Goal: Task Accomplishment & Management: Use online tool/utility

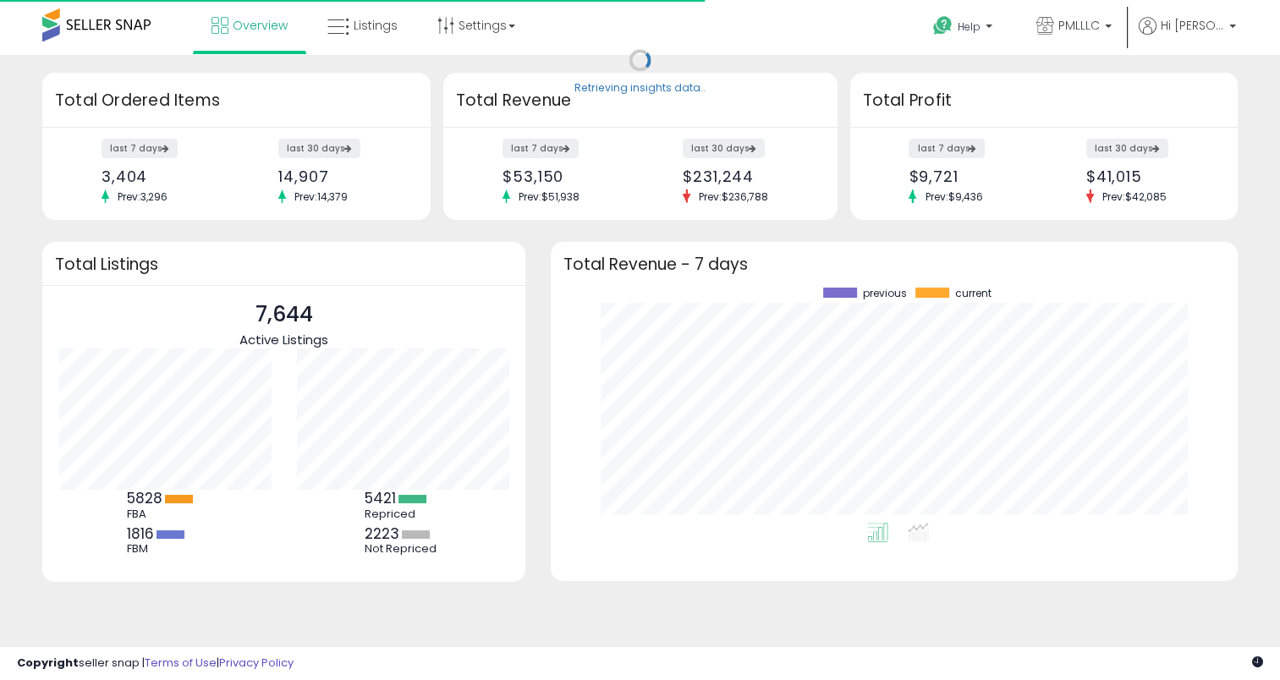
scroll to position [234, 652]
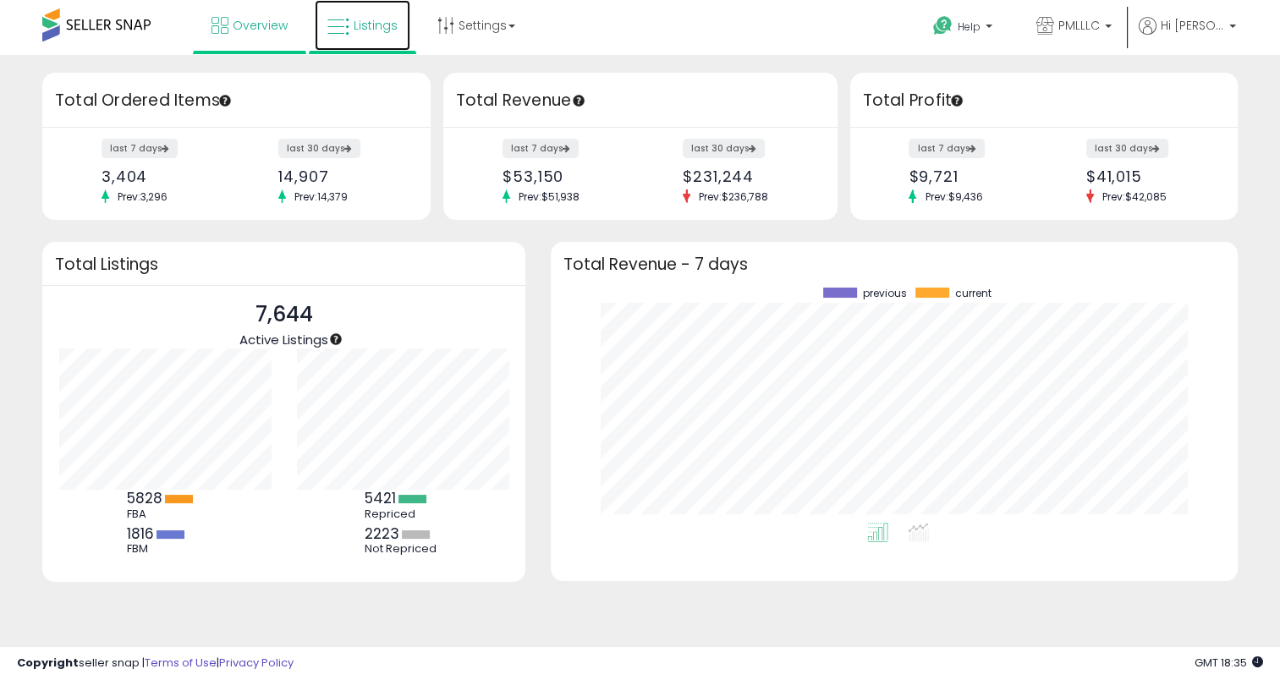
click at [354, 30] on span "Listings" at bounding box center [376, 25] width 44 height 17
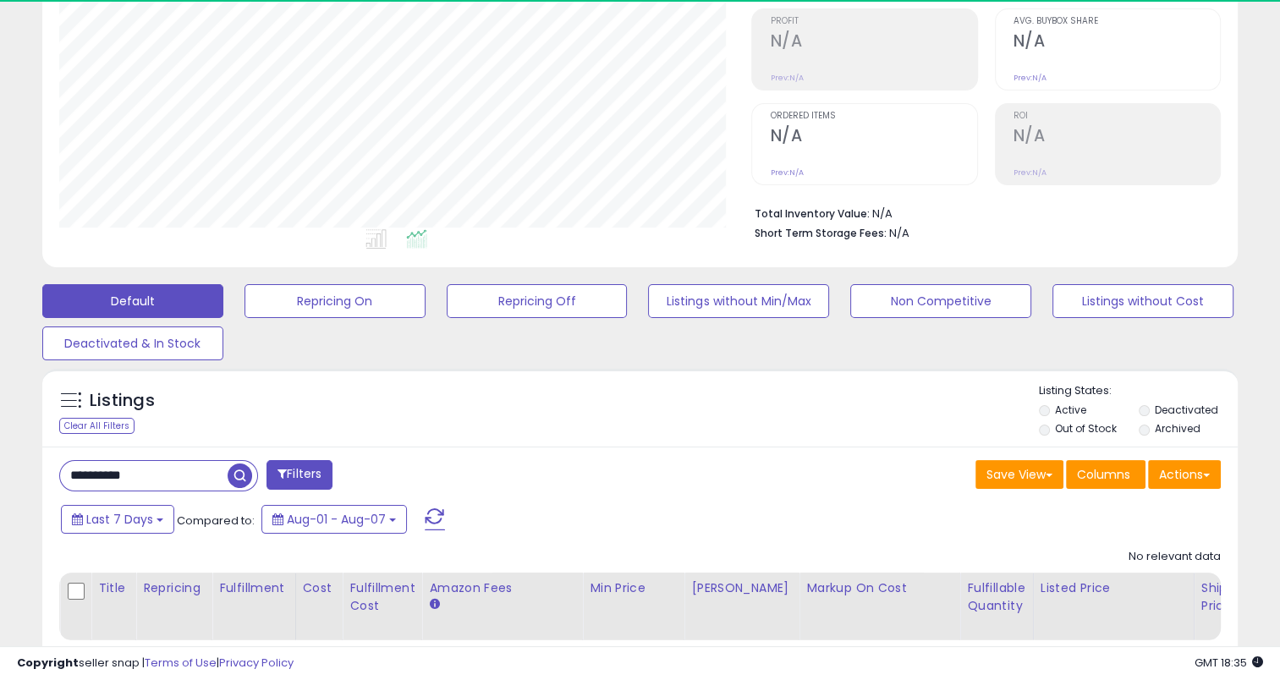
scroll to position [254, 0]
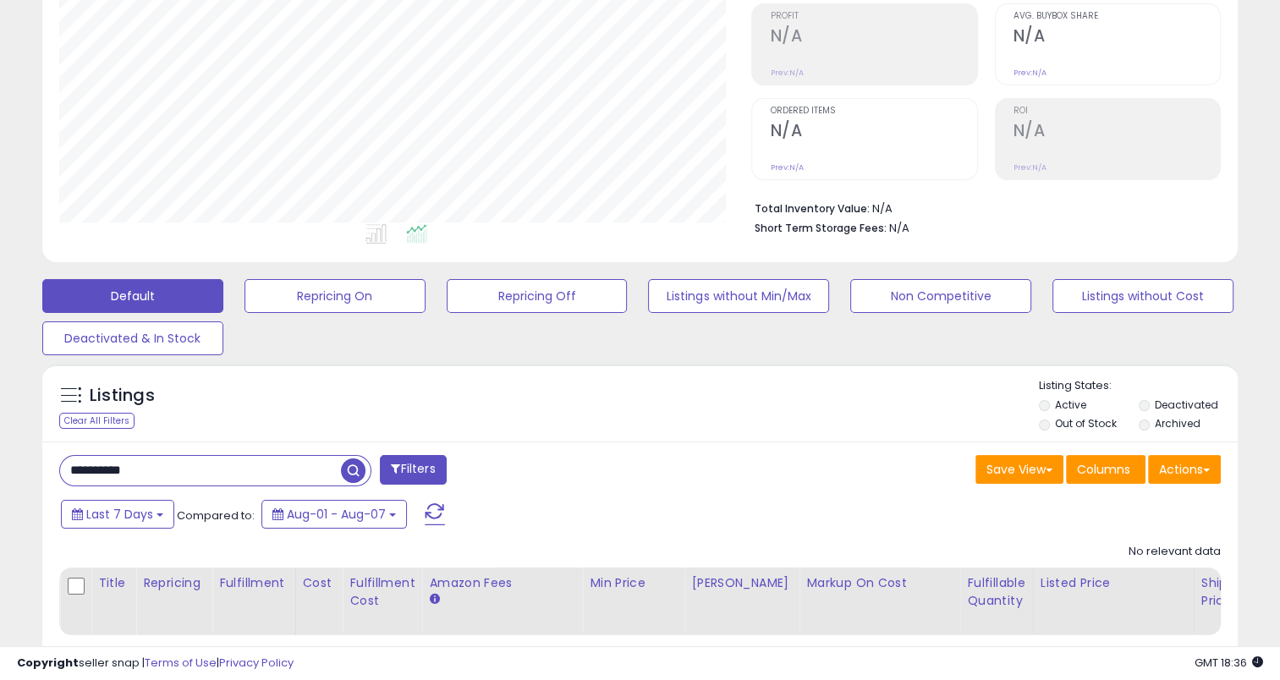
drag, startPoint x: 169, startPoint y: 473, endPoint x: 20, endPoint y: 470, distance: 148.9
click at [20, 470] on div "**********" at bounding box center [639, 270] width 1263 height 905
paste input "text"
click at [365, 464] on span "button" at bounding box center [353, 470] width 25 height 25
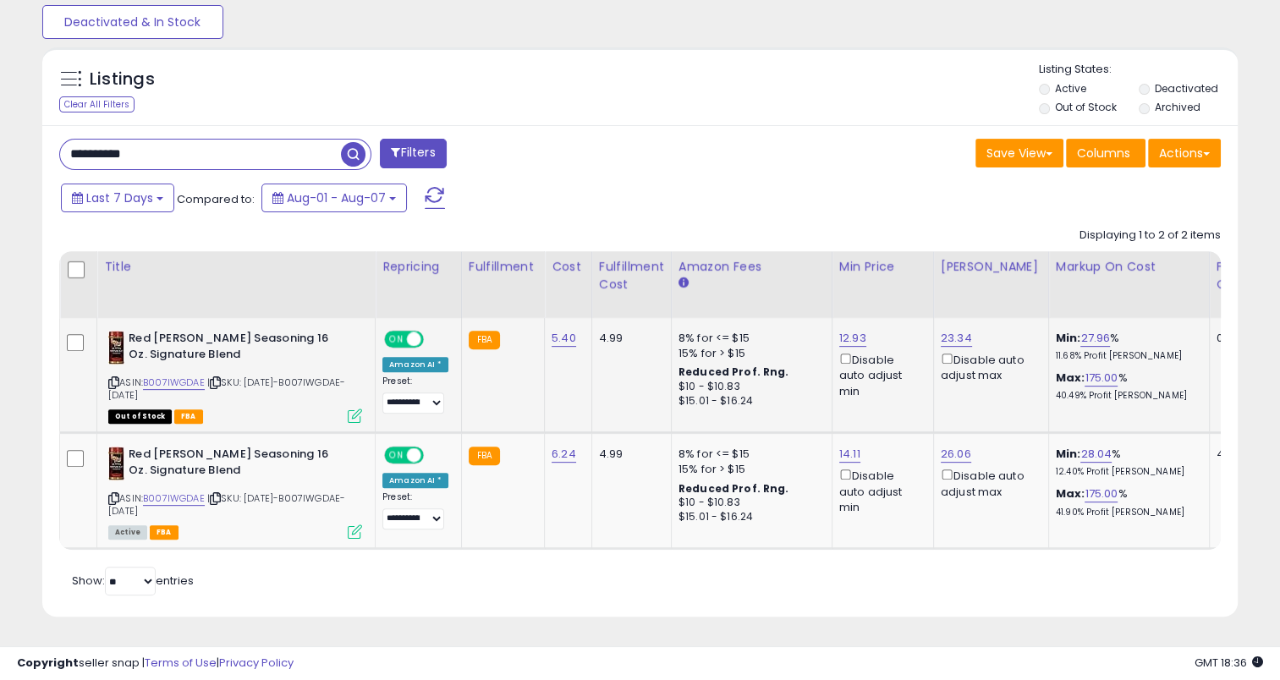
scroll to position [346, 692]
drag, startPoint x: 573, startPoint y: 436, endPoint x: 546, endPoint y: 444, distance: 27.3
click at [546, 444] on td "6.24" at bounding box center [568, 491] width 47 height 116
copy link "6.24"
drag, startPoint x: 173, startPoint y: 143, endPoint x: -3, endPoint y: 145, distance: 176.8
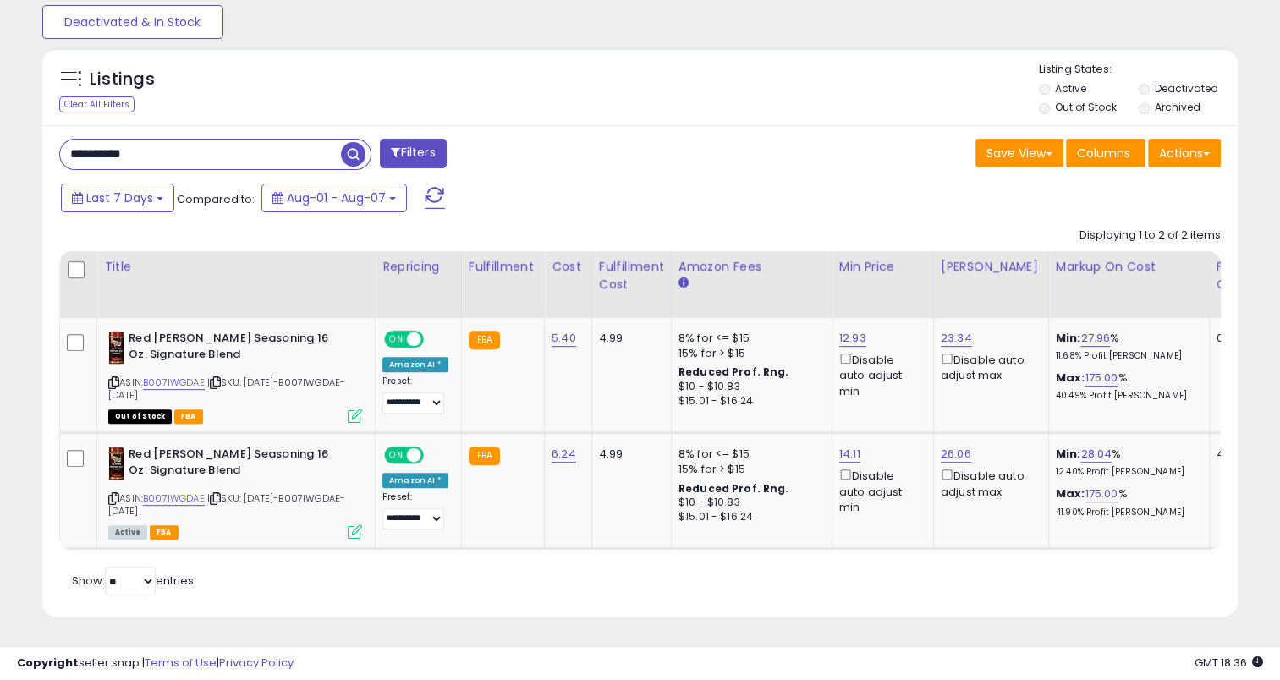
paste input "text"
click at [354, 142] on span "button" at bounding box center [353, 154] width 25 height 25
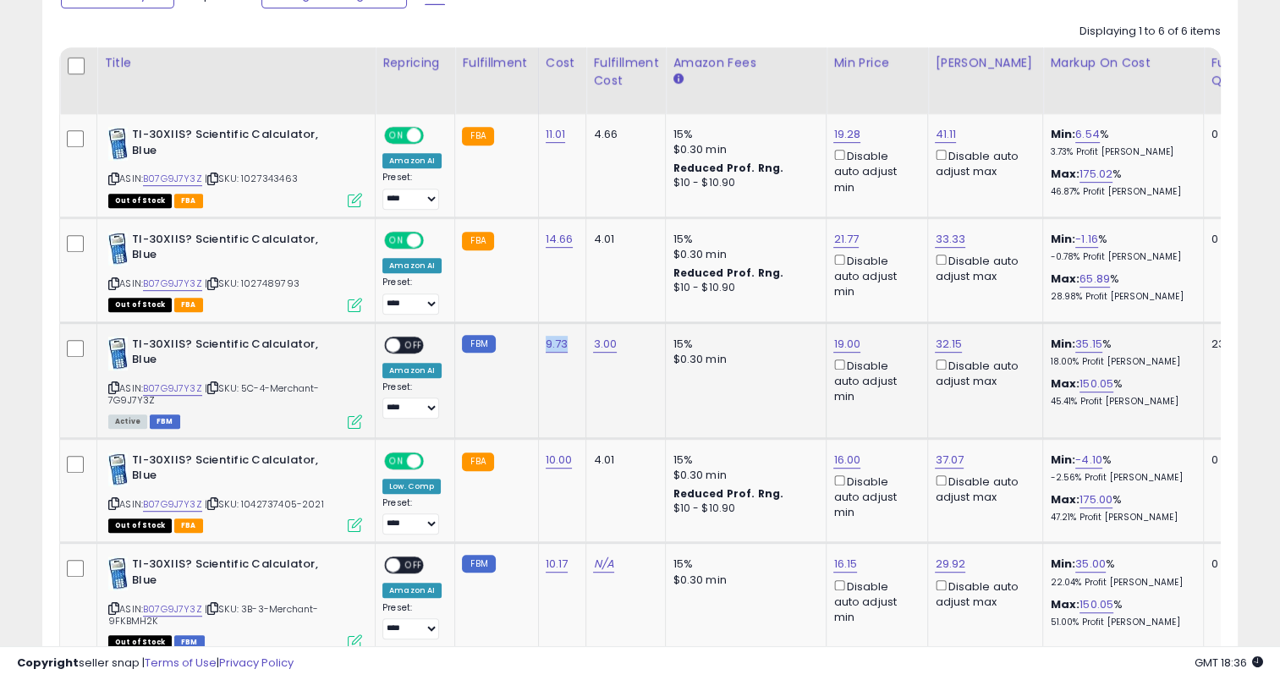
drag, startPoint x: 562, startPoint y: 348, endPoint x: 540, endPoint y: 351, distance: 22.2
click at [540, 351] on td "9.73" at bounding box center [562, 380] width 48 height 116
copy link "9.73"
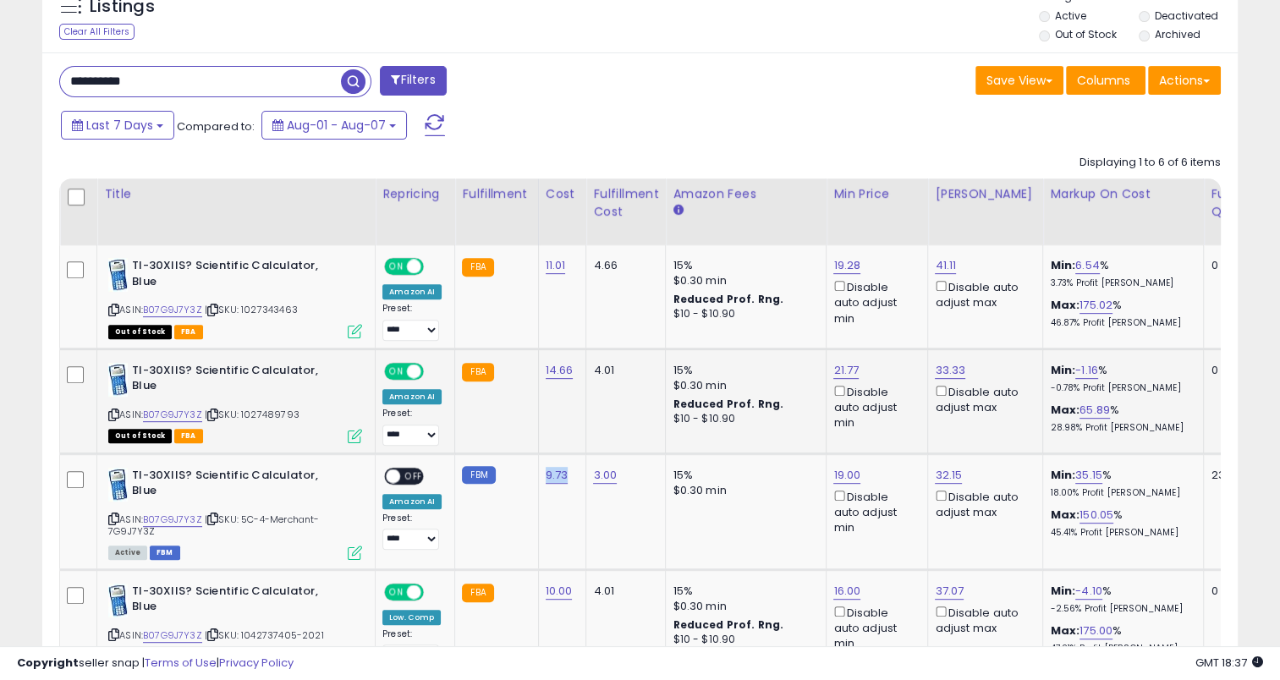
scroll to position [520, 0]
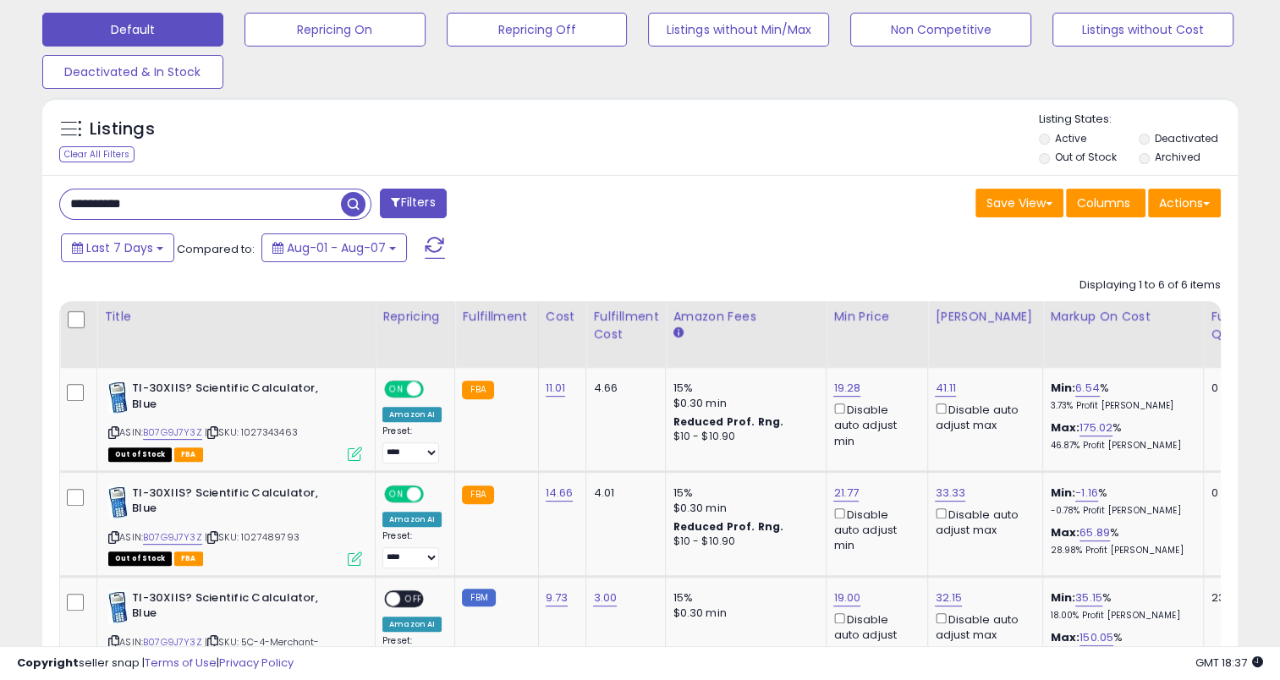
drag, startPoint x: 162, startPoint y: 211, endPoint x: 54, endPoint y: 211, distance: 108.3
click at [54, 211] on div "**********" at bounding box center [344, 206] width 594 height 34
paste input "text"
click at [361, 194] on span "button" at bounding box center [353, 204] width 25 height 25
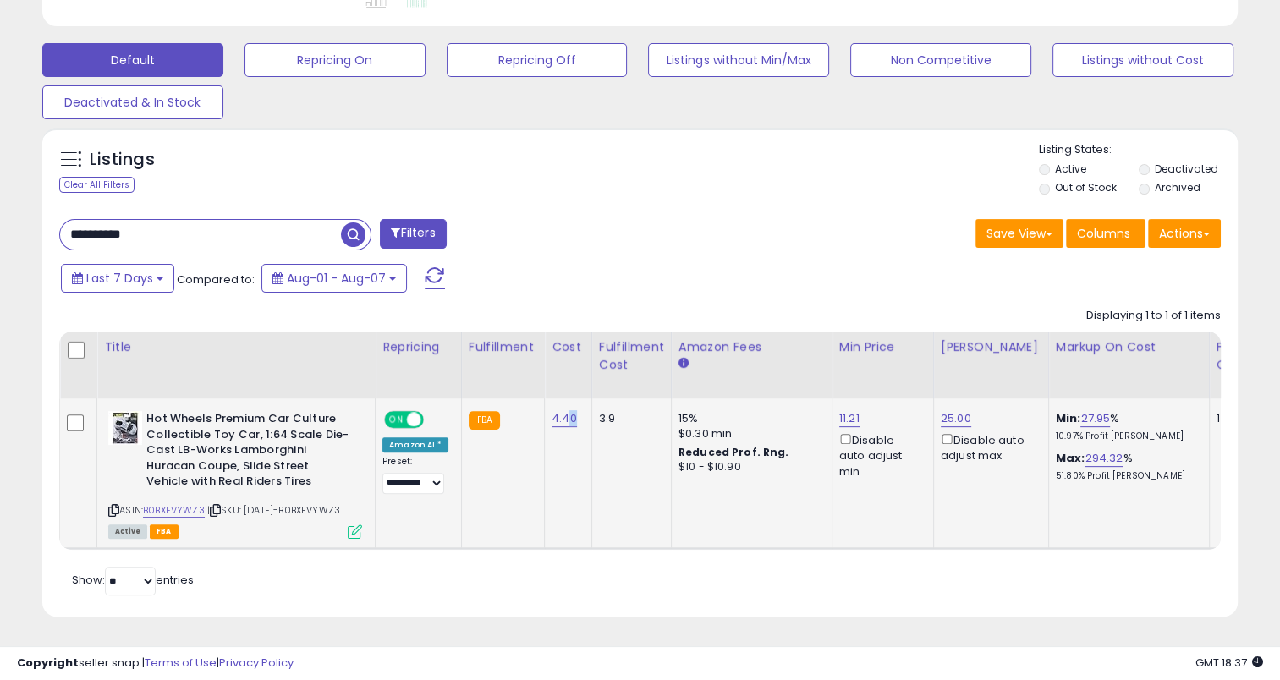
scroll to position [346, 692]
drag, startPoint x: 572, startPoint y: 406, endPoint x: 545, endPoint y: 409, distance: 27.2
click at [545, 409] on td "4.40" at bounding box center [568, 473] width 47 height 150
copy link "4.40"
drag, startPoint x: 178, startPoint y: 215, endPoint x: 45, endPoint y: 210, distance: 133.7
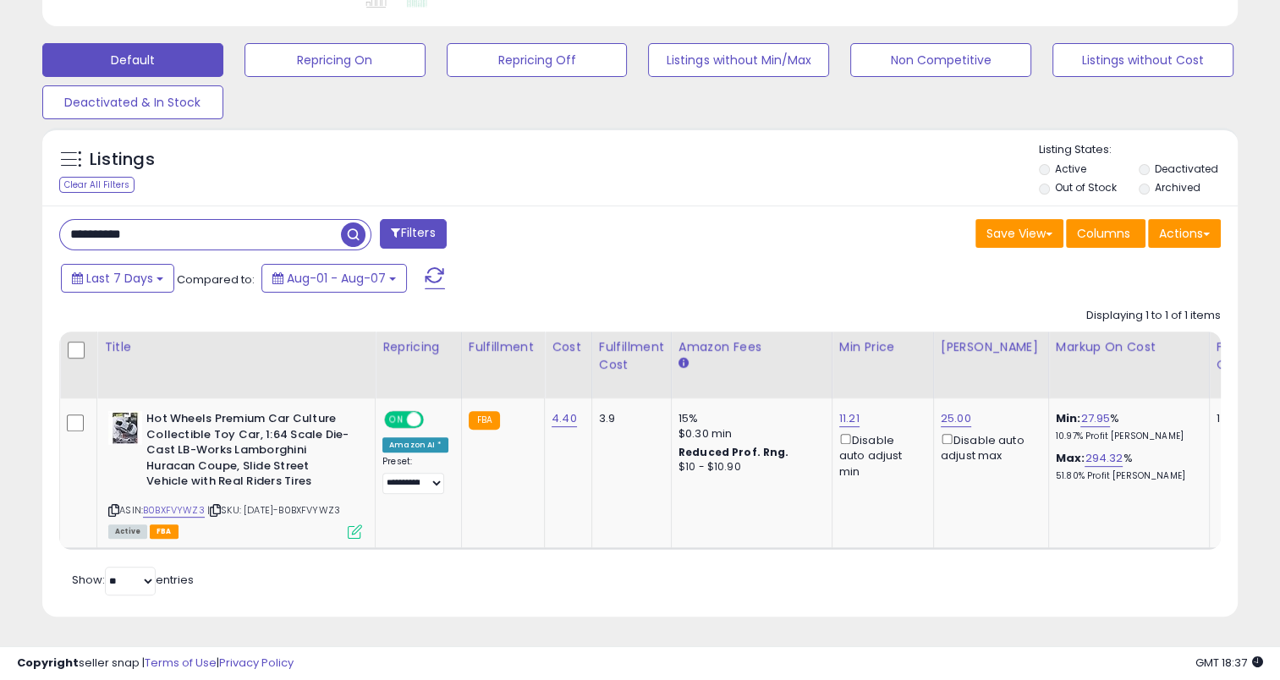
click at [45, 210] on div "**********" at bounding box center [639, 411] width 1195 height 411
paste input "text"
click at [359, 222] on span "button" at bounding box center [353, 234] width 25 height 25
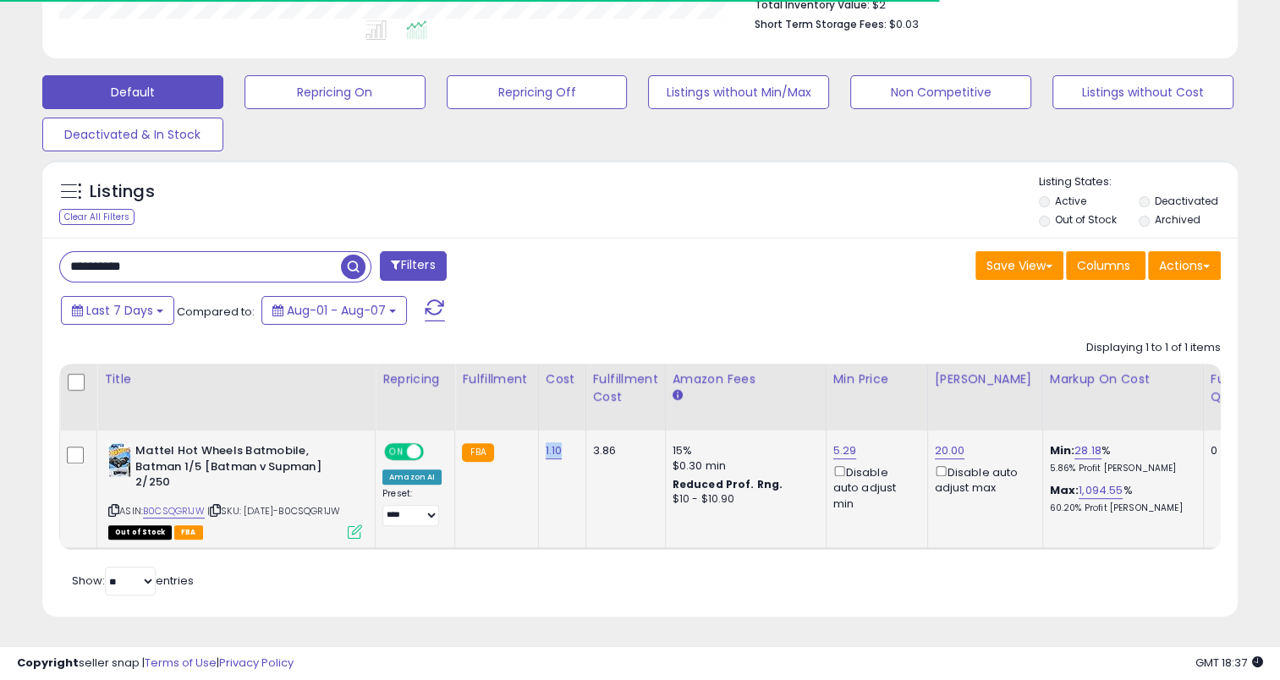
drag, startPoint x: 561, startPoint y: 424, endPoint x: 540, endPoint y: 431, distance: 22.2
click at [546, 443] on div "1.10" at bounding box center [559, 450] width 27 height 15
copy link "1.10"
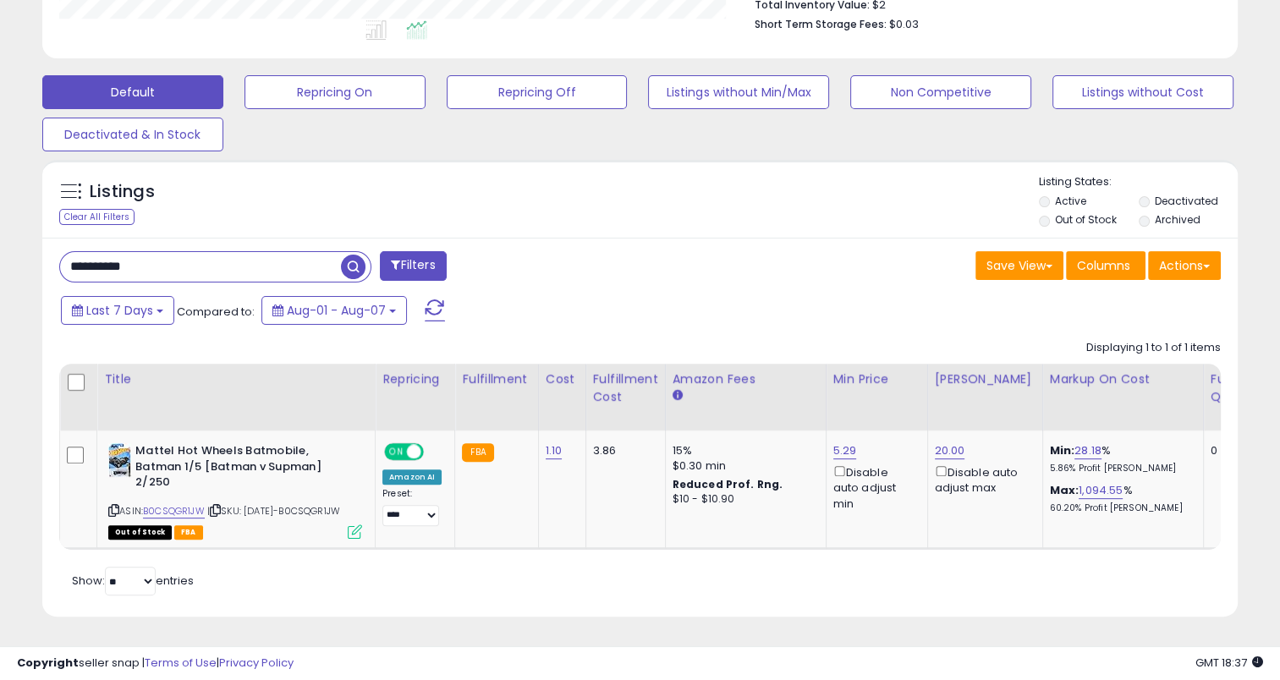
drag, startPoint x: 183, startPoint y: 244, endPoint x: 24, endPoint y: 249, distance: 159.1
click at [24, 249] on div "**********" at bounding box center [639, 125] width 1263 height 1023
paste input "text"
click at [349, 255] on span "button" at bounding box center [353, 267] width 25 height 25
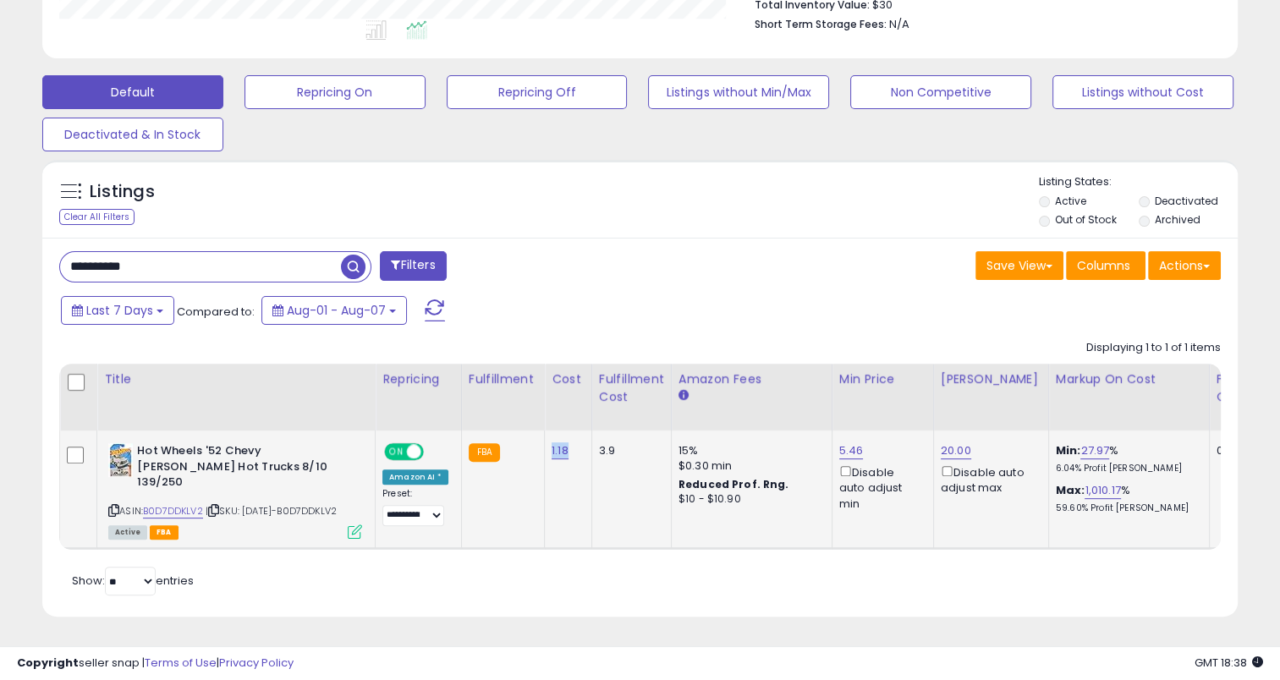
drag, startPoint x: 562, startPoint y: 438, endPoint x: 546, endPoint y: 442, distance: 16.4
click at [551, 443] on div "1.18" at bounding box center [564, 450] width 27 height 15
copy link "1.18"
drag, startPoint x: 177, startPoint y: 263, endPoint x: 44, endPoint y: 257, distance: 132.9
click at [44, 257] on div "**********" at bounding box center [639, 428] width 1195 height 380
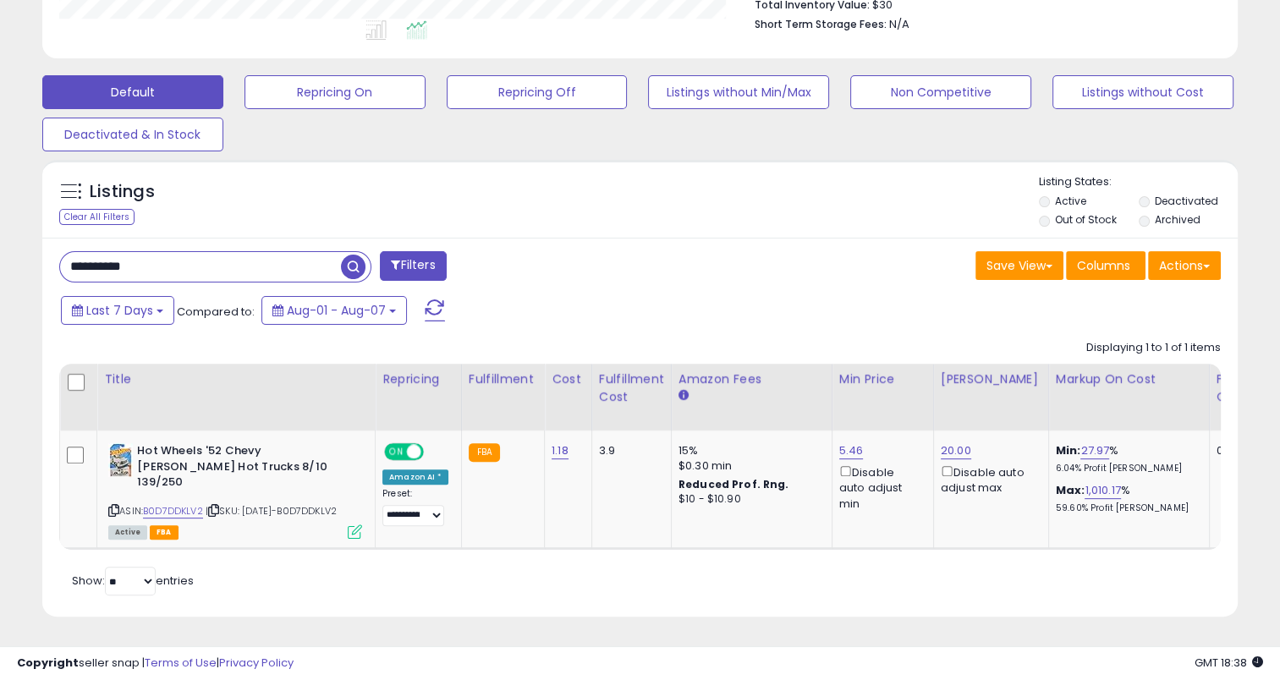
paste input "text"
click at [351, 255] on span "button" at bounding box center [353, 267] width 25 height 25
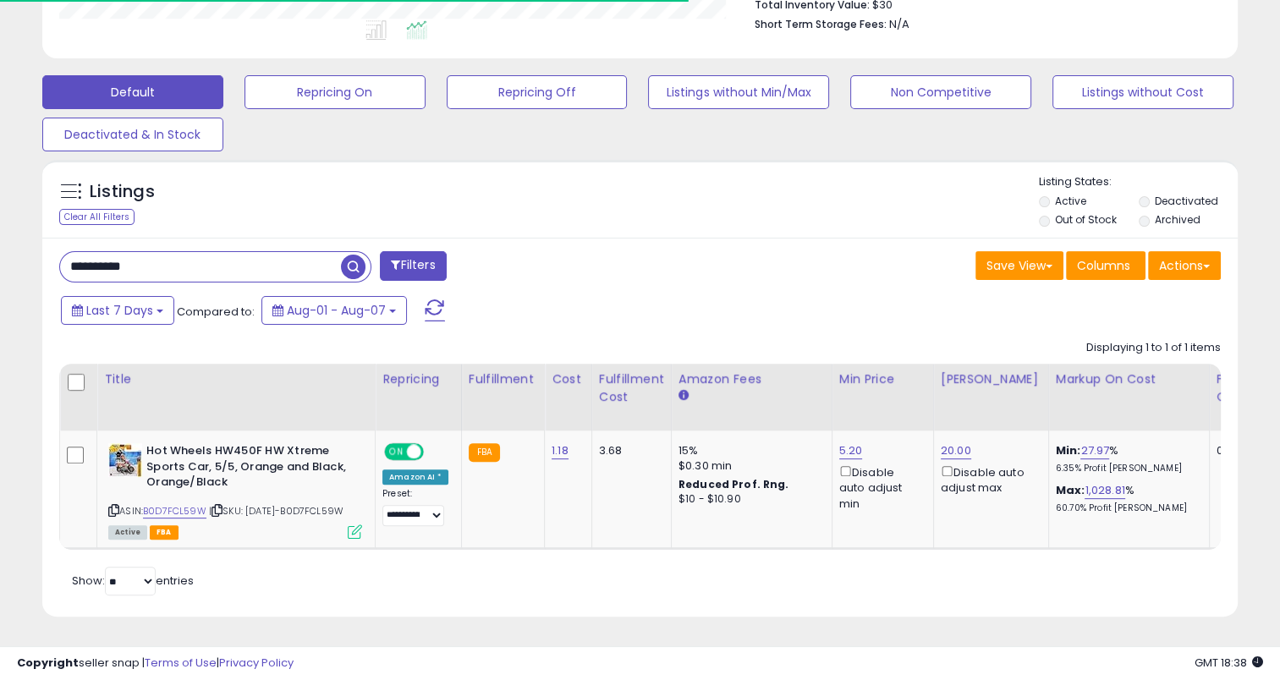
scroll to position [481, 0]
drag, startPoint x: 567, startPoint y: 440, endPoint x: 545, endPoint y: 444, distance: 22.4
click at [545, 444] on td "1.18" at bounding box center [568, 490] width 47 height 118
copy link "1.18"
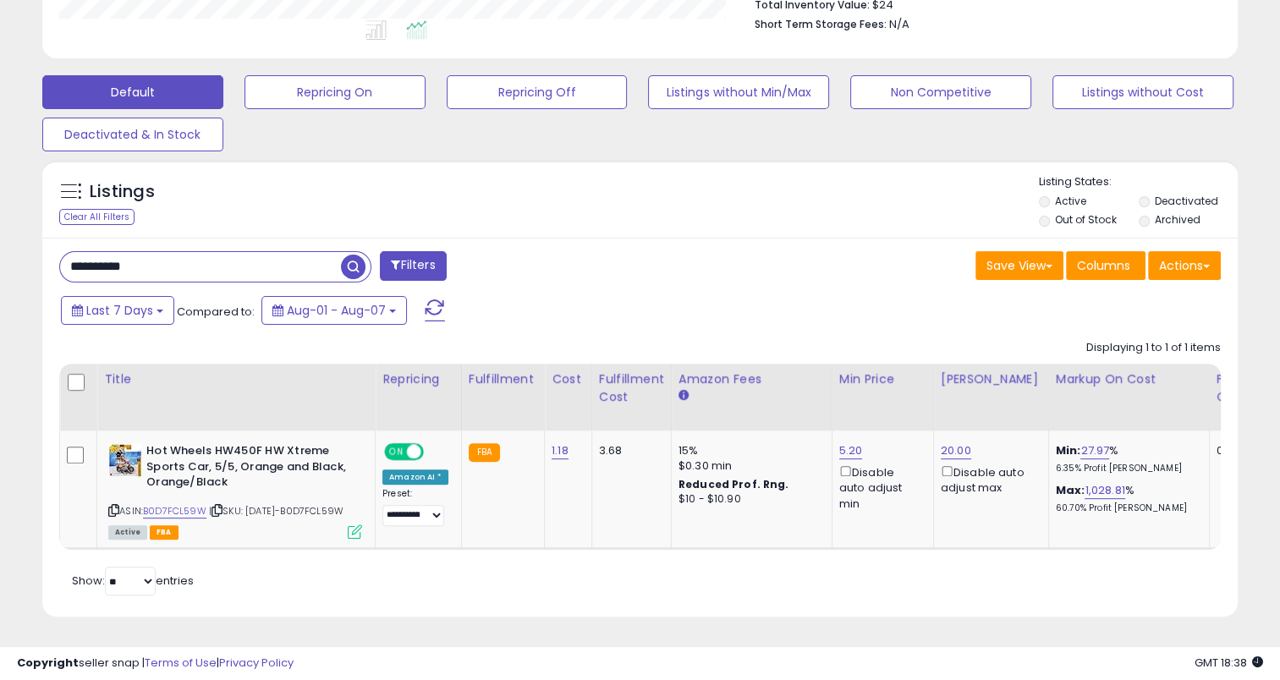
drag, startPoint x: 165, startPoint y: 246, endPoint x: 52, endPoint y: 247, distance: 113.3
click at [52, 251] on div "**********" at bounding box center [344, 268] width 594 height 34
paste input "text"
click at [351, 255] on span "button" at bounding box center [353, 267] width 25 height 25
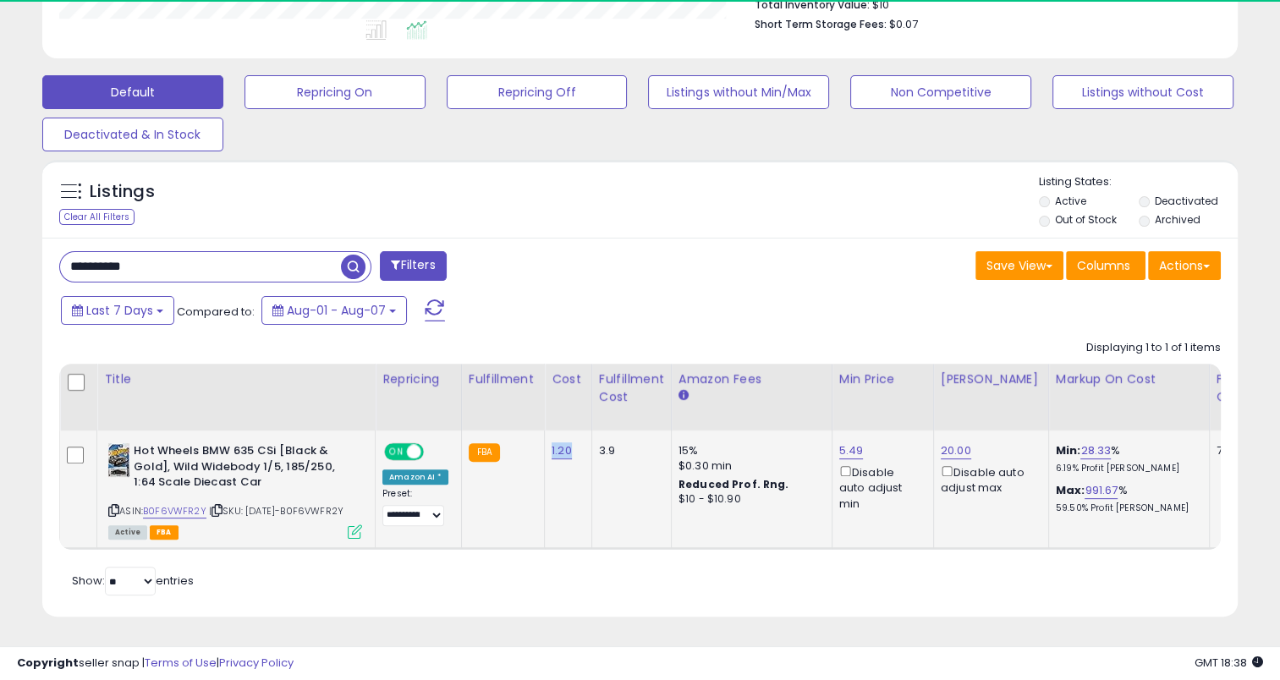
scroll to position [346, 692]
drag, startPoint x: 568, startPoint y: 426, endPoint x: 545, endPoint y: 433, distance: 24.6
click at [551, 443] on div "1.20" at bounding box center [564, 450] width 27 height 15
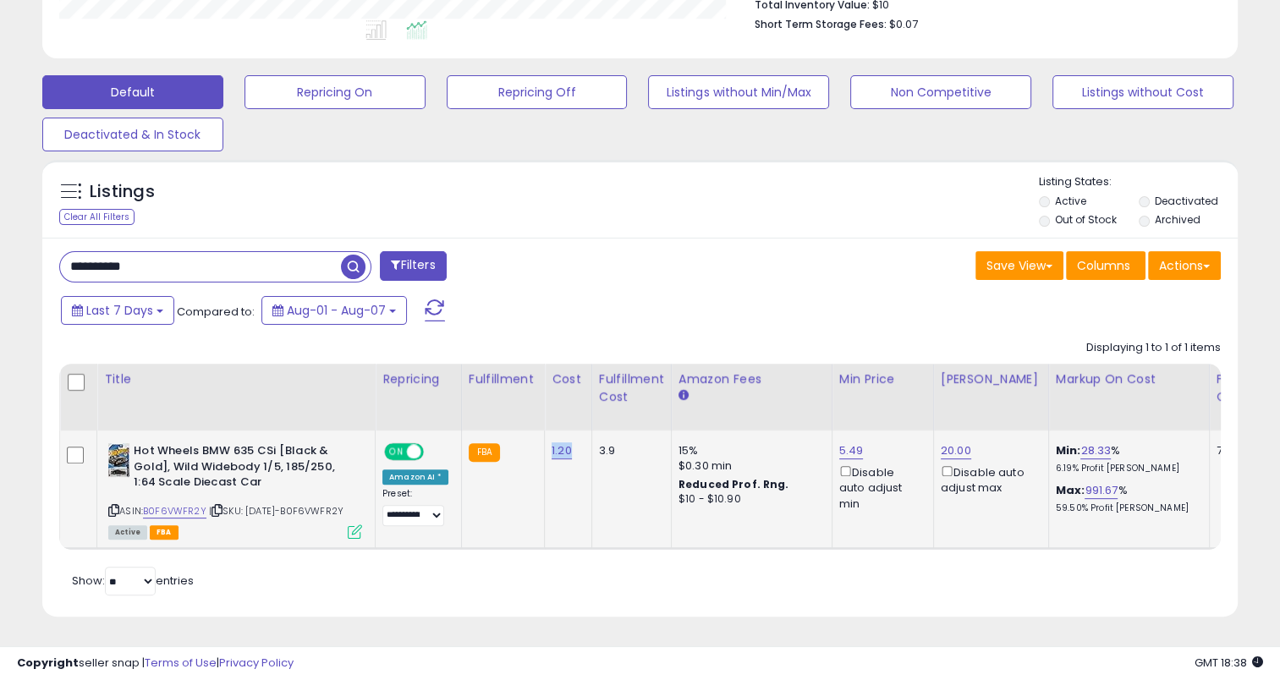
copy link "1.20"
drag, startPoint x: 184, startPoint y: 239, endPoint x: 36, endPoint y: 245, distance: 147.3
click at [36, 245] on div "Listings Clear All Filters" at bounding box center [640, 394] width 1220 height 487
paste input "text"
type input "**********"
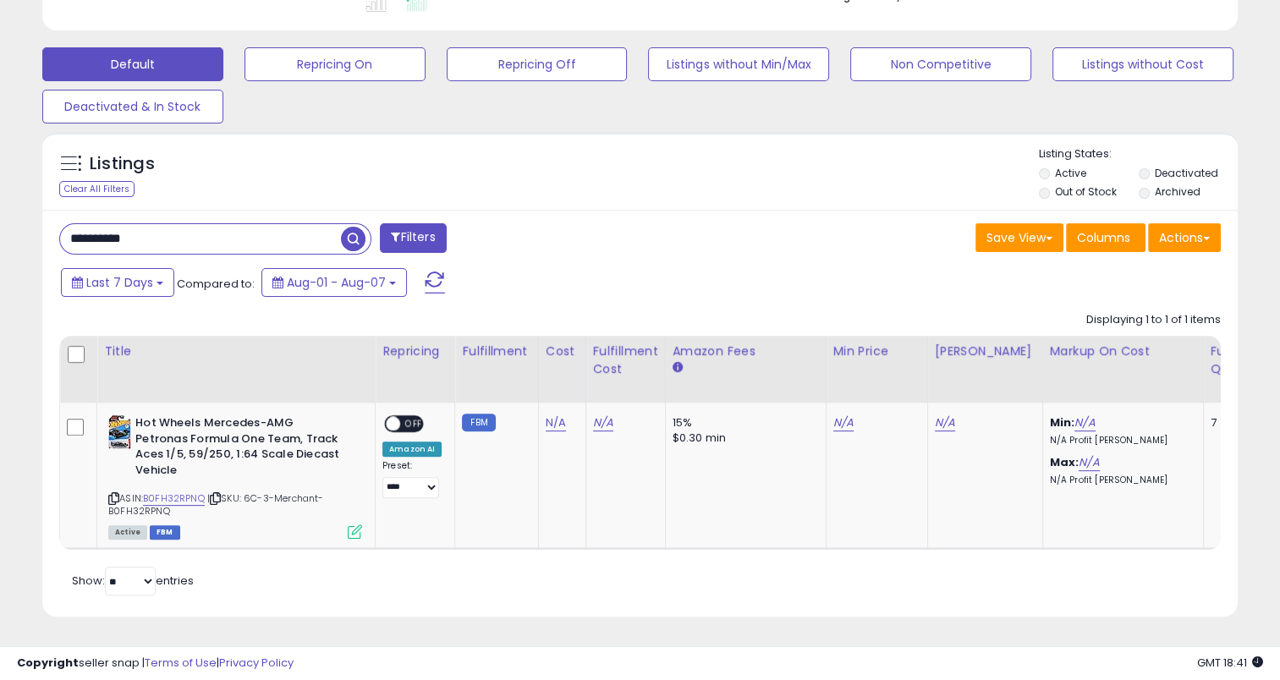
scroll to position [497, 0]
click at [555, 414] on link "N/A" at bounding box center [556, 422] width 20 height 17
type input "****"
click button "submit" at bounding box center [597, 380] width 29 height 25
drag, startPoint x: 179, startPoint y: 223, endPoint x: 31, endPoint y: 225, distance: 148.0
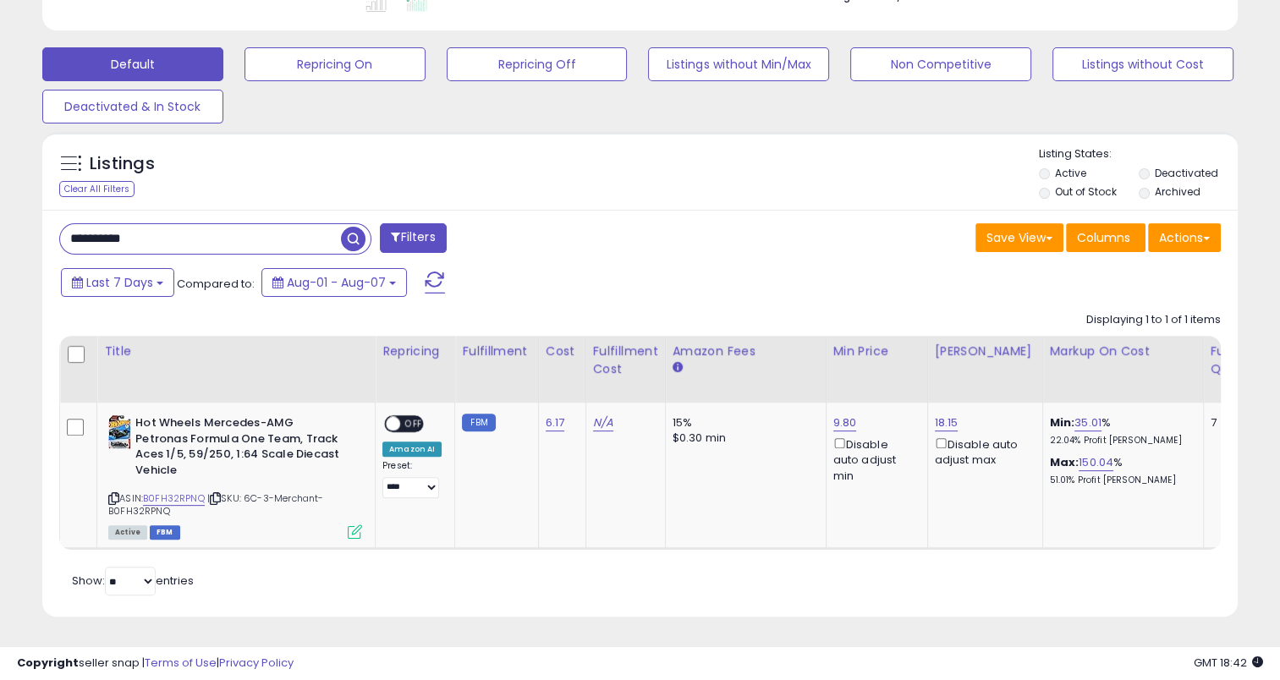
click at [32, 227] on div "Listings Clear All Filters" at bounding box center [640, 380] width 1220 height 515
paste input "text"
click at [348, 227] on span "button" at bounding box center [353, 239] width 25 height 25
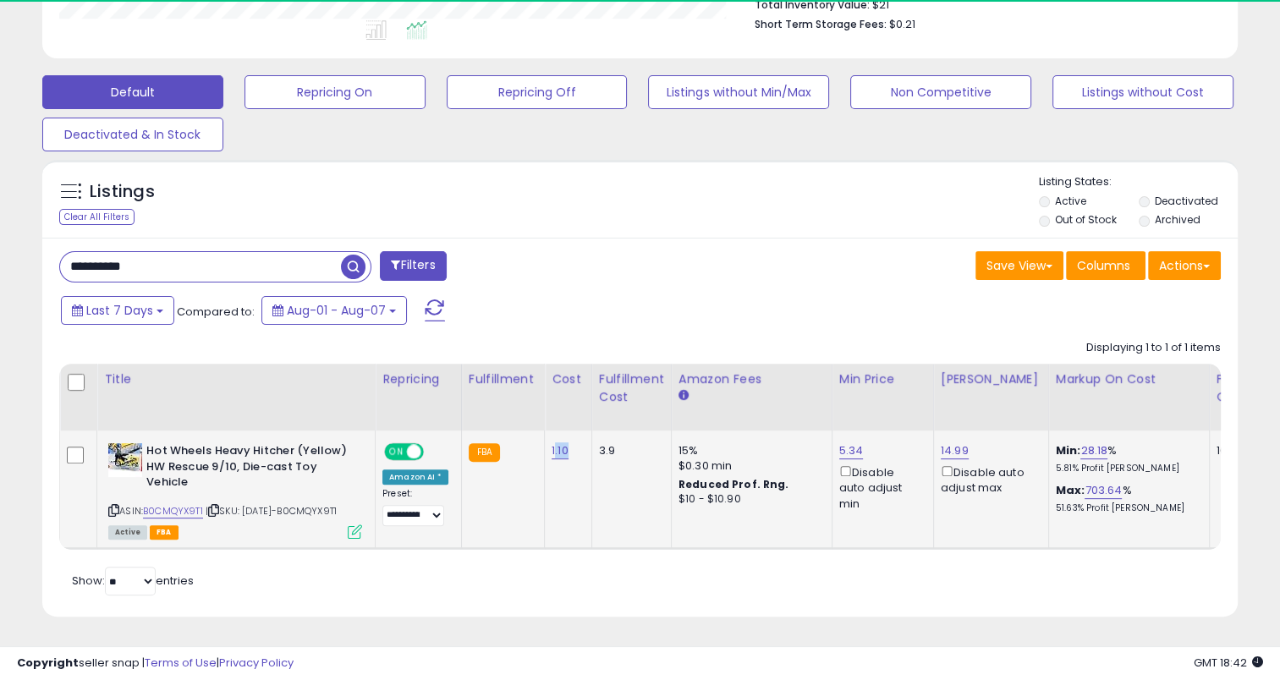
scroll to position [346, 692]
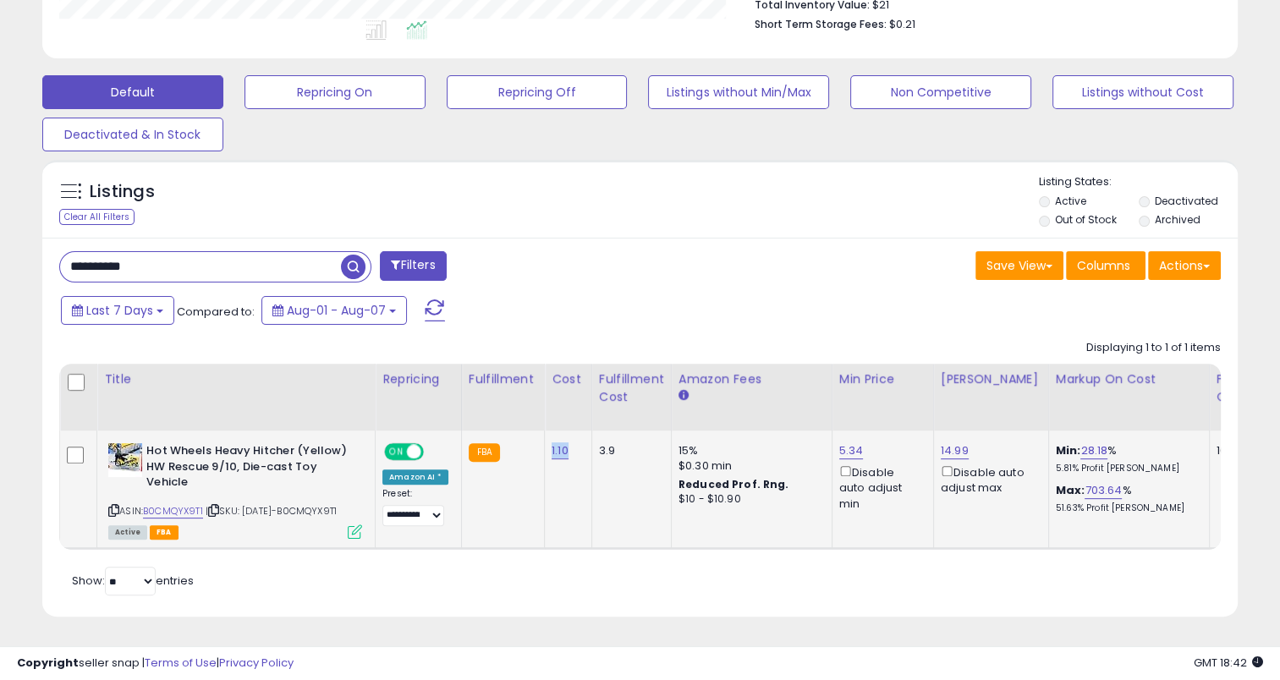
drag, startPoint x: 568, startPoint y: 423, endPoint x: 545, endPoint y: 429, distance: 24.4
click at [551, 443] on div "1.10" at bounding box center [564, 450] width 27 height 15
copy link "1.10"
drag, startPoint x: 227, startPoint y: 244, endPoint x: 21, endPoint y: 243, distance: 205.5
click at [21, 243] on div "**********" at bounding box center [639, 125] width 1263 height 1023
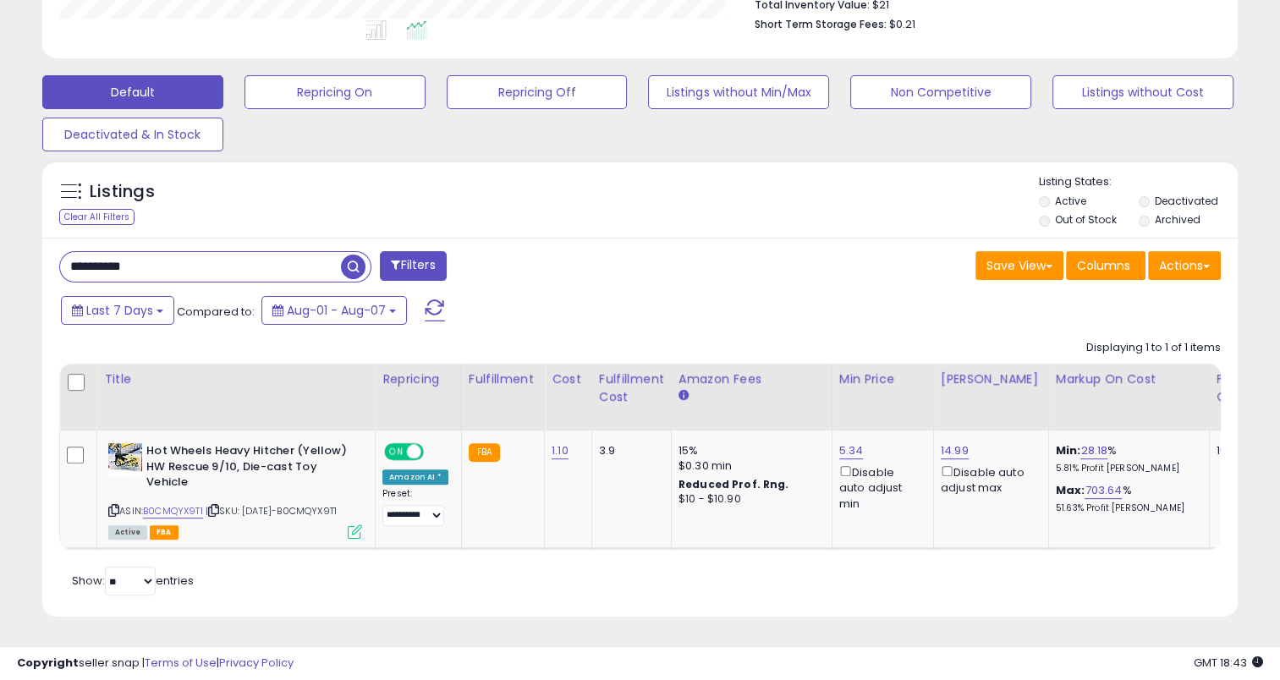
paste input "text"
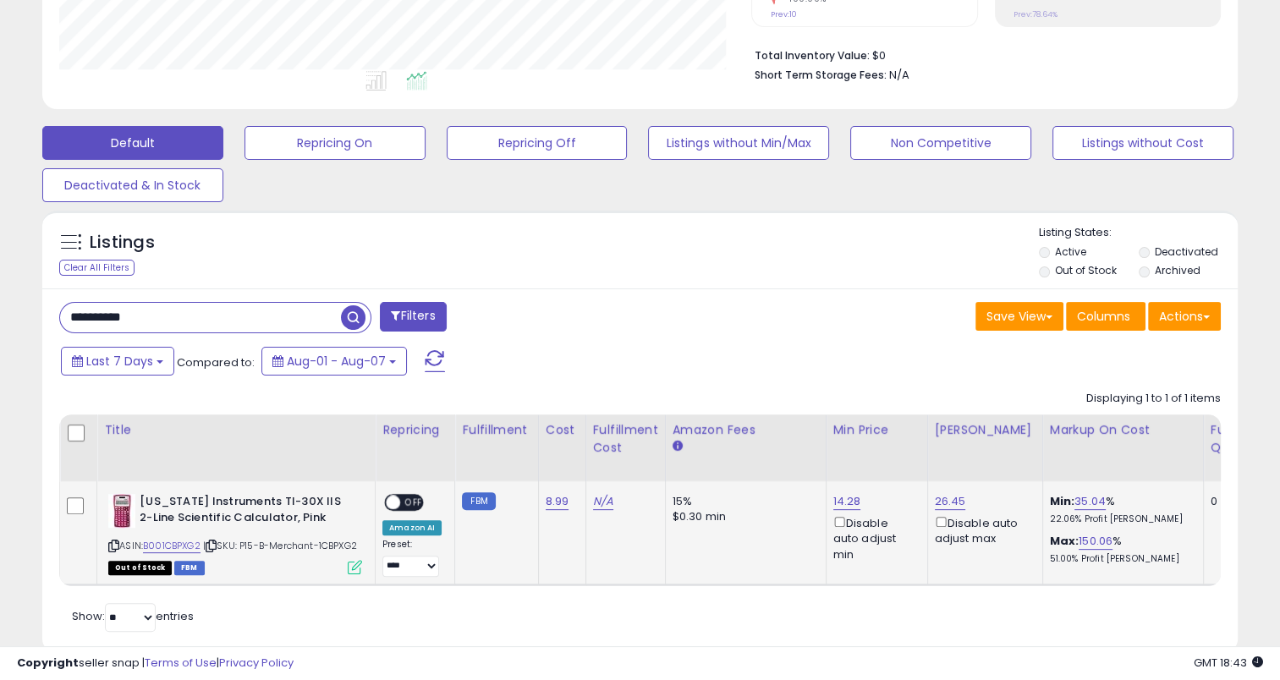
scroll to position [436, 0]
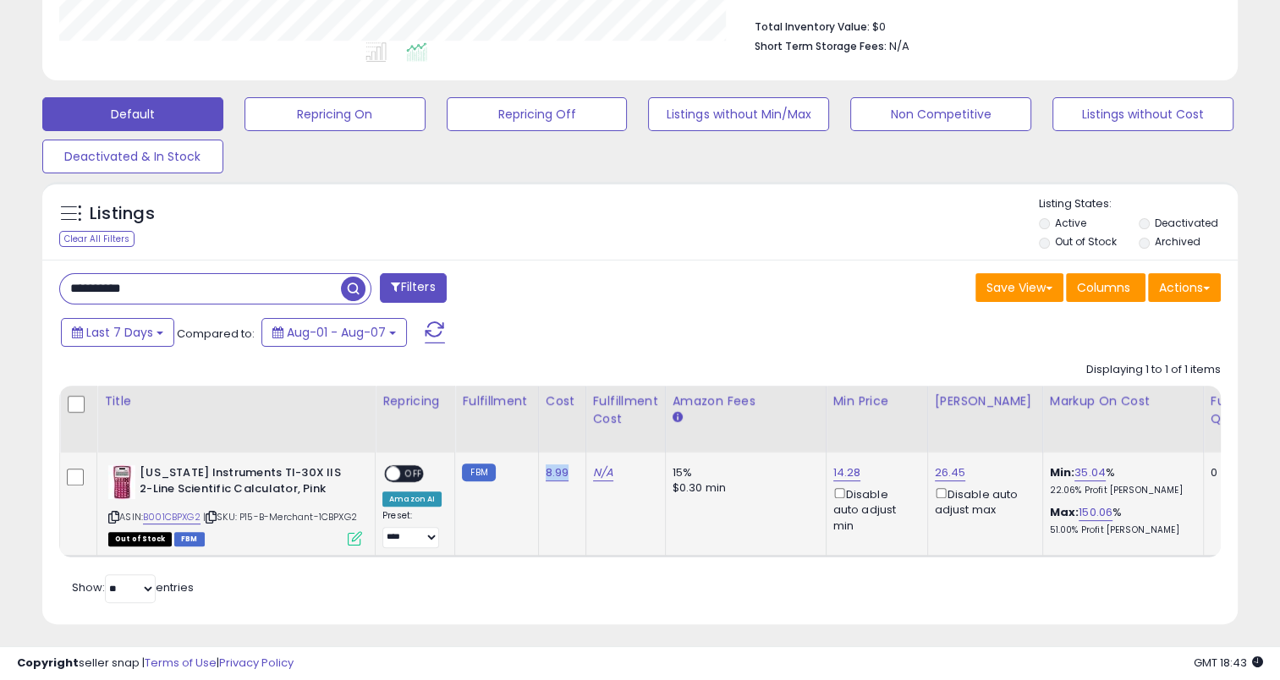
drag, startPoint x: 565, startPoint y: 475, endPoint x: 535, endPoint y: 475, distance: 29.6
click at [538, 475] on td "8.99" at bounding box center [561, 504] width 47 height 103
copy link "8.99"
drag, startPoint x: 156, startPoint y: 298, endPoint x: 2, endPoint y: 298, distance: 153.9
click at [3, 298] on div "**********" at bounding box center [640, 153] width 1280 height 1068
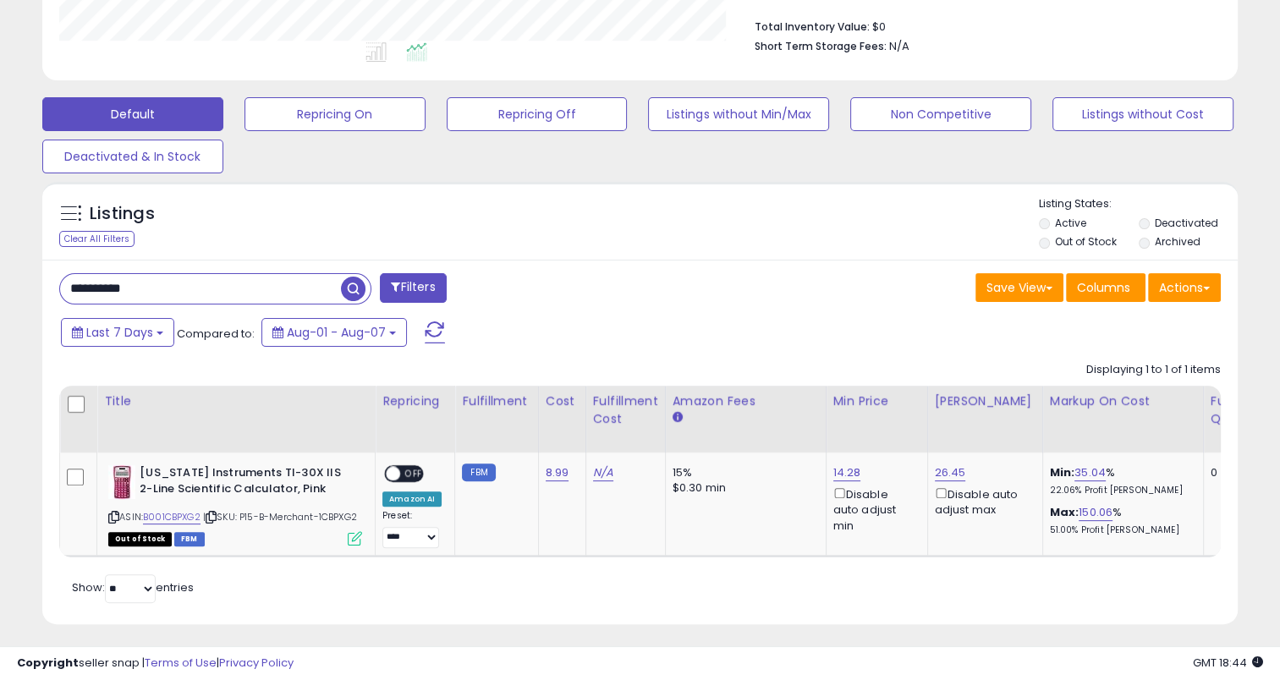
paste input "text"
click at [355, 285] on span "button" at bounding box center [353, 289] width 25 height 25
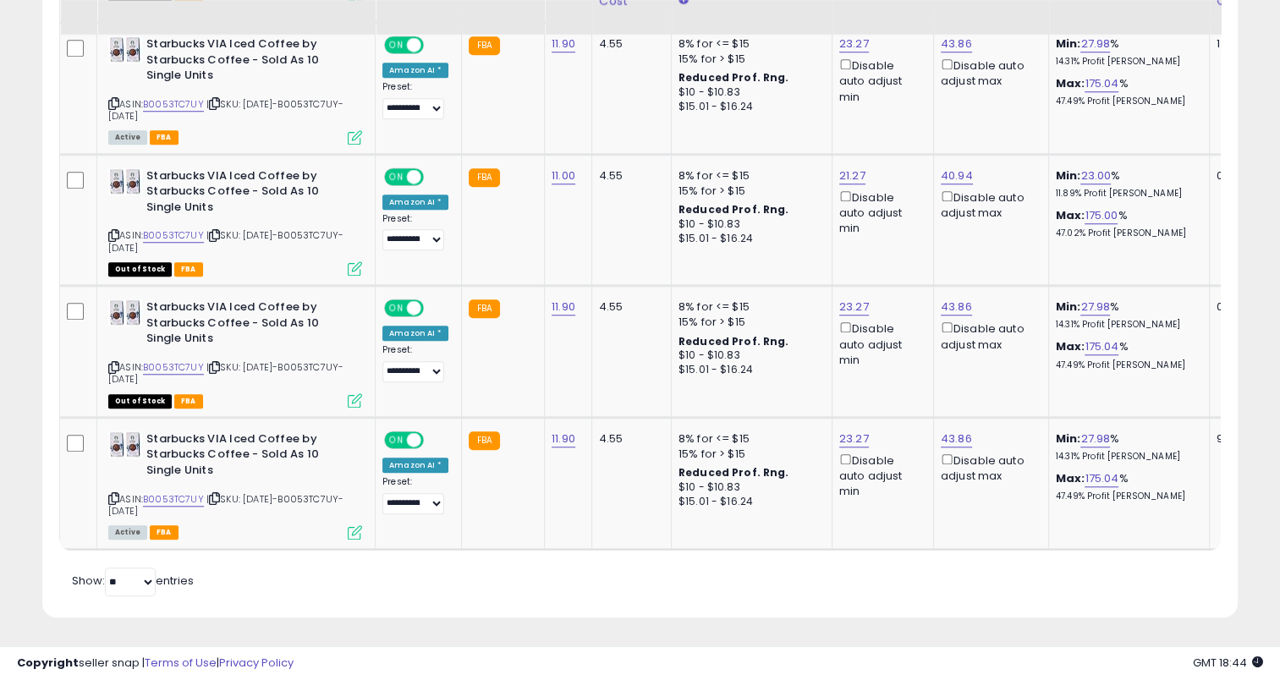
scroll to position [1482, 0]
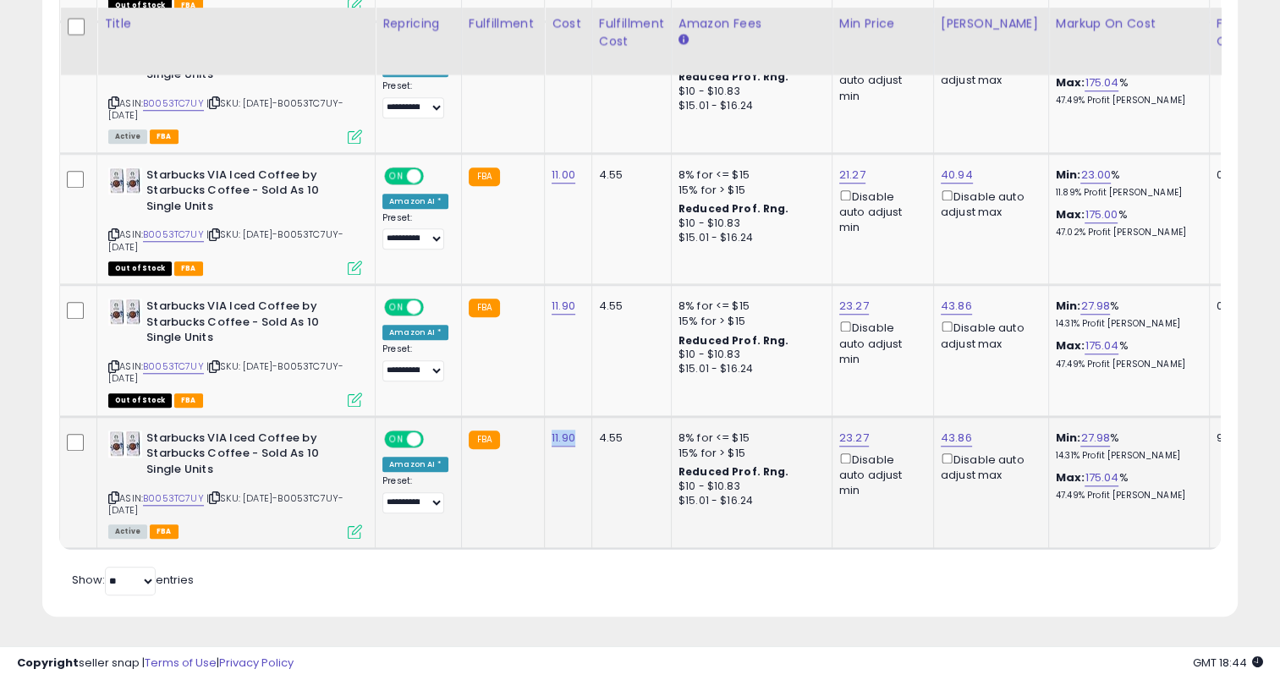
drag, startPoint x: 575, startPoint y: 430, endPoint x: 545, endPoint y: 431, distance: 30.5
click at [545, 431] on td "11.90" at bounding box center [568, 482] width 47 height 132
copy link "11.90"
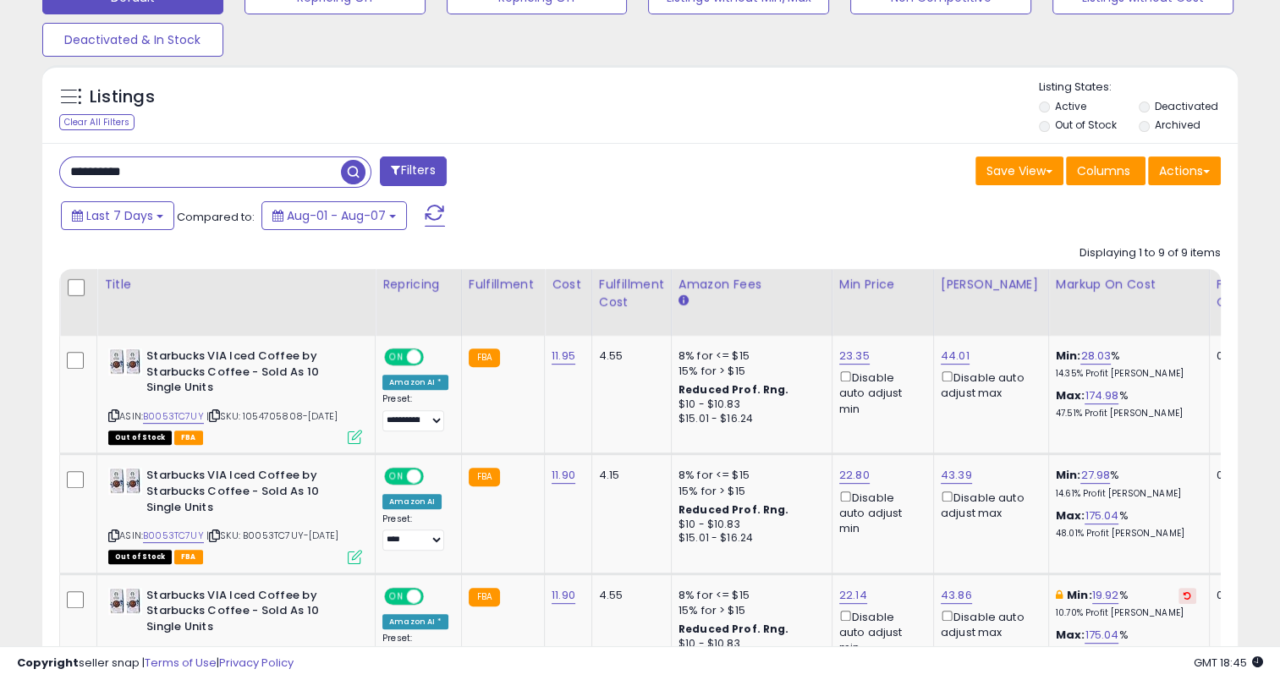
scroll to position [551, 0]
drag, startPoint x: 156, startPoint y: 172, endPoint x: -3, endPoint y: 185, distance: 159.6
paste input "text"
click at [354, 175] on span "button" at bounding box center [353, 173] width 25 height 25
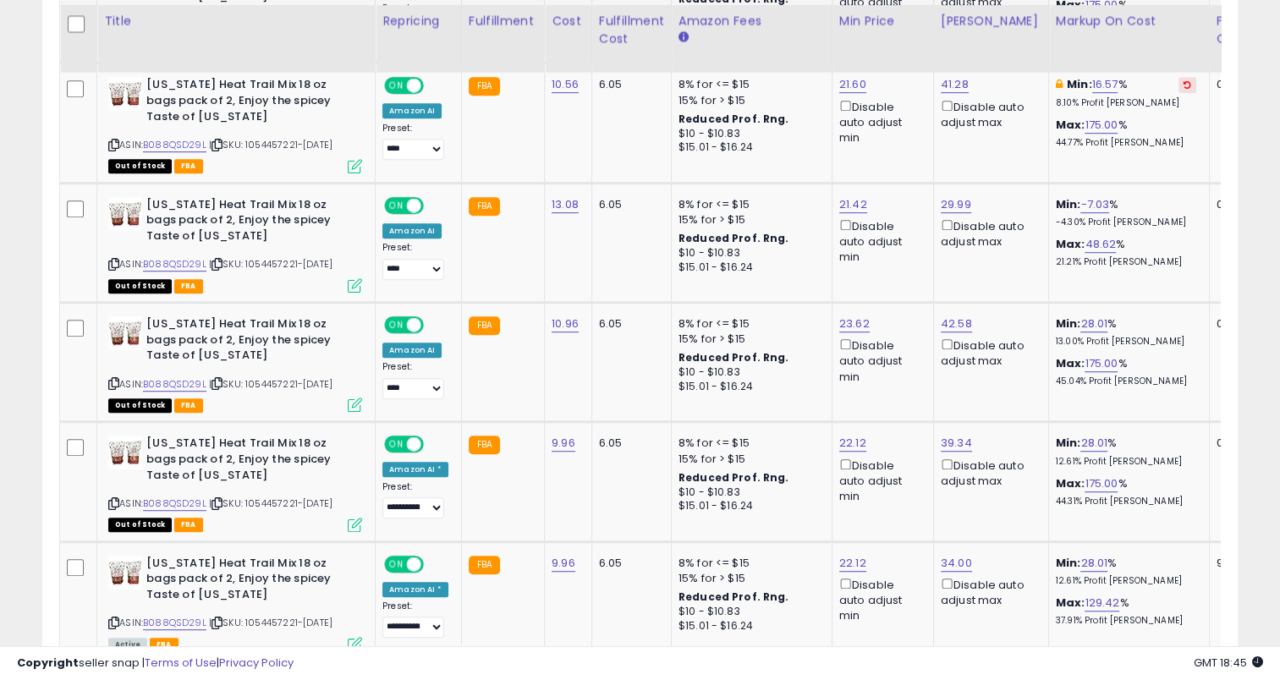
scroll to position [1100, 0]
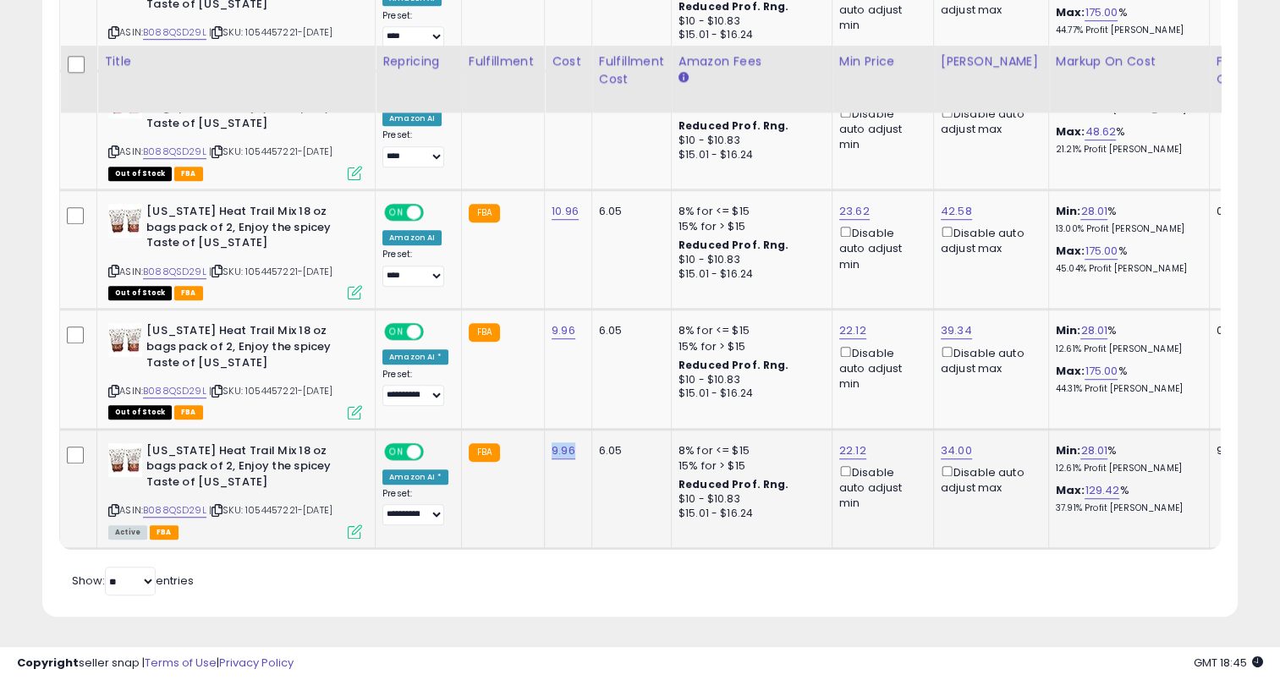
drag, startPoint x: 572, startPoint y: 440, endPoint x: 541, endPoint y: 443, distance: 30.6
click at [545, 443] on td "9.96" at bounding box center [568, 488] width 47 height 119
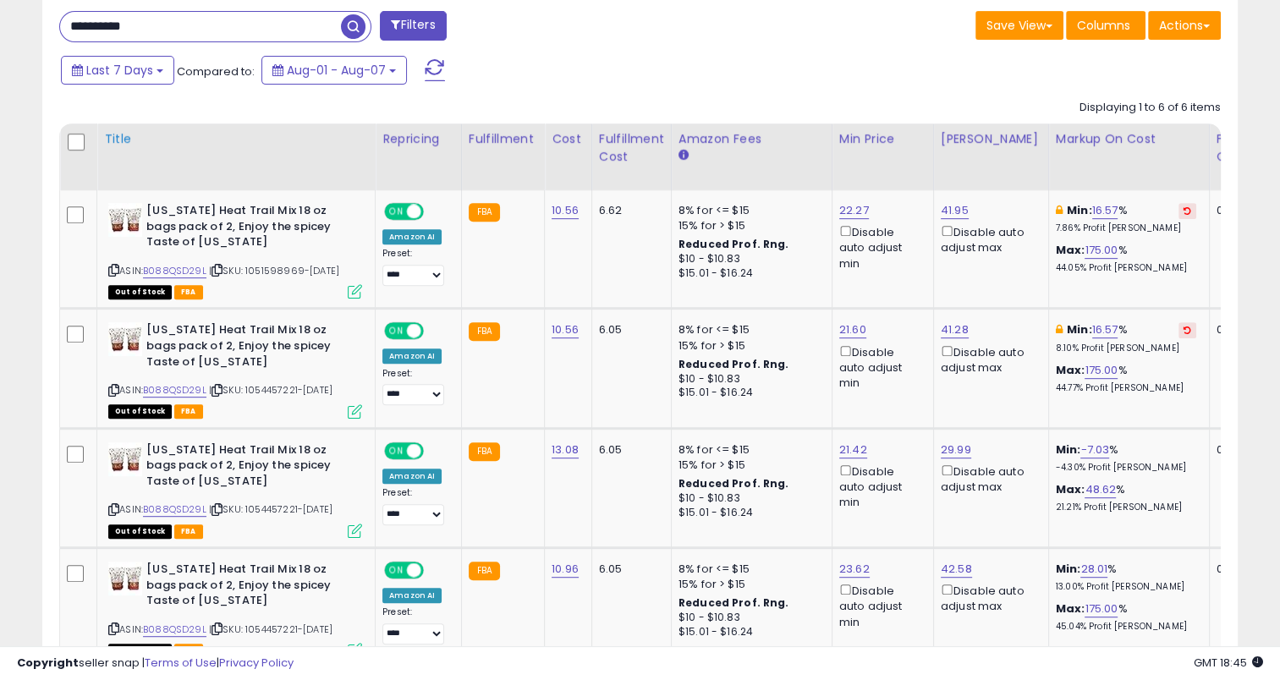
scroll to position [593, 0]
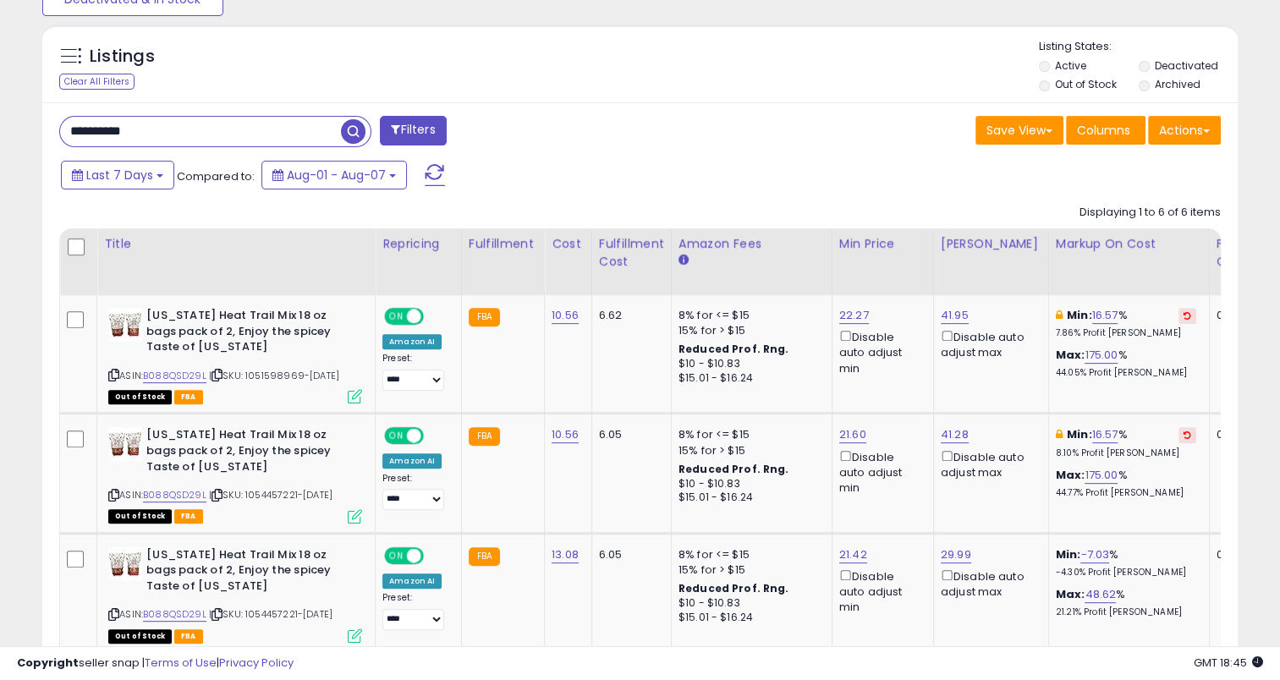
drag, startPoint x: 167, startPoint y: 133, endPoint x: -3, endPoint y: 134, distance: 170.9
paste input "text"
click at [346, 129] on span "button" at bounding box center [353, 131] width 25 height 25
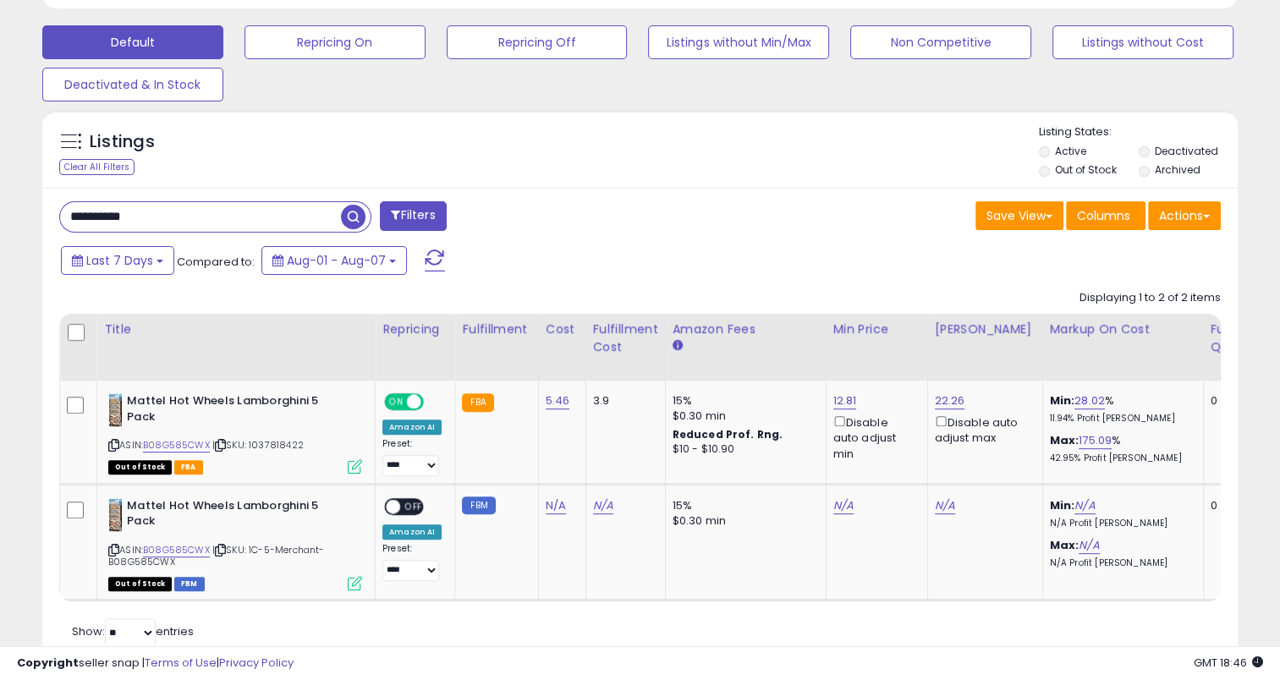
scroll to position [569, 0]
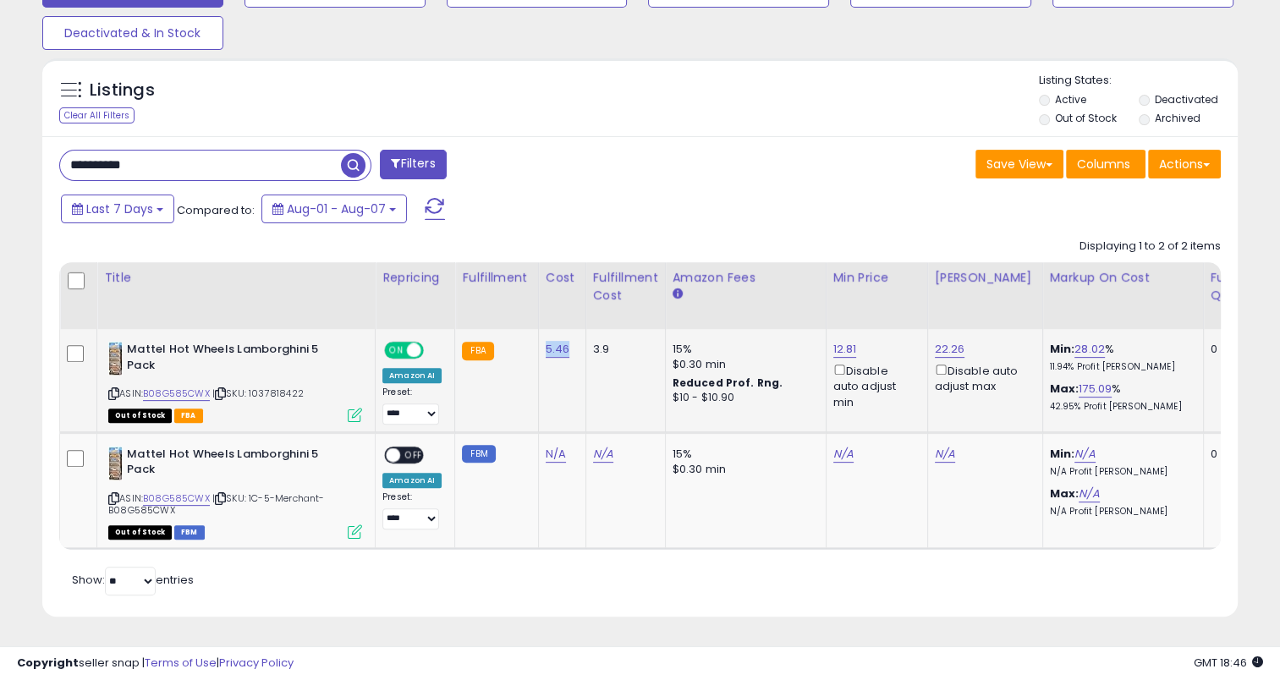
drag, startPoint x: 569, startPoint y: 336, endPoint x: 538, endPoint y: 341, distance: 31.7
click at [538, 341] on td "5.46" at bounding box center [561, 380] width 47 height 103
drag, startPoint x: 186, startPoint y: 163, endPoint x: 26, endPoint y: 169, distance: 160.0
click at [26, 169] on div "**********" at bounding box center [639, 75] width 1263 height 1125
paste input "text"
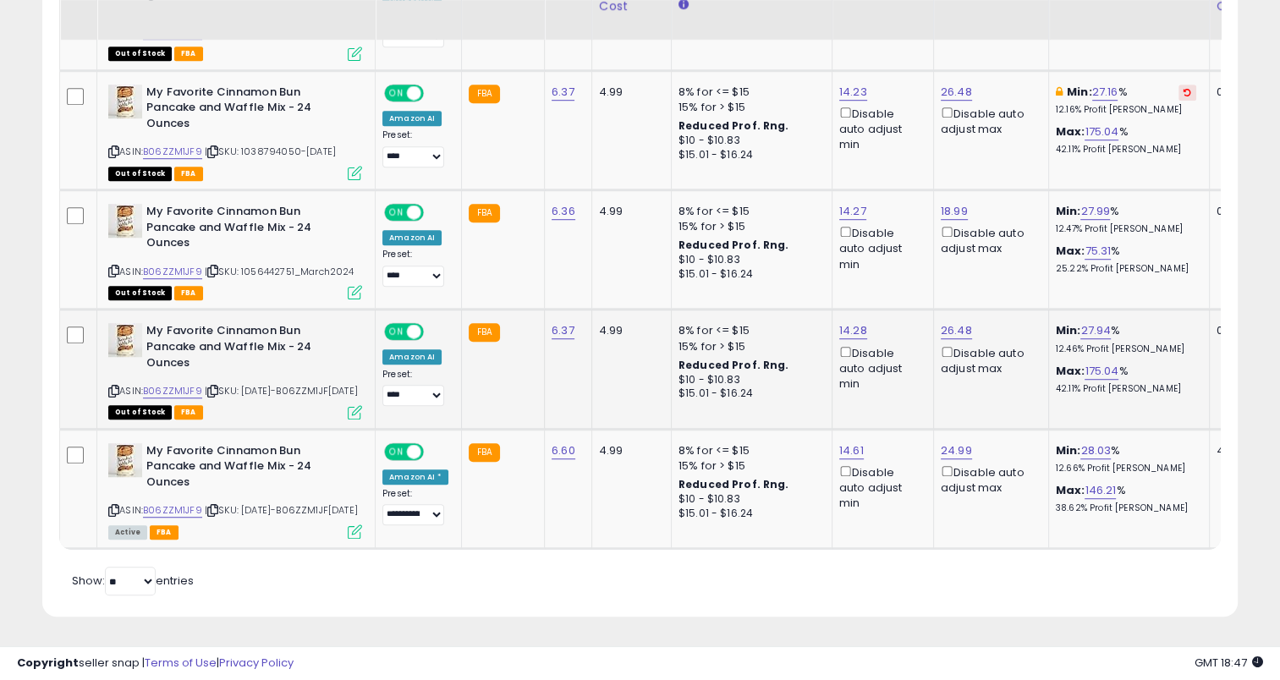
scroll to position [1100, 0]
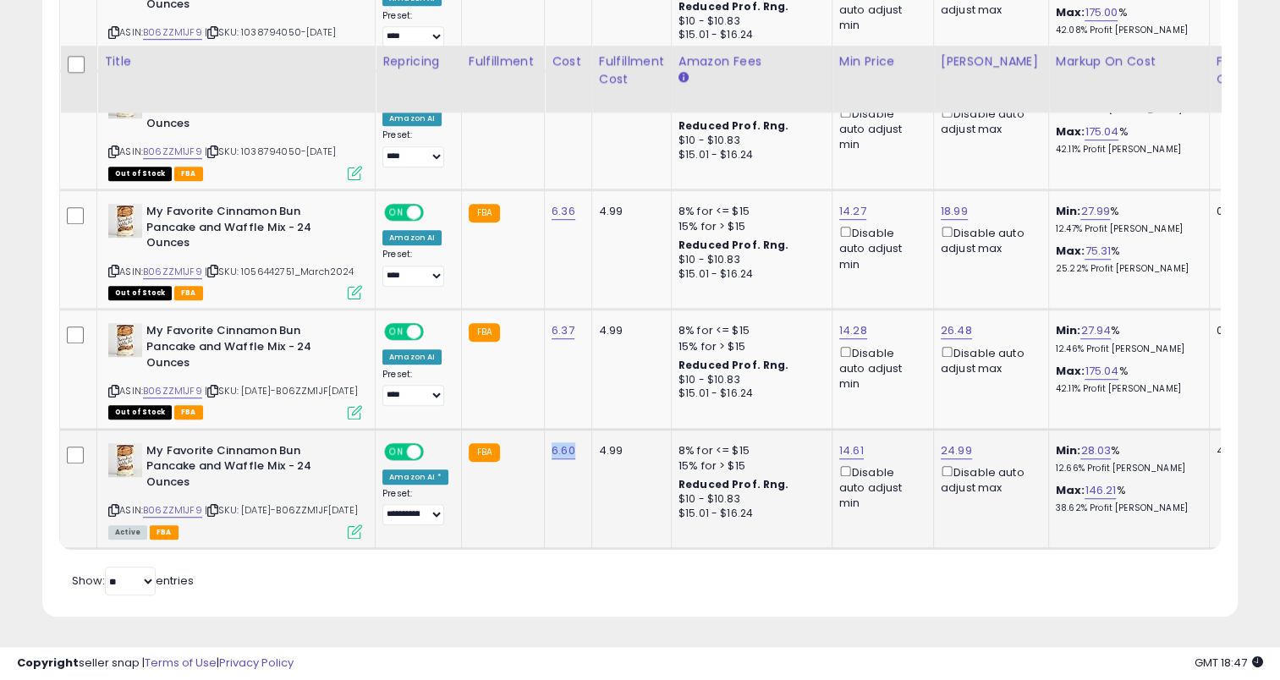
drag, startPoint x: 571, startPoint y: 423, endPoint x: 541, endPoint y: 429, distance: 30.2
click at [545, 429] on td "6.60" at bounding box center [568, 488] width 47 height 119
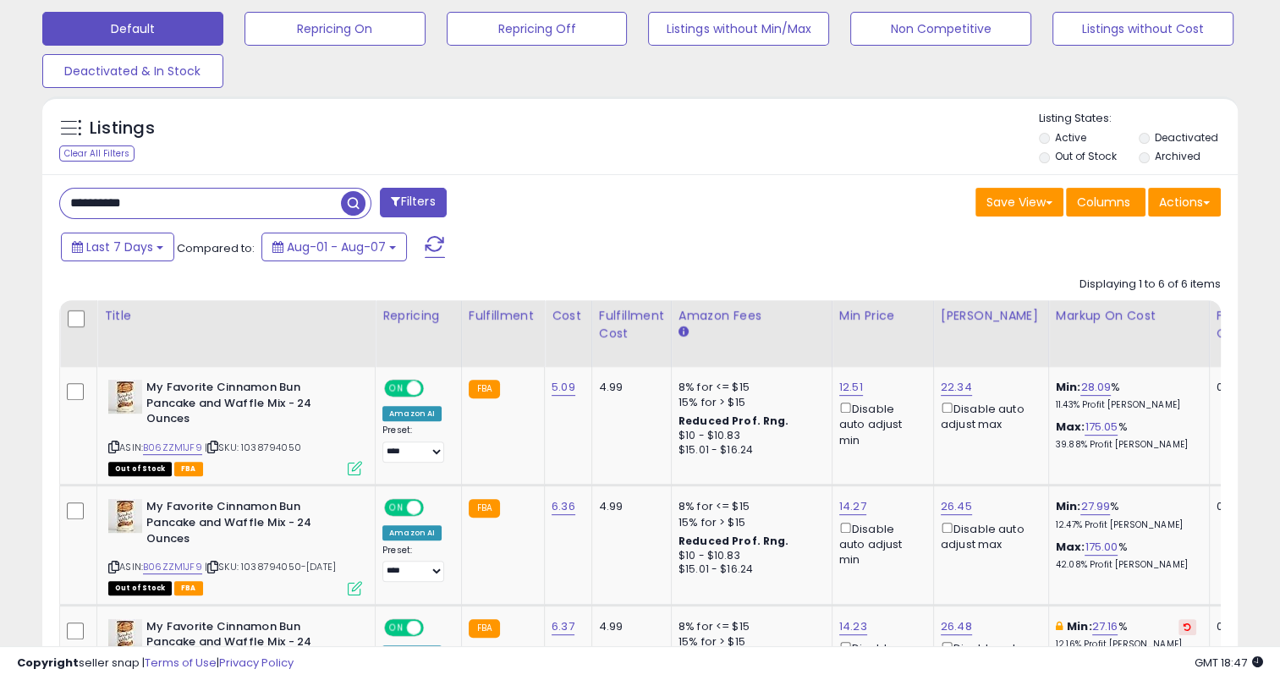
scroll to position [508, 0]
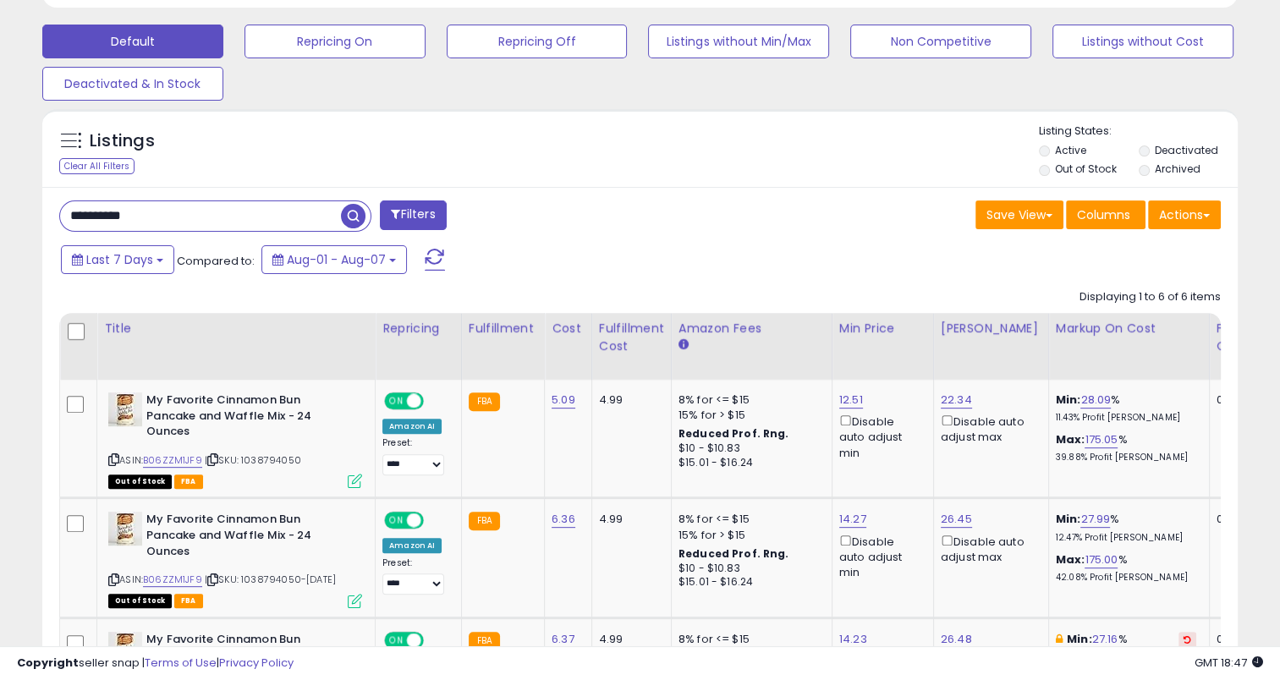
drag, startPoint x: 186, startPoint y: 218, endPoint x: 36, endPoint y: 217, distance: 149.7
click at [36, 217] on div "Listings Clear All Filters" at bounding box center [640, 643] width 1220 height 1084
paste input "text"
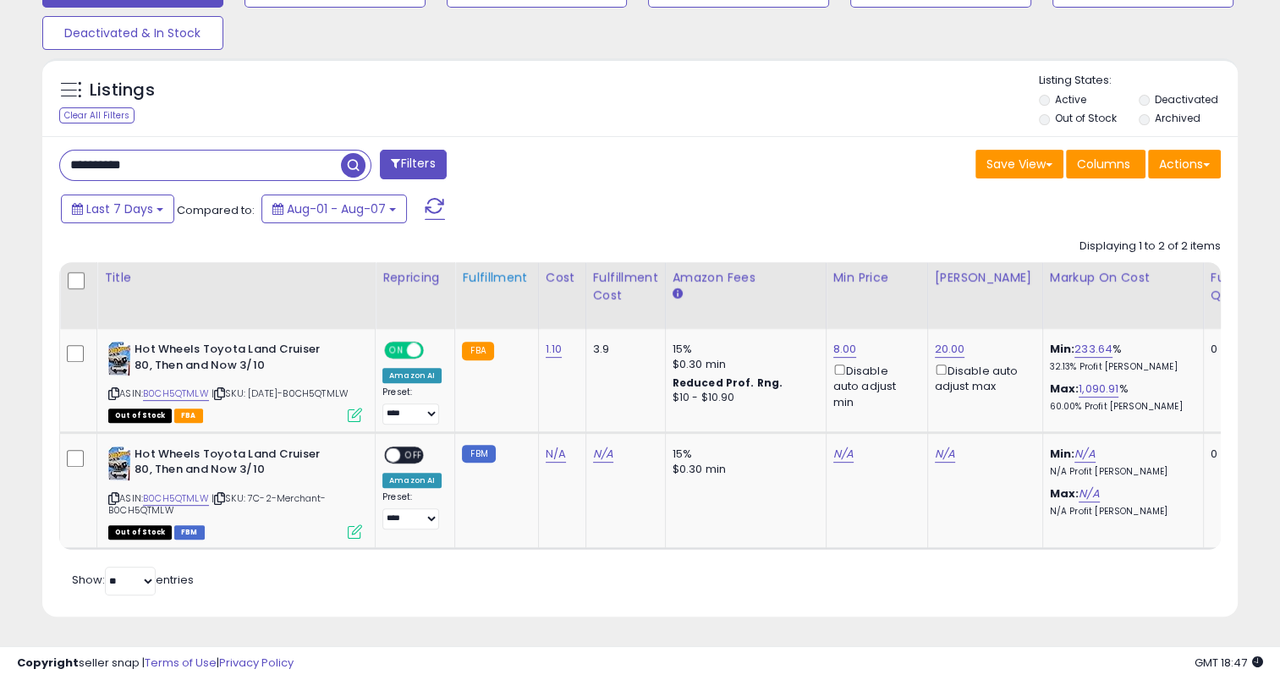
scroll to position [581, 0]
drag, startPoint x: 559, startPoint y: 326, endPoint x: 535, endPoint y: 330, distance: 24.1
click at [538, 330] on td "1.10" at bounding box center [561, 380] width 47 height 103
drag, startPoint x: 186, startPoint y: 135, endPoint x: 41, endPoint y: 152, distance: 146.5
click at [41, 152] on div "Listings Clear All Filters" at bounding box center [640, 344] width 1220 height 588
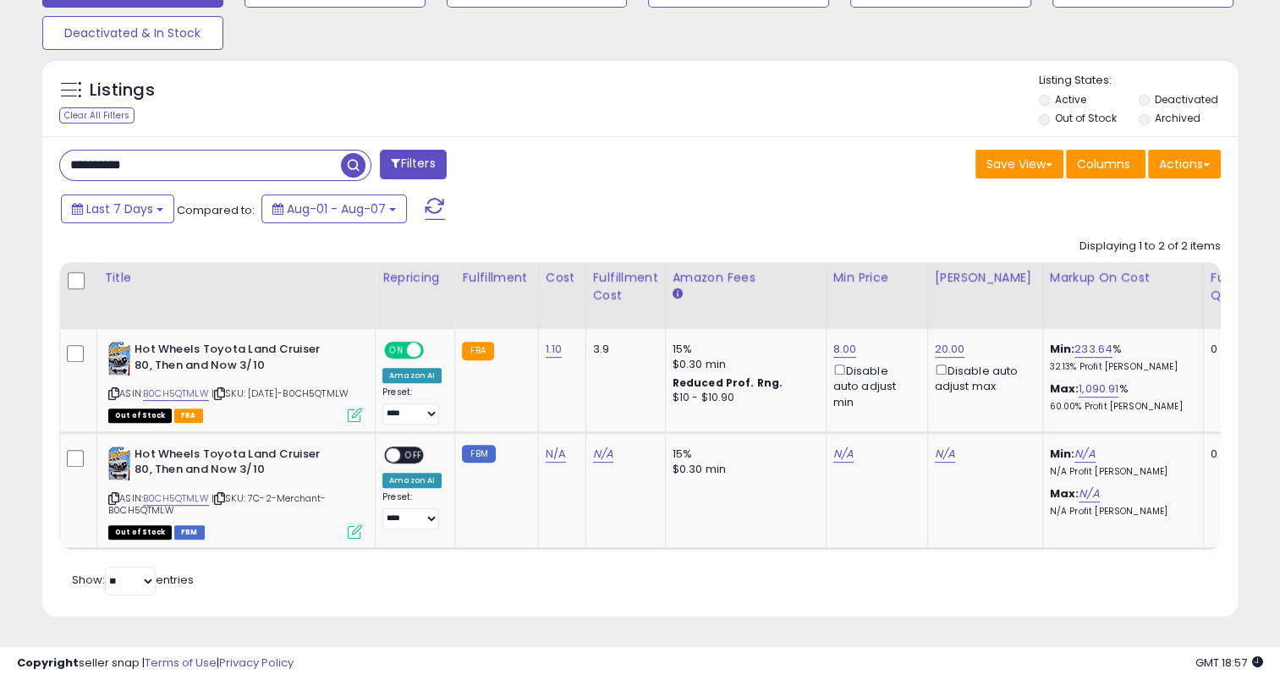
paste input "text"
click at [348, 153] on span "button" at bounding box center [353, 165] width 25 height 25
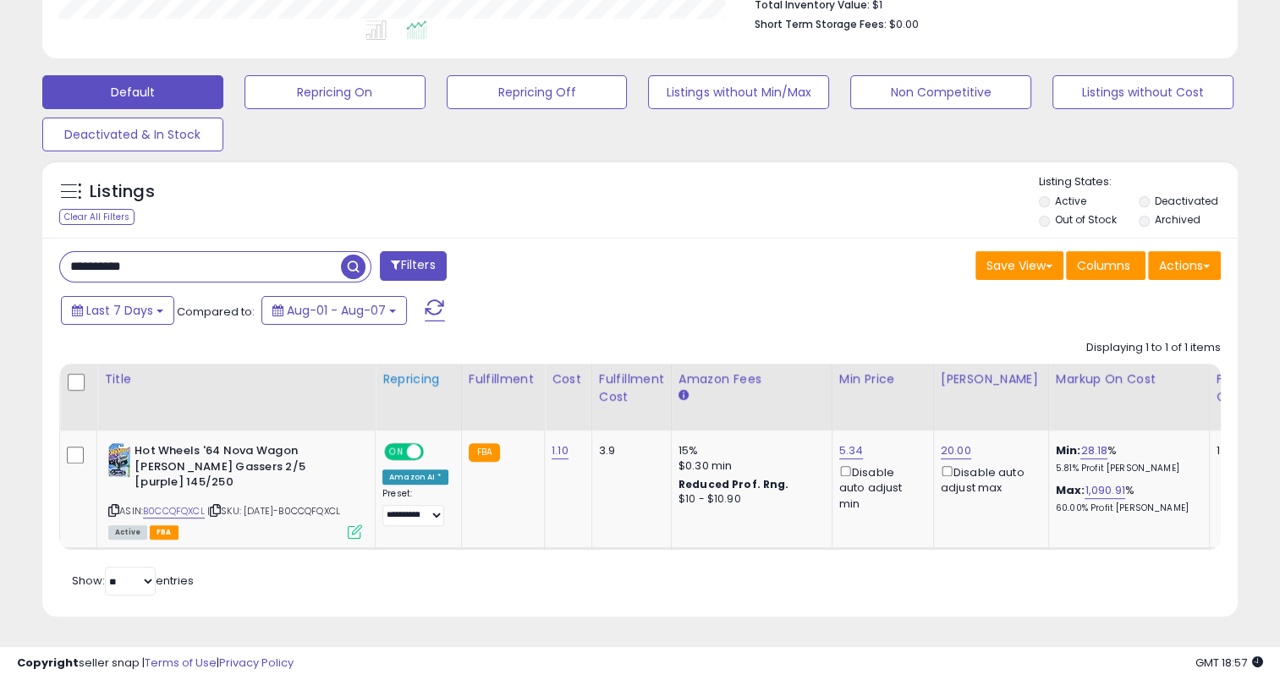
scroll to position [481, 0]
drag, startPoint x: 565, startPoint y: 420, endPoint x: 541, endPoint y: 426, distance: 24.4
click at [545, 431] on td "1.10" at bounding box center [568, 490] width 47 height 118
drag, startPoint x: 189, startPoint y: 250, endPoint x: 13, endPoint y: 253, distance: 176.8
click at [13, 253] on div "**********" at bounding box center [639, 125] width 1263 height 1023
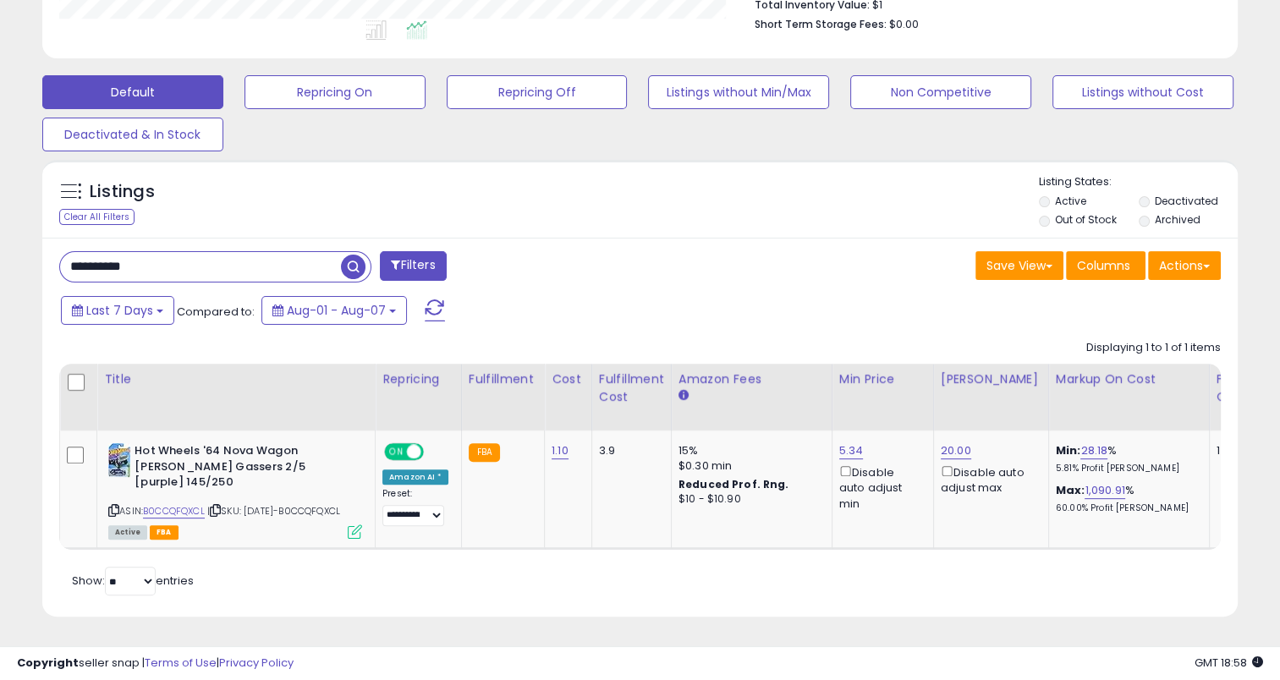
paste input "text"
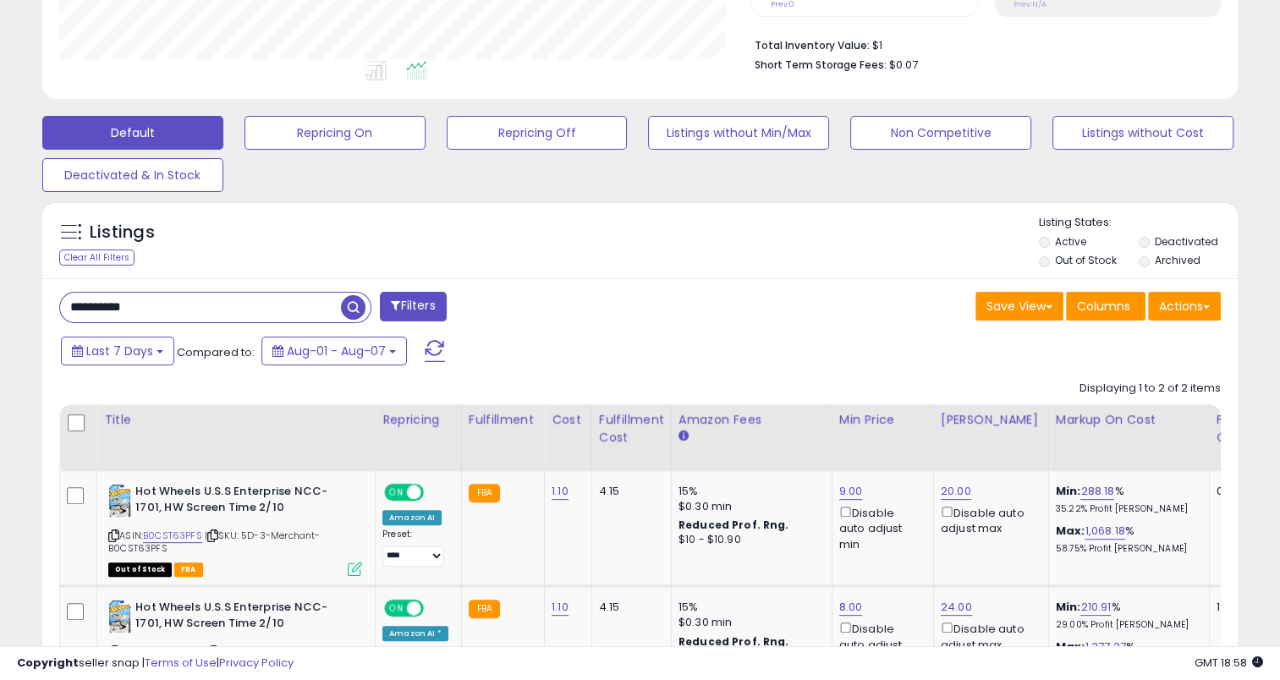
scroll to position [520, 0]
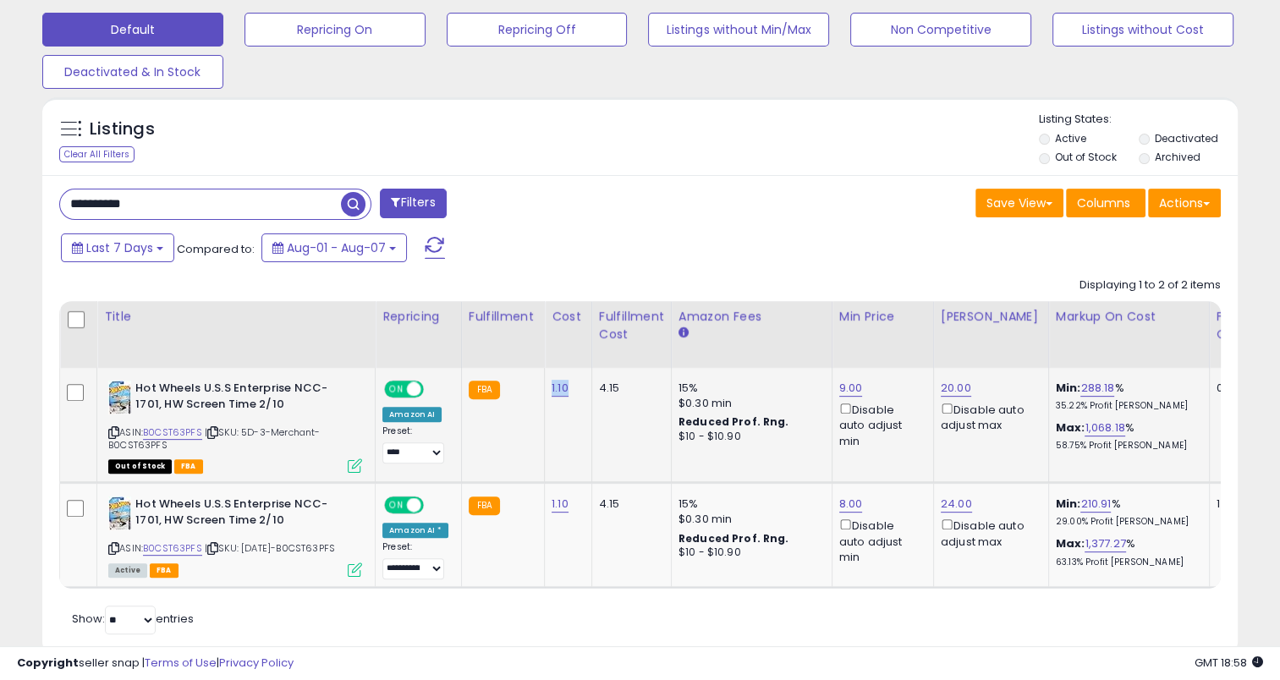
drag, startPoint x: 562, startPoint y: 387, endPoint x: 541, endPoint y: 388, distance: 21.2
click at [545, 388] on td "1.10" at bounding box center [568, 425] width 47 height 115
drag, startPoint x: 189, startPoint y: 202, endPoint x: 38, endPoint y: 202, distance: 151.4
click at [41, 203] on div "Listings Clear All Filters" at bounding box center [640, 383] width 1220 height 588
paste input "text"
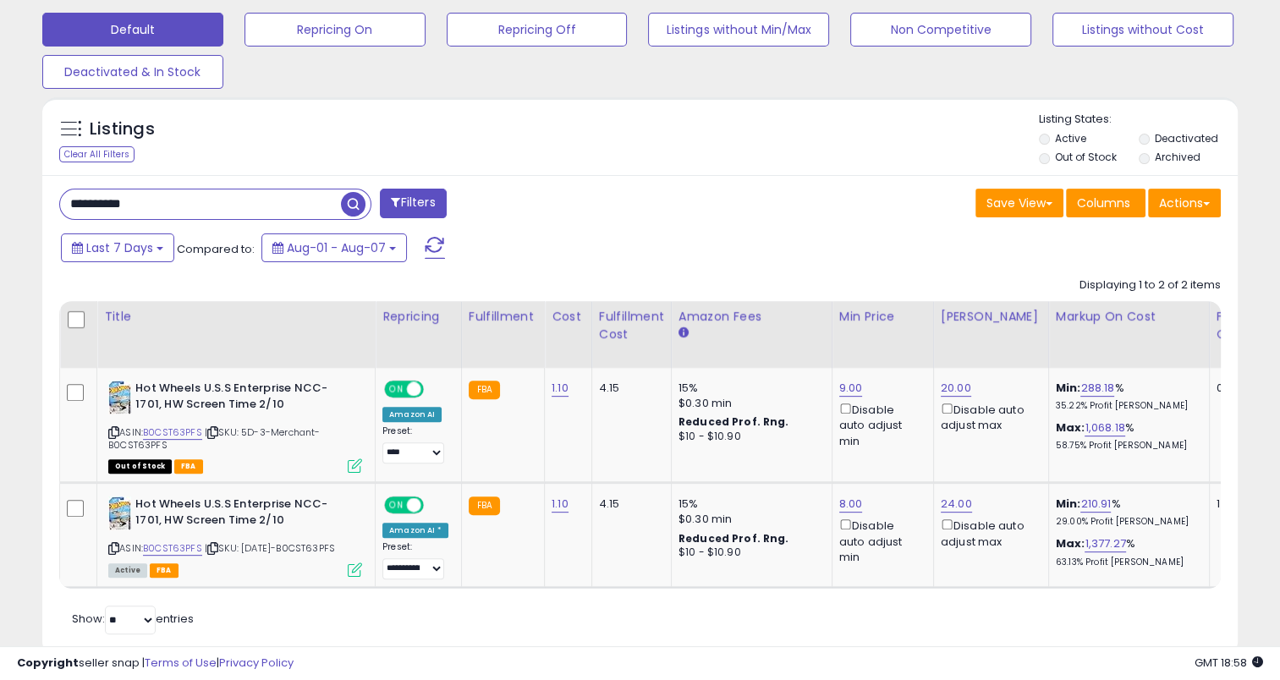
click at [364, 200] on span "button" at bounding box center [353, 204] width 25 height 25
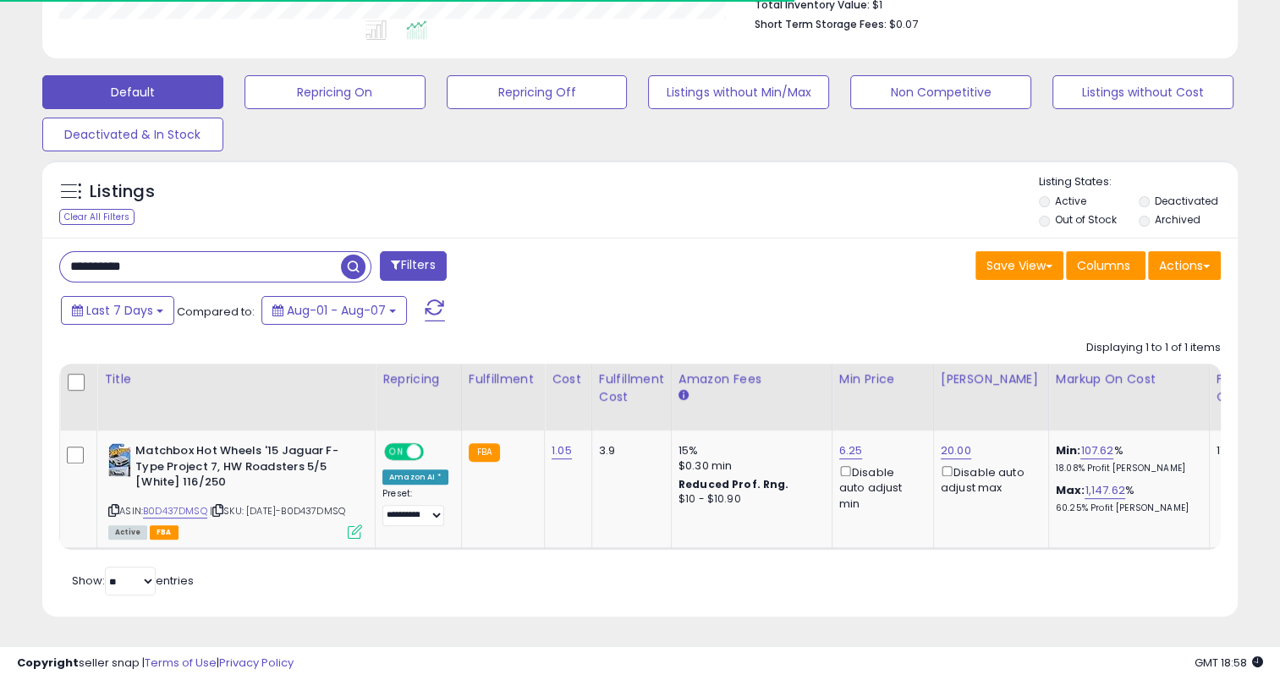
scroll to position [481, 0]
drag, startPoint x: 570, startPoint y: 421, endPoint x: 529, endPoint y: 423, distance: 41.5
drag, startPoint x: 529, startPoint y: 423, endPoint x: 602, endPoint y: 265, distance: 174.4
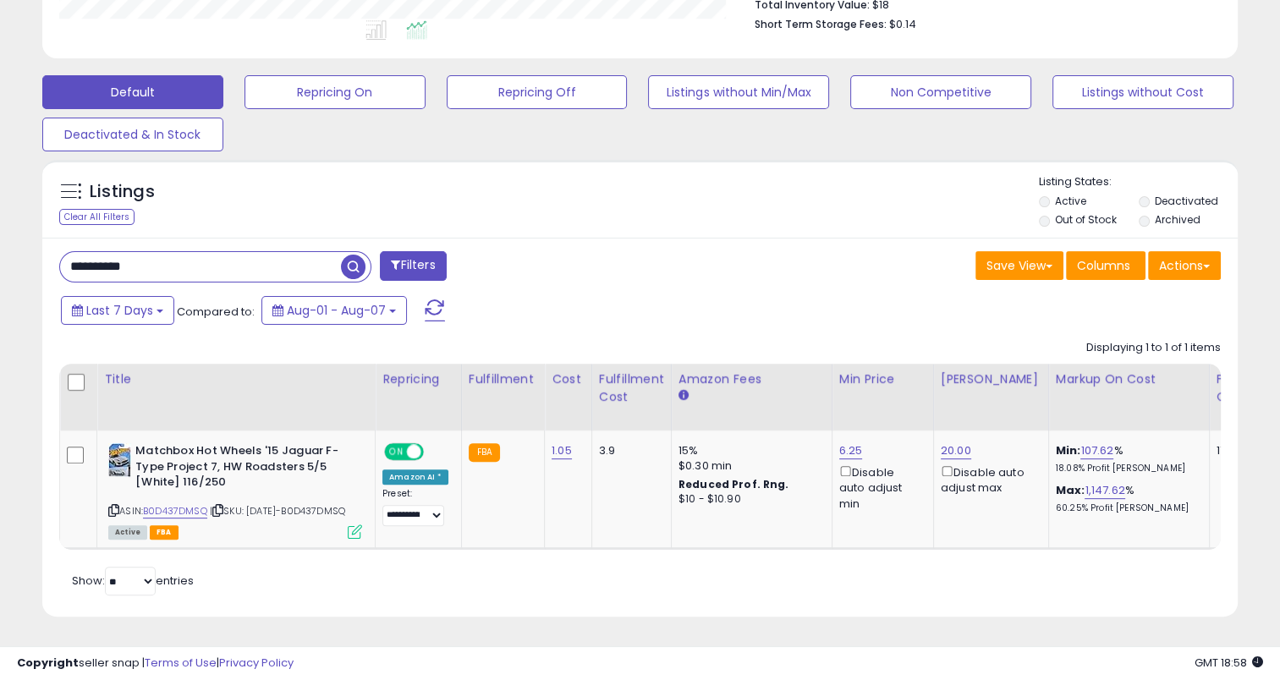
click at [602, 265] on div "**********" at bounding box center [639, 428] width 1195 height 380
drag, startPoint x: 573, startPoint y: 428, endPoint x: 539, endPoint y: 428, distance: 33.8
click at [545, 431] on td "1.05" at bounding box center [568, 490] width 47 height 118
drag, startPoint x: 171, startPoint y: 239, endPoint x: 27, endPoint y: 250, distance: 144.2
click at [27, 250] on div "**********" at bounding box center [639, 125] width 1263 height 1023
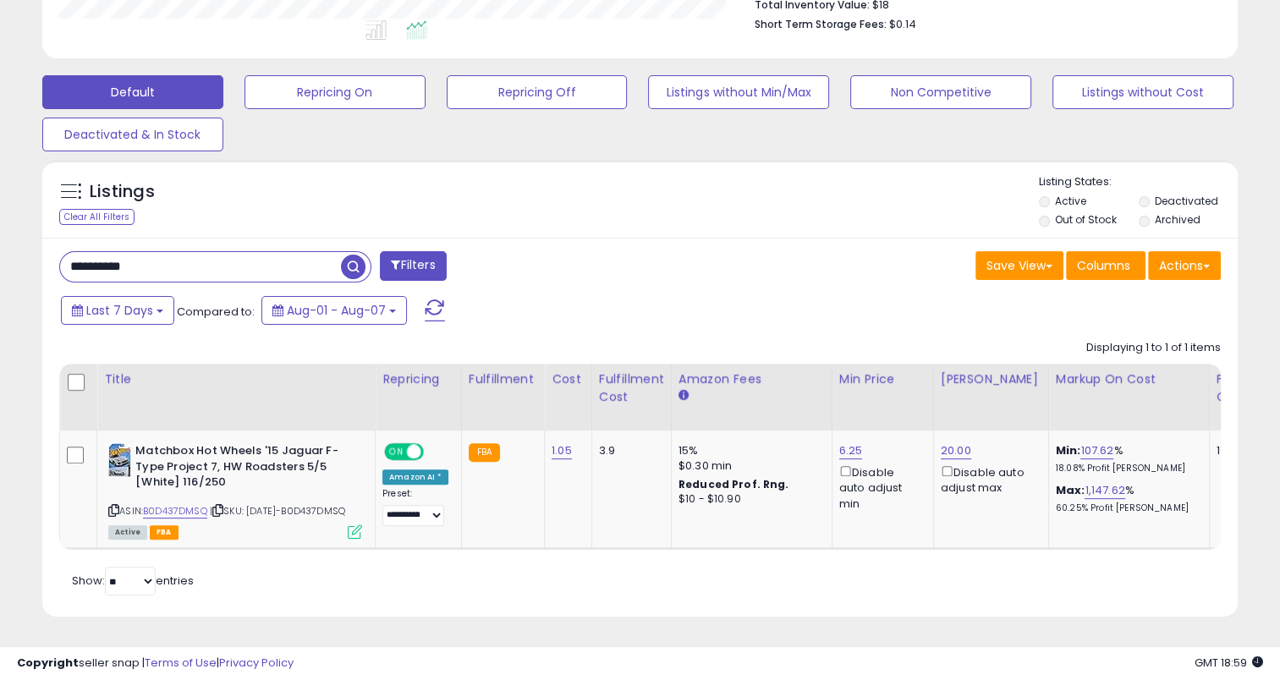
paste input "text"
click at [348, 255] on span "button" at bounding box center [353, 267] width 25 height 25
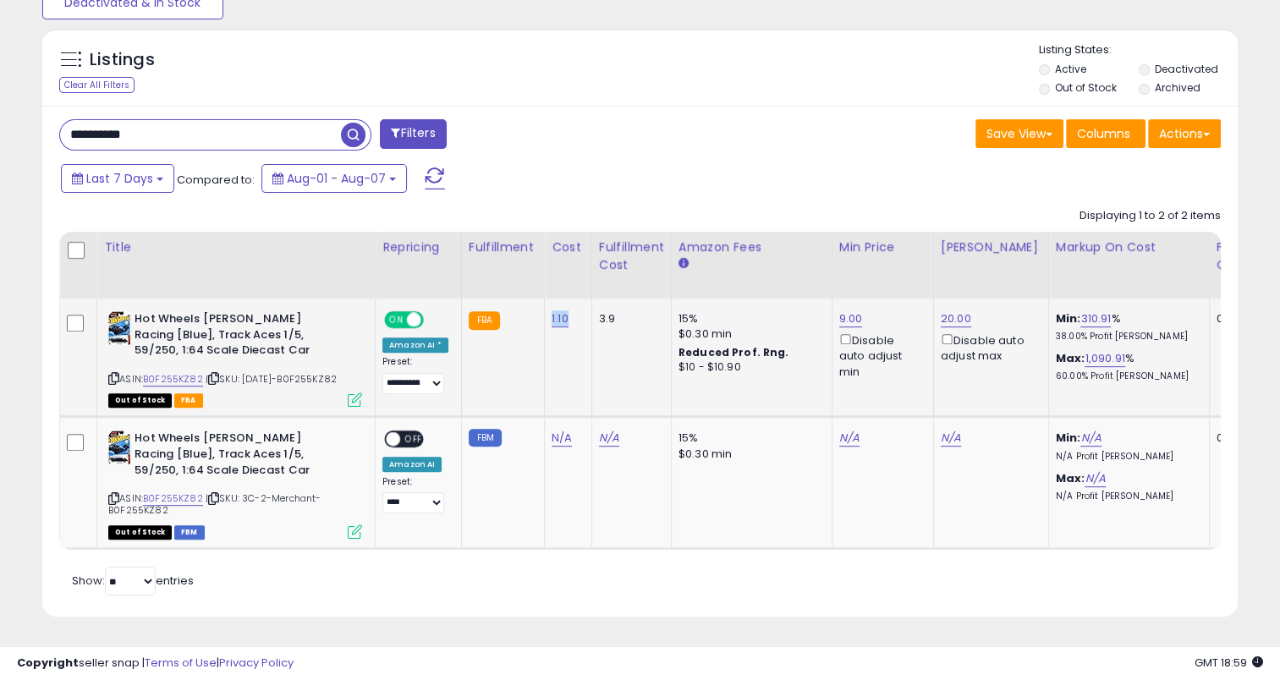
drag, startPoint x: 568, startPoint y: 304, endPoint x: 544, endPoint y: 304, distance: 24.5
click at [545, 304] on td "1.10" at bounding box center [568, 358] width 47 height 118
drag, startPoint x: 194, startPoint y: 118, endPoint x: 42, endPoint y: 119, distance: 151.4
click at [42, 119] on div "**********" at bounding box center [639, 362] width 1195 height 512
paste input "text"
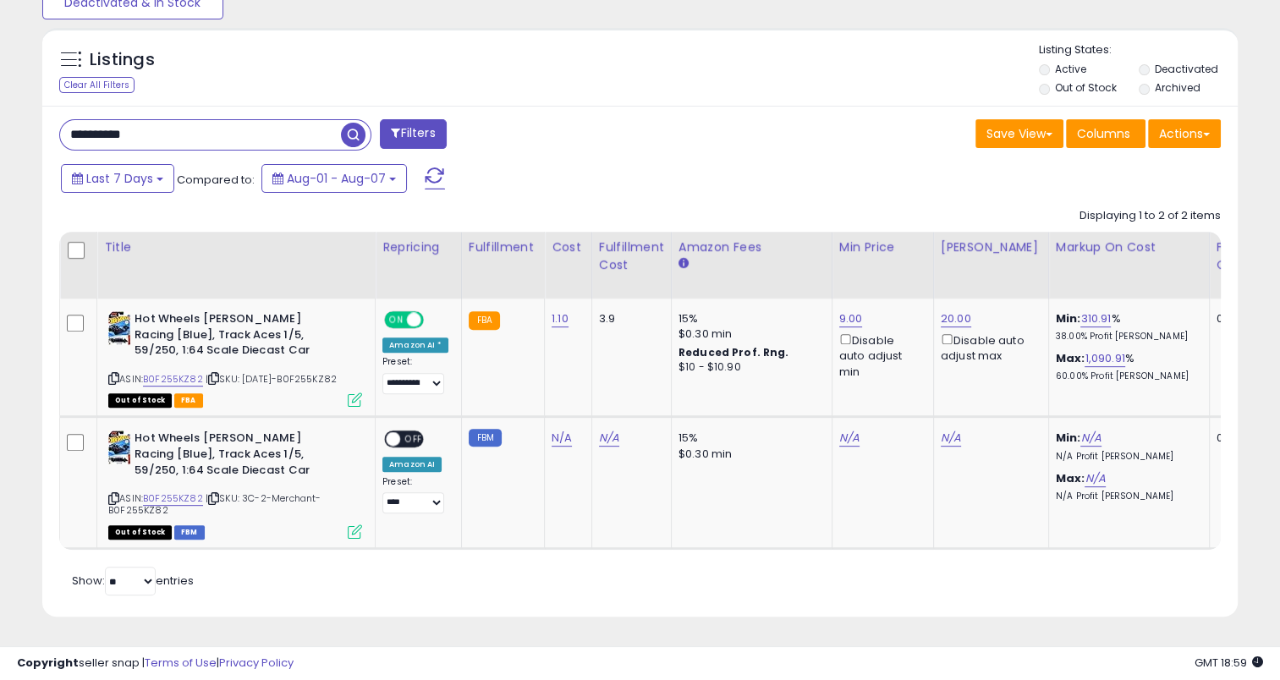
click at [359, 123] on span "button" at bounding box center [353, 135] width 25 height 25
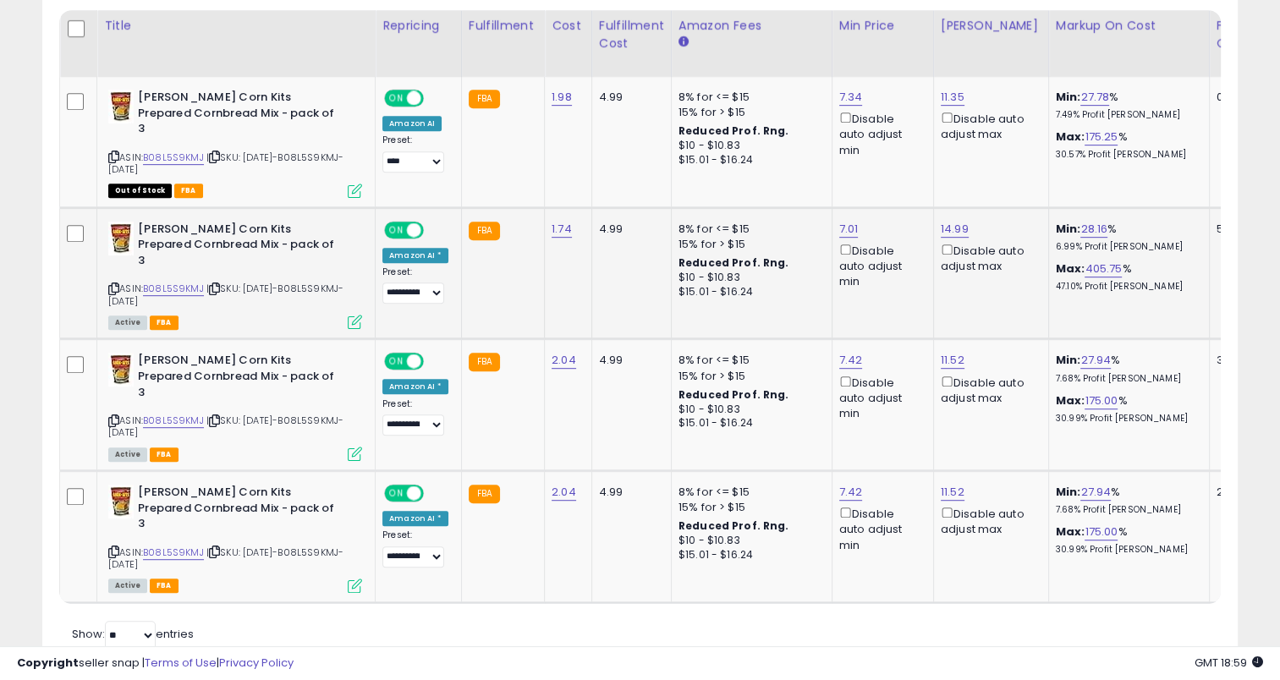
scroll to position [812, 0]
drag, startPoint x: 573, startPoint y: 453, endPoint x: 546, endPoint y: 453, distance: 26.2
click at [546, 469] on td "2.04" at bounding box center [568, 535] width 47 height 132
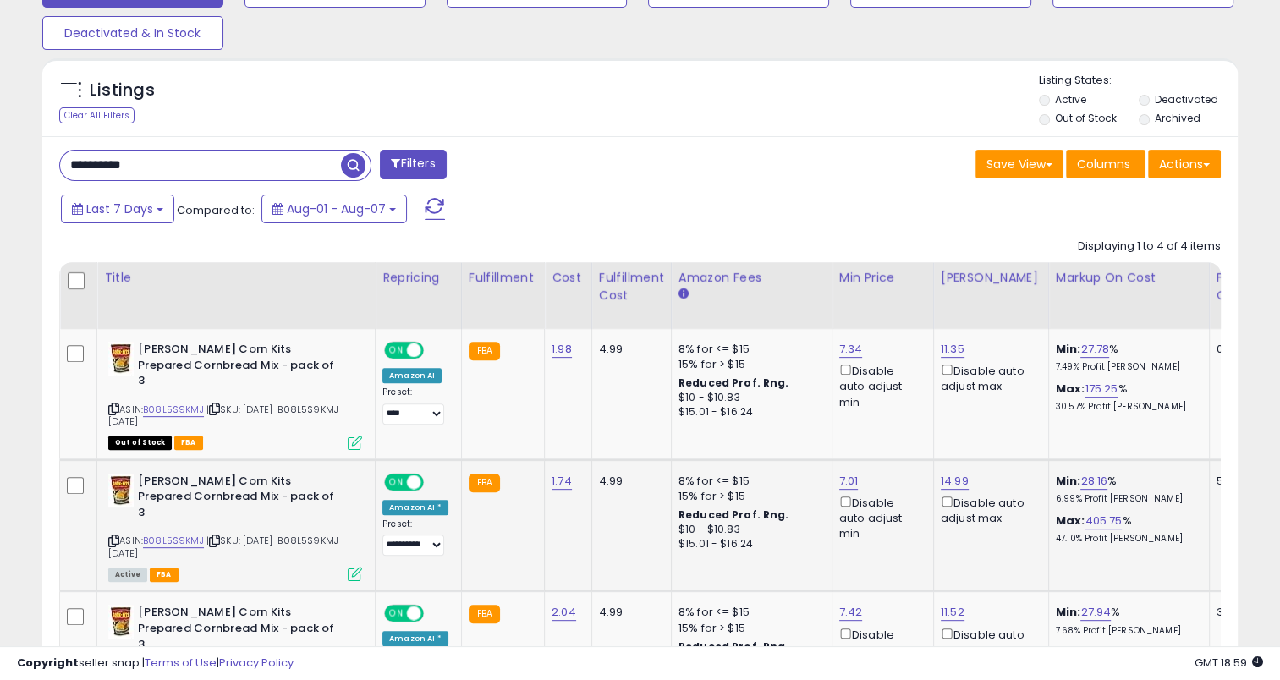
scroll to position [558, 0]
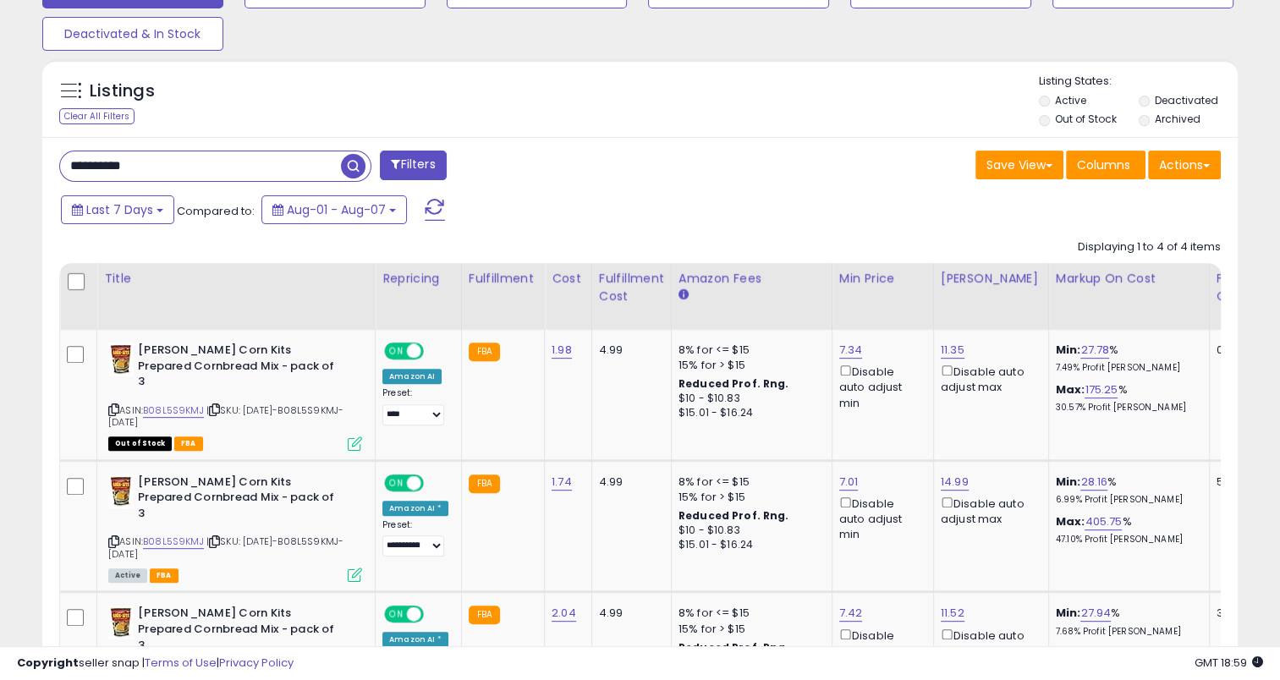
drag, startPoint x: 145, startPoint y: 167, endPoint x: 15, endPoint y: 177, distance: 130.6
click at [15, 177] on div "**********" at bounding box center [639, 229] width 1263 height 1431
paste input "text"
click at [348, 167] on span "button" at bounding box center [353, 166] width 25 height 25
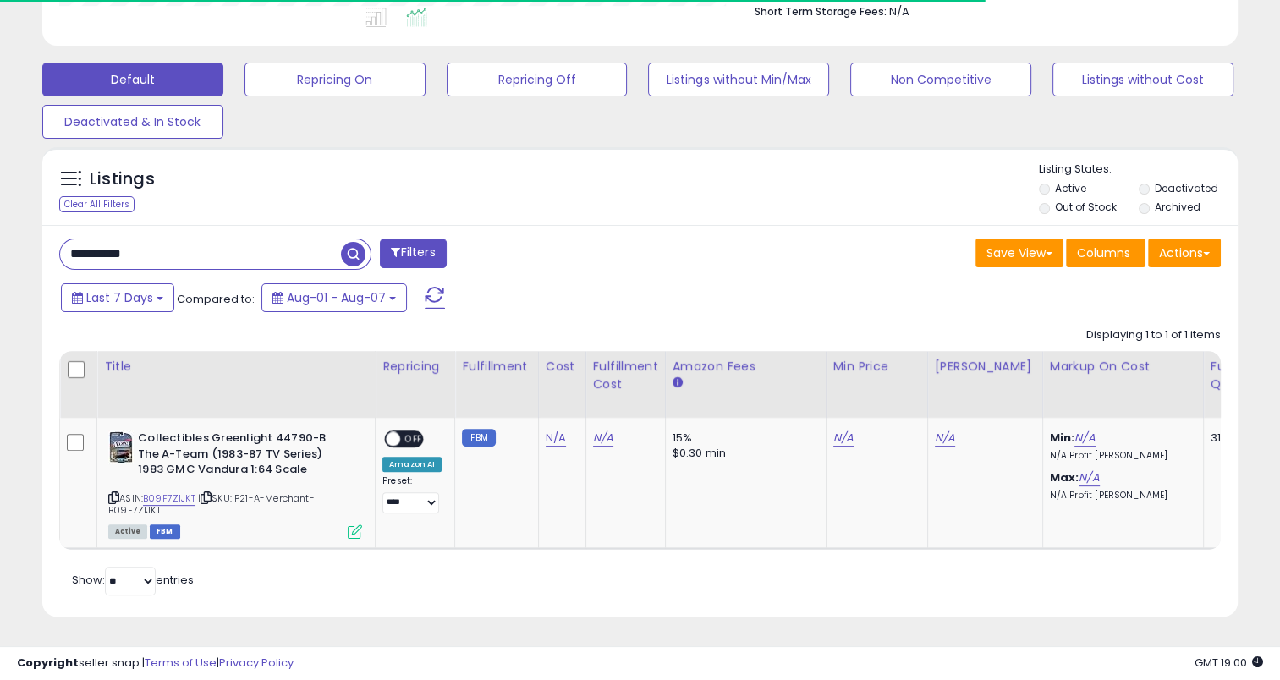
scroll to position [346, 692]
drag, startPoint x: 166, startPoint y: 236, endPoint x: 30, endPoint y: 244, distance: 135.5
click at [30, 244] on div "Listings Clear All Filters" at bounding box center [640, 388] width 1220 height 499
paste input "text"
click at [355, 242] on span "button" at bounding box center [353, 254] width 25 height 25
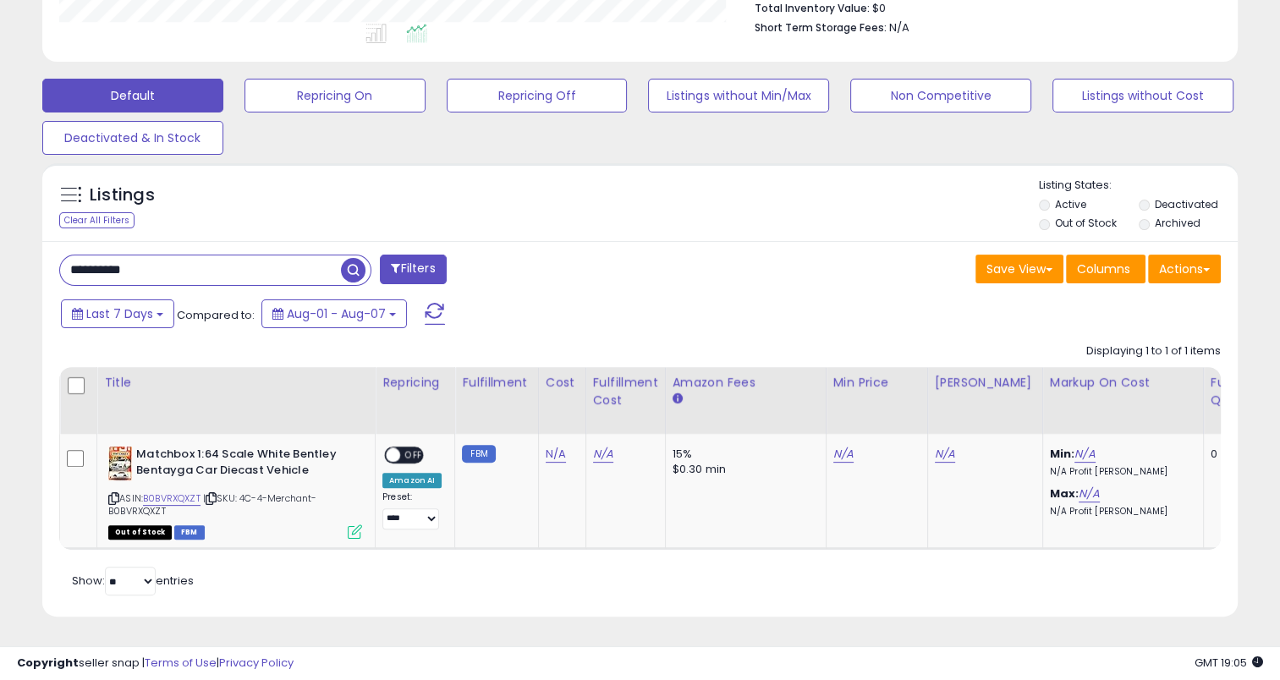
drag, startPoint x: 157, startPoint y: 254, endPoint x: -3, endPoint y: 250, distance: 160.7
paste input "text"
click at [363, 258] on span "button" at bounding box center [353, 270] width 25 height 25
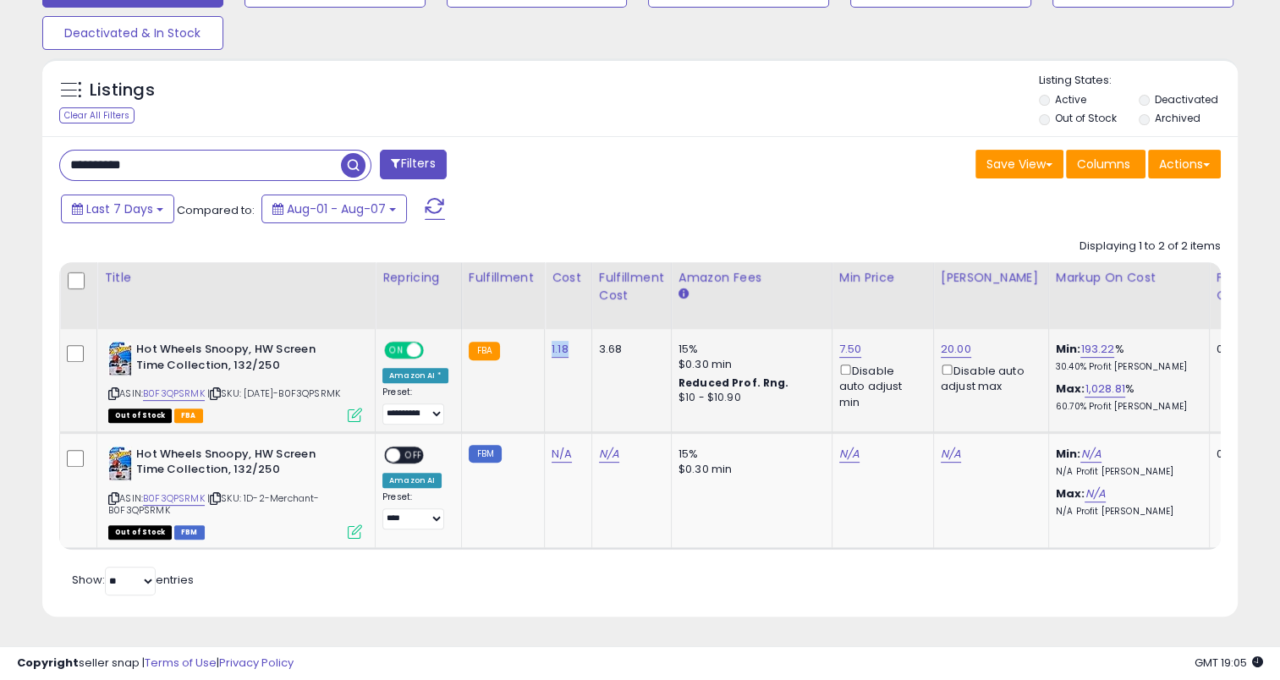
drag, startPoint x: 573, startPoint y: 328, endPoint x: 544, endPoint y: 334, distance: 29.4
click at [545, 334] on td "1.18" at bounding box center [568, 380] width 47 height 103
drag, startPoint x: 108, startPoint y: 151, endPoint x: 7, endPoint y: 152, distance: 101.5
click at [3, 153] on div "**********" at bounding box center [640, 88] width 1280 height 1184
paste input "text"
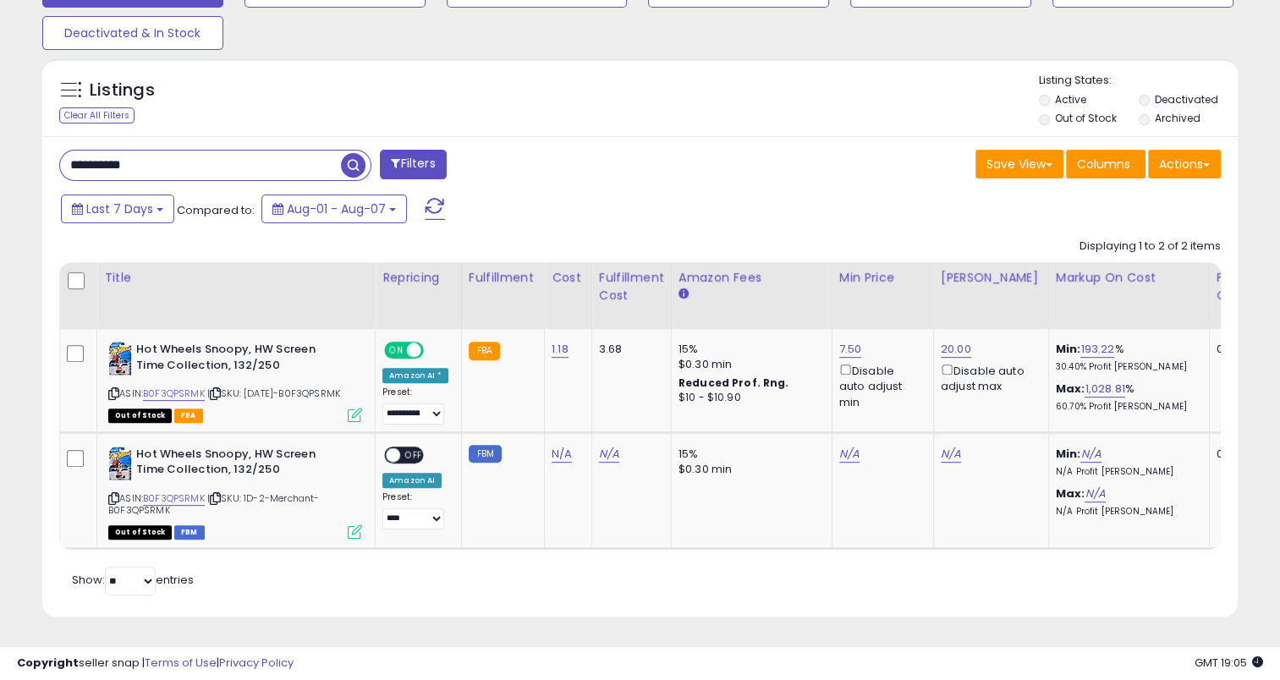
click at [344, 153] on span "button" at bounding box center [353, 165] width 25 height 25
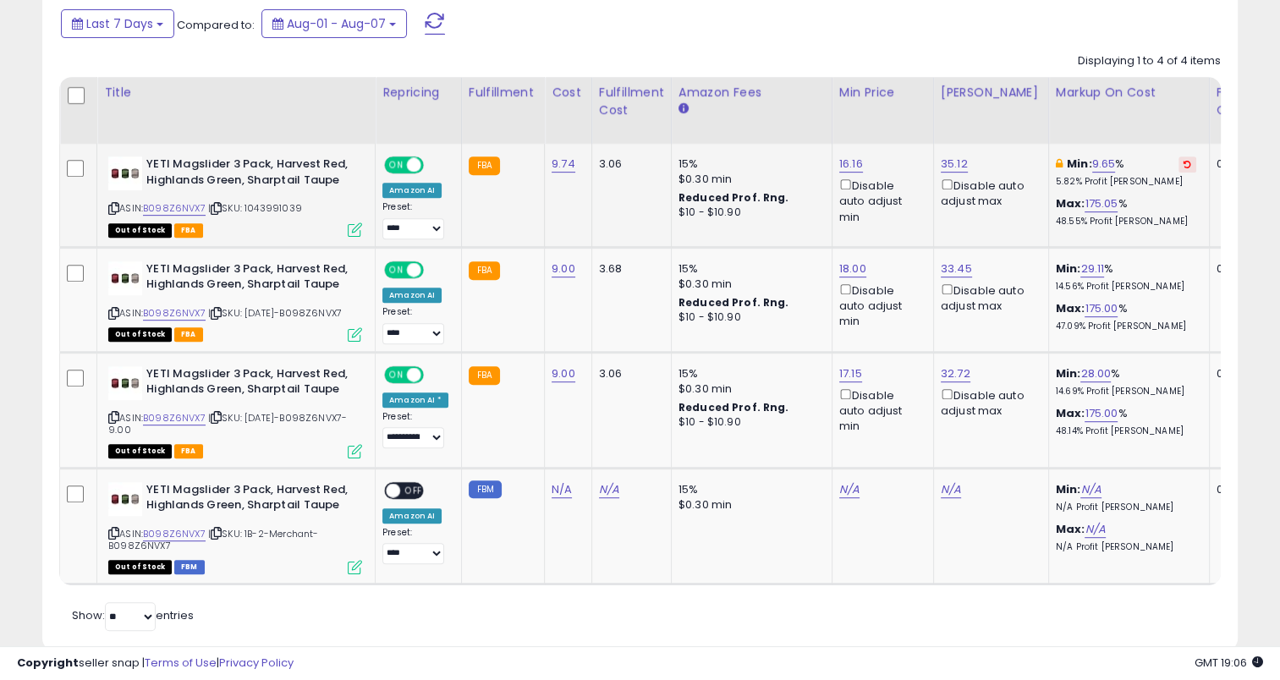
scroll to position [800, 0]
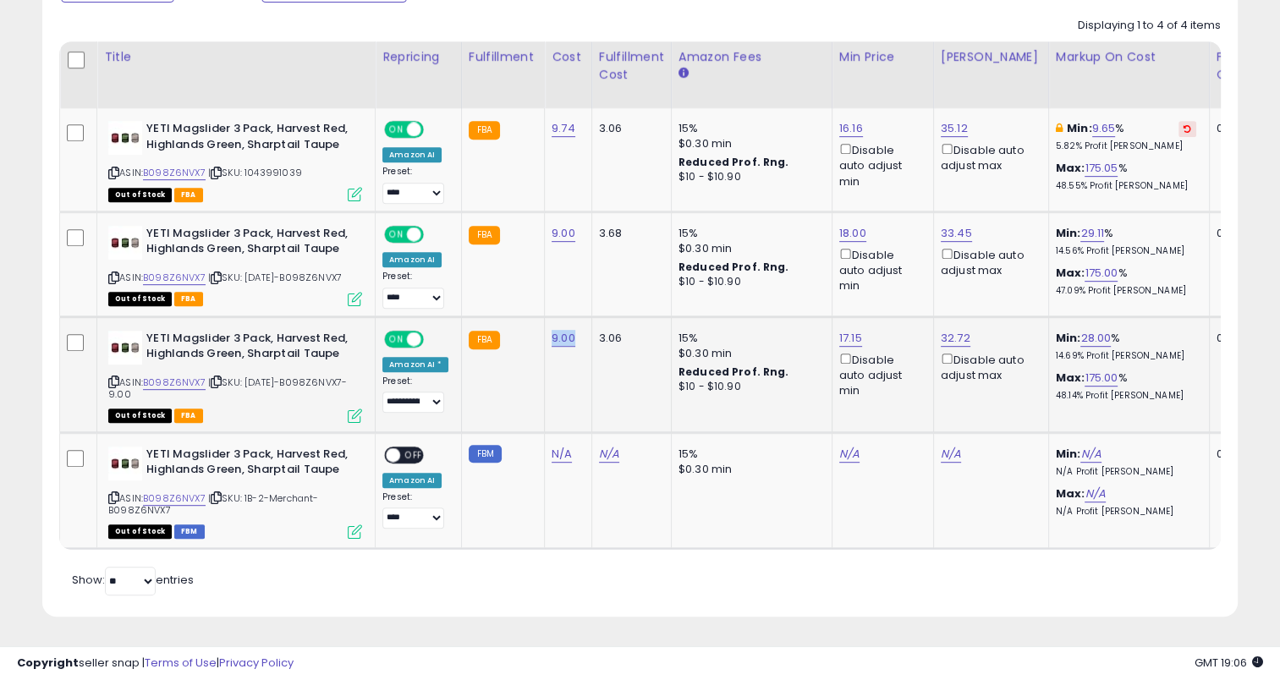
drag, startPoint x: 568, startPoint y: 331, endPoint x: 543, endPoint y: 332, distance: 25.4
click at [545, 332] on td "9.00" at bounding box center [568, 374] width 47 height 116
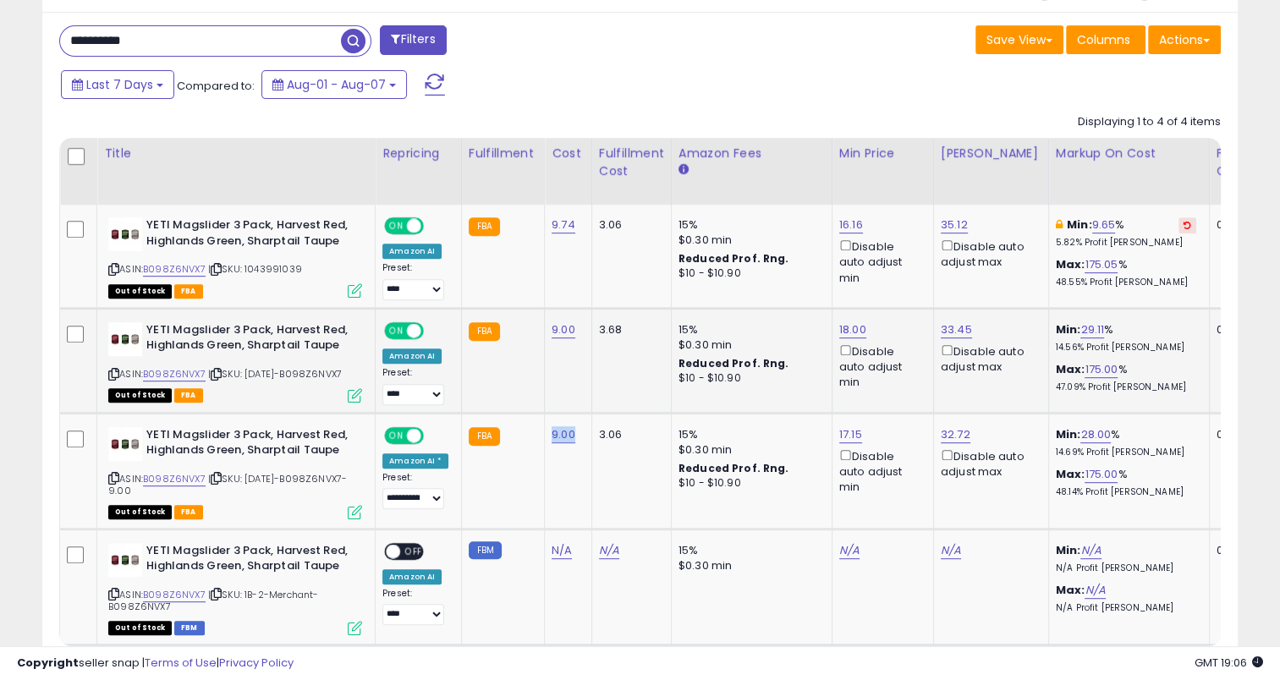
scroll to position [462, 0]
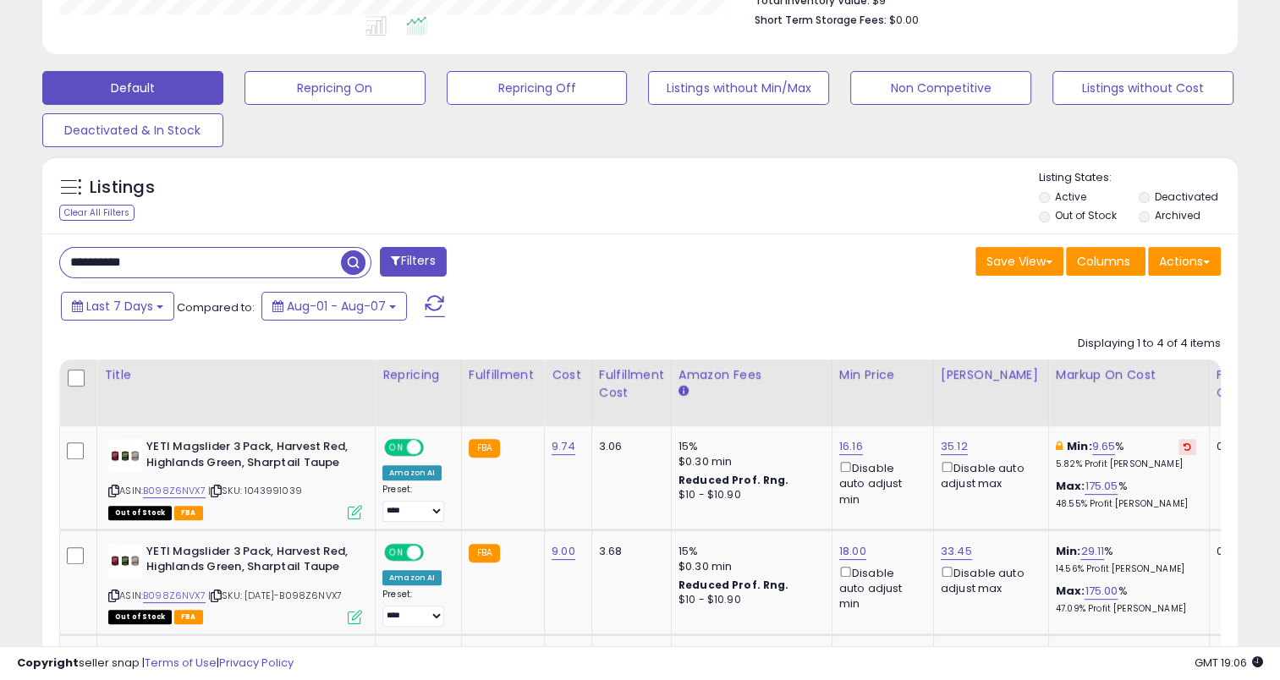
drag, startPoint x: 167, startPoint y: 256, endPoint x: -3, endPoint y: 261, distance: 170.9
paste input "text"
click at [359, 253] on span "button" at bounding box center [353, 262] width 25 height 25
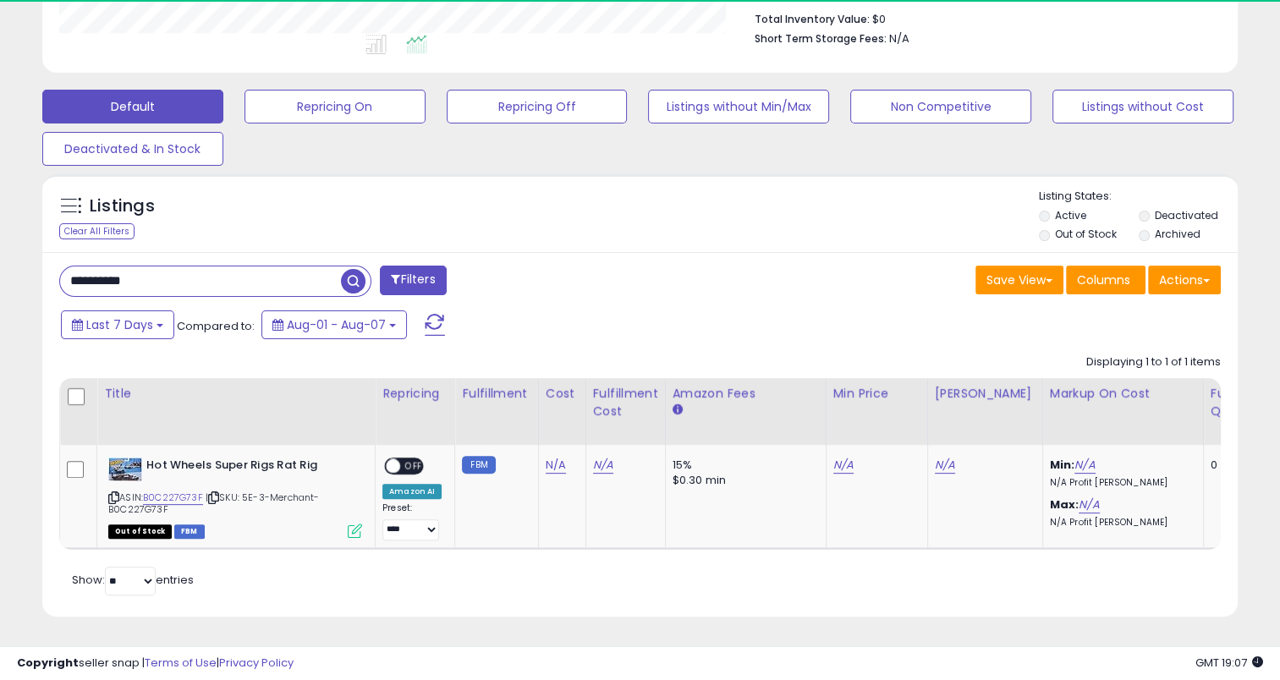
scroll to position [346, 692]
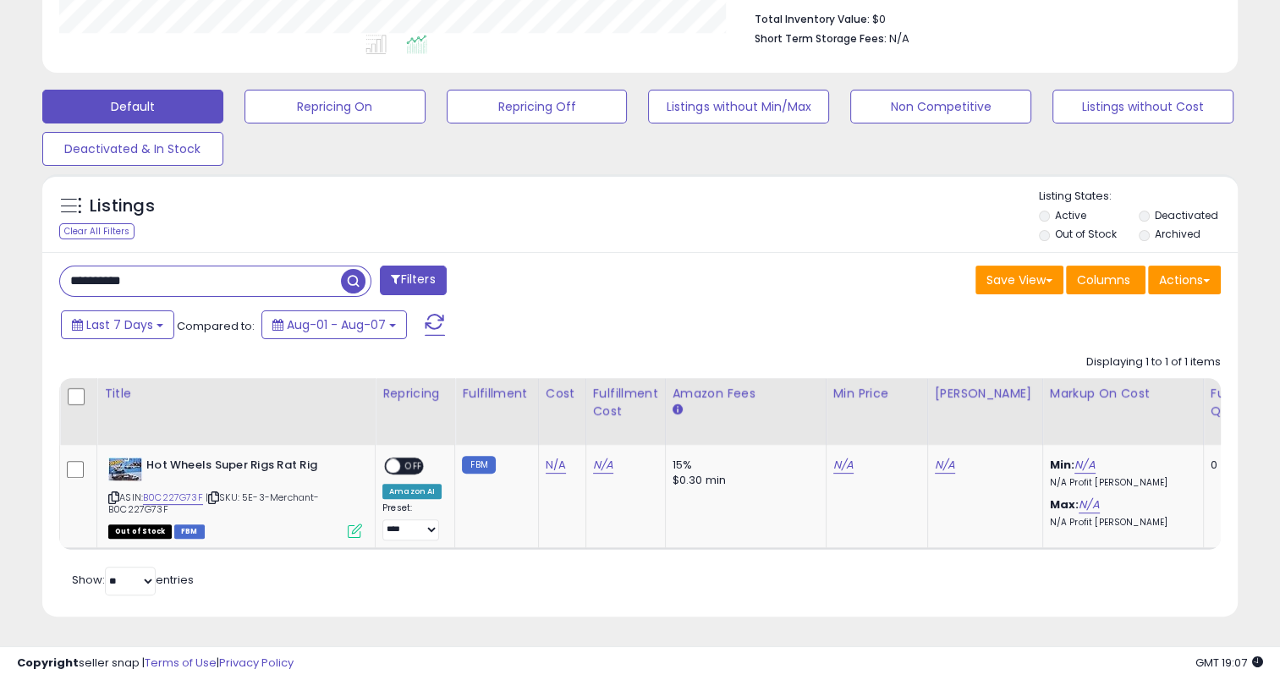
drag, startPoint x: 162, startPoint y: 277, endPoint x: -3, endPoint y: 287, distance: 166.1
paste input "text"
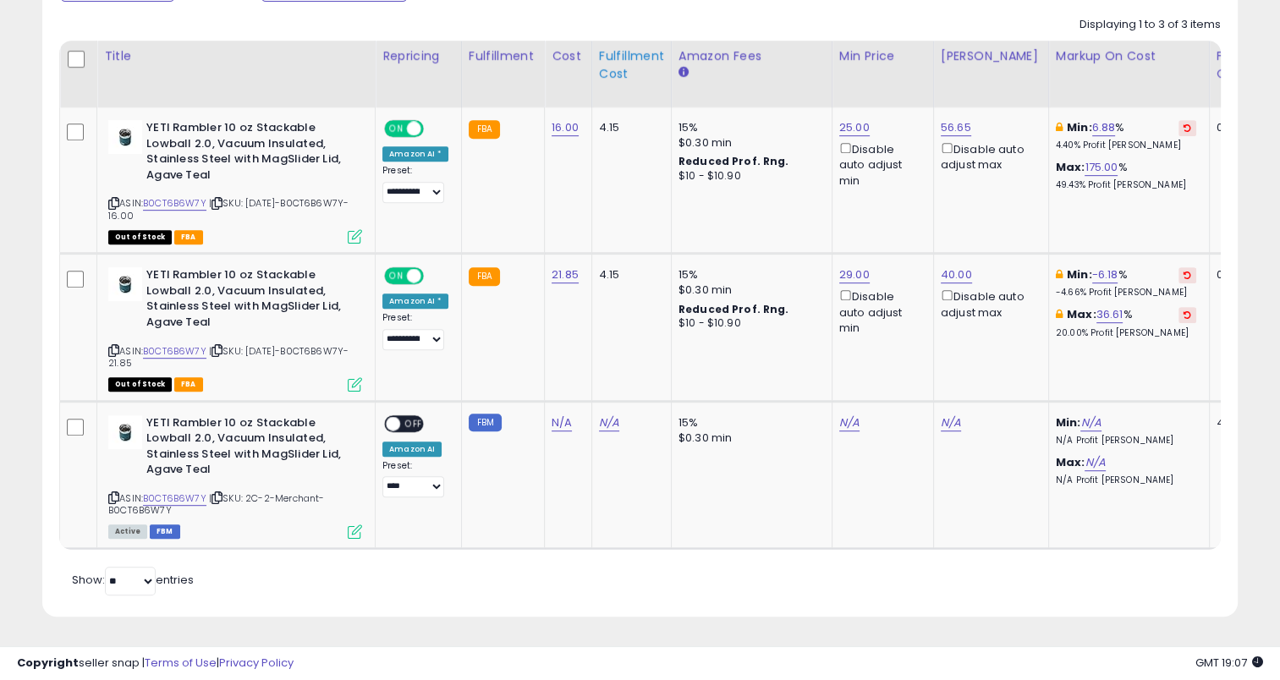
scroll to position [791, 0]
drag, startPoint x: 577, startPoint y: 261, endPoint x: 545, endPoint y: 267, distance: 32.7
click at [545, 267] on td "21.85" at bounding box center [568, 327] width 47 height 147
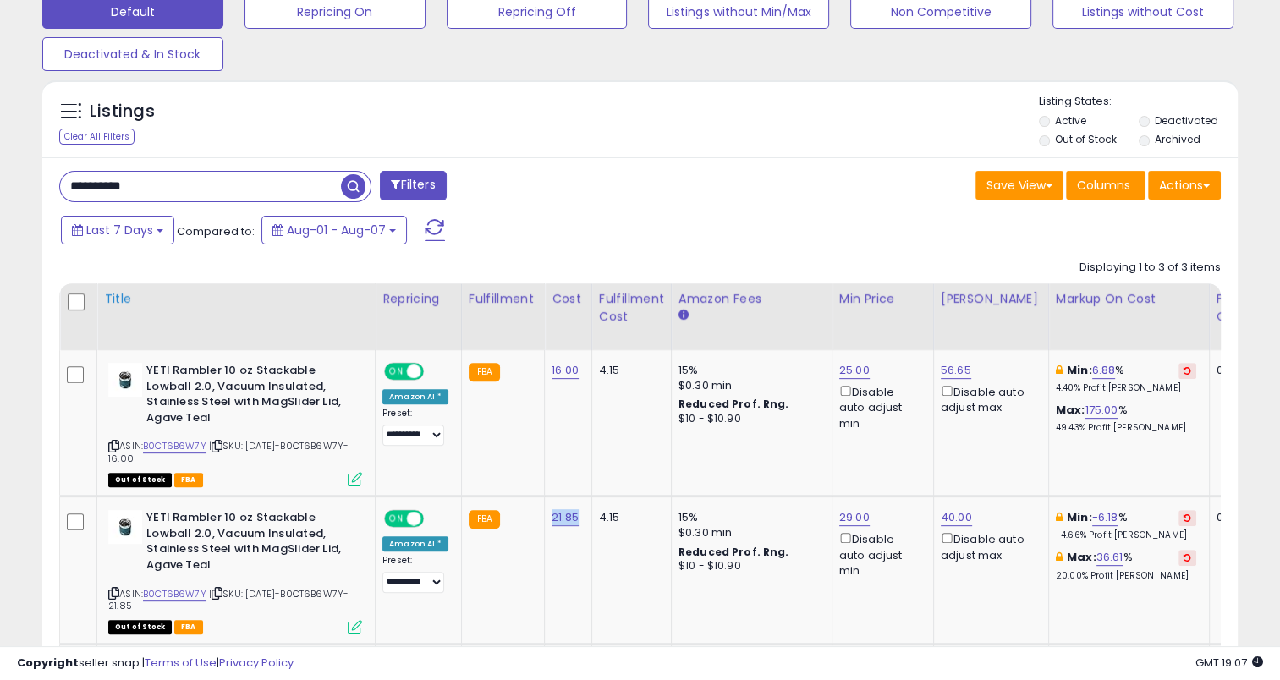
scroll to position [537, 0]
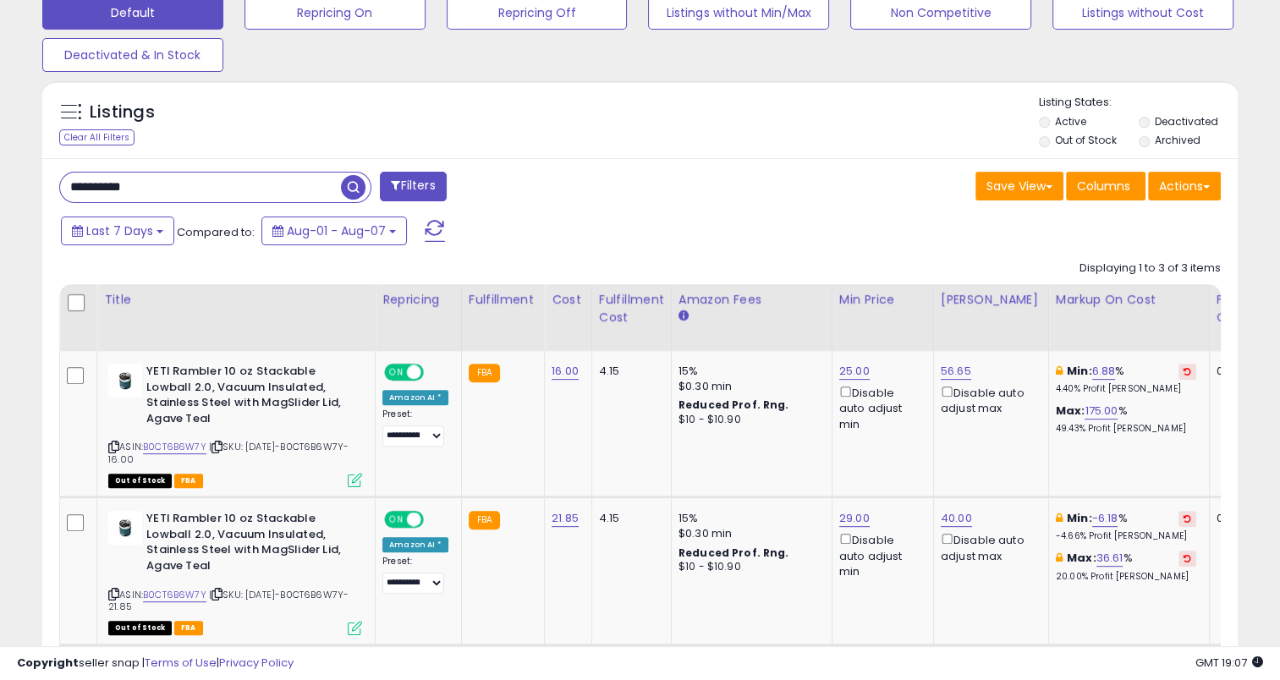
drag, startPoint x: 209, startPoint y: 186, endPoint x: 25, endPoint y: 201, distance: 185.0
click at [25, 201] on div "**********" at bounding box center [639, 208] width 1263 height 1347
paste input "text"
click at [352, 183] on span "button" at bounding box center [353, 187] width 25 height 25
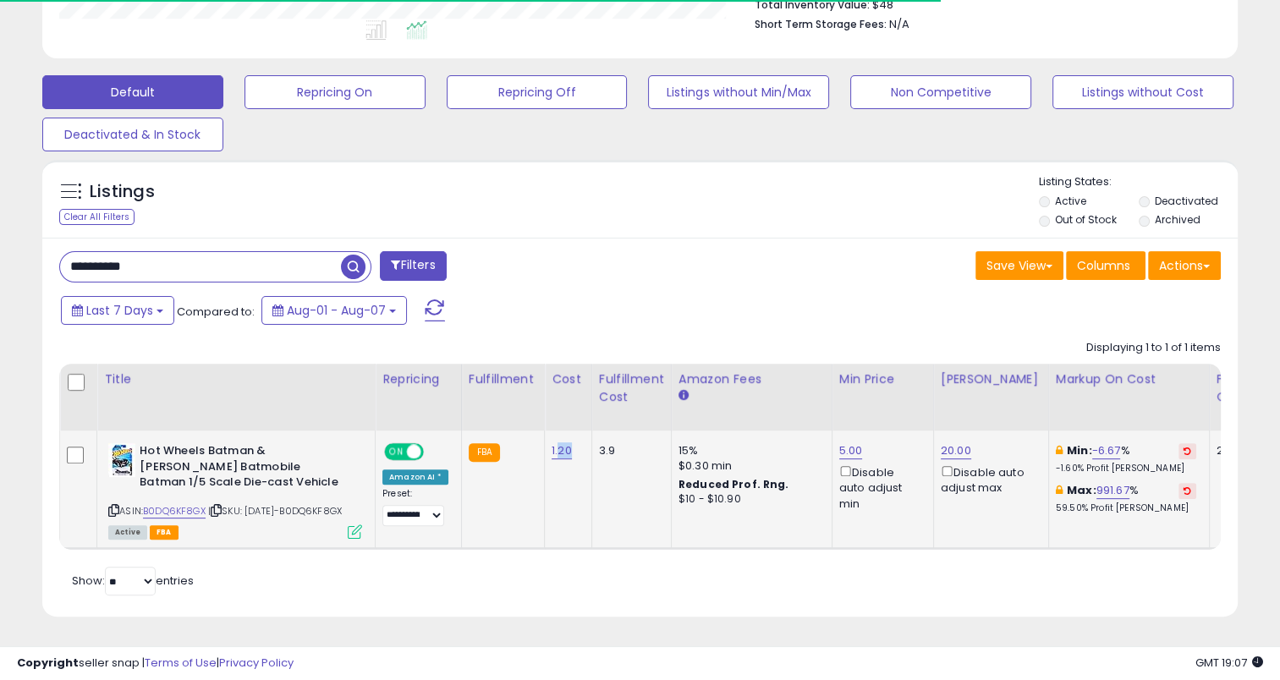
scroll to position [346, 692]
drag, startPoint x: 572, startPoint y: 427, endPoint x: 544, endPoint y: 431, distance: 28.1
click at [545, 431] on td "1.20" at bounding box center [568, 490] width 47 height 118
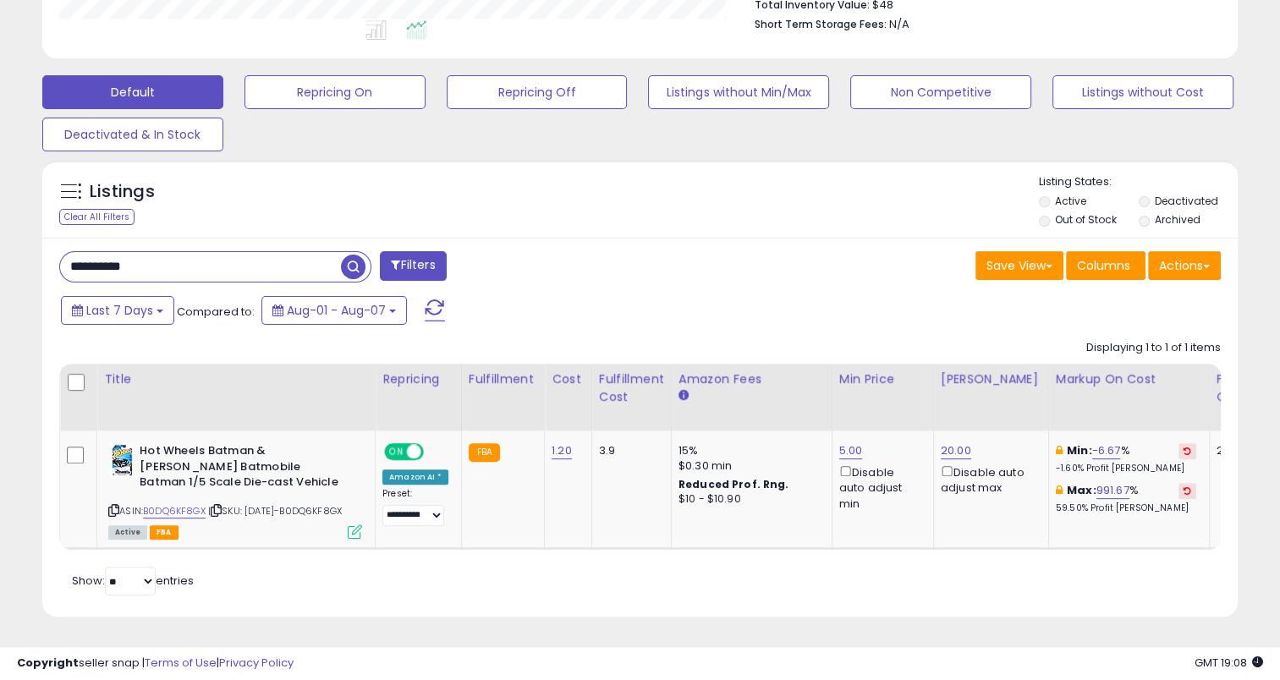
drag, startPoint x: 167, startPoint y: 260, endPoint x: 27, endPoint y: 261, distance: 139.6
click at [27, 261] on div "**********" at bounding box center [639, 125] width 1263 height 1023
paste input "text"
click at [353, 255] on span "button" at bounding box center [353, 267] width 25 height 25
drag, startPoint x: 568, startPoint y: 430, endPoint x: 541, endPoint y: 433, distance: 26.4
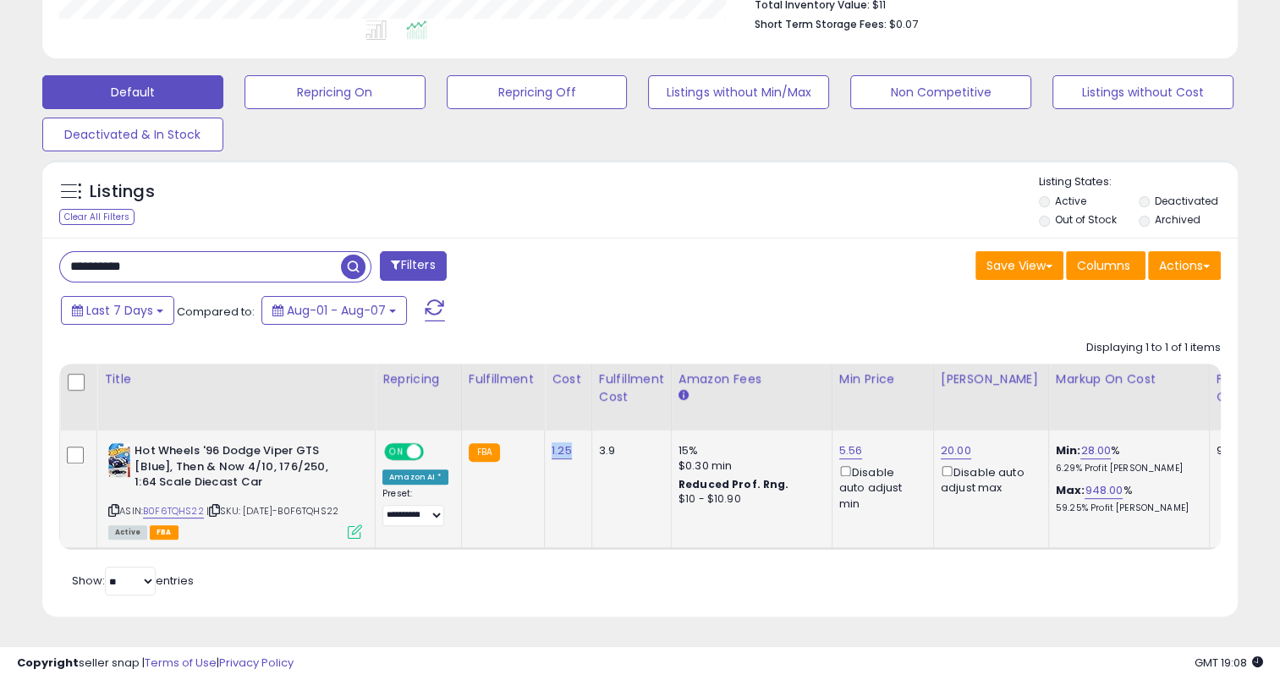
click at [545, 433] on td "1.25" at bounding box center [568, 490] width 47 height 118
drag, startPoint x: 200, startPoint y: 223, endPoint x: 40, endPoint y: 250, distance: 162.1
click at [40, 250] on div "Listings Clear All Filters" at bounding box center [640, 394] width 1220 height 487
click at [181, 252] on input "**********" at bounding box center [200, 267] width 281 height 30
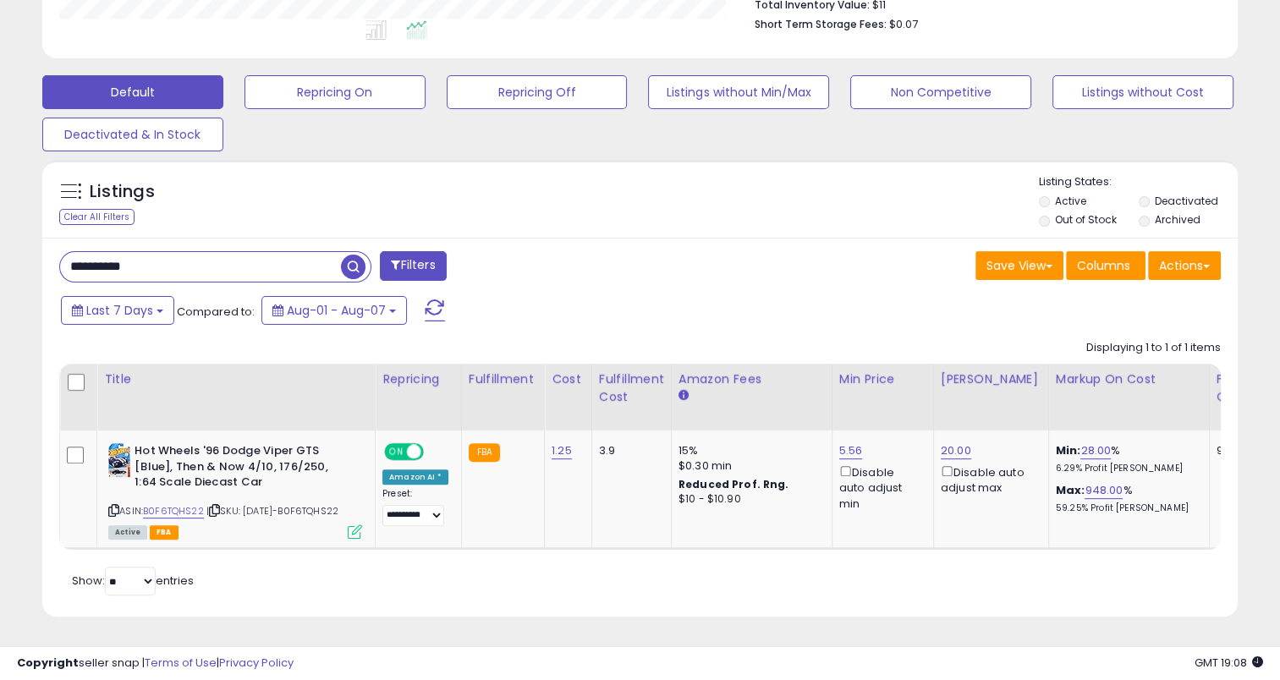
click at [181, 252] on input "**********" at bounding box center [200, 267] width 281 height 30
paste input "text"
click at [356, 255] on span "button" at bounding box center [353, 267] width 25 height 25
drag, startPoint x: 567, startPoint y: 450, endPoint x: 545, endPoint y: 452, distance: 22.1
click at [545, 452] on td "1.20" at bounding box center [568, 490] width 47 height 118
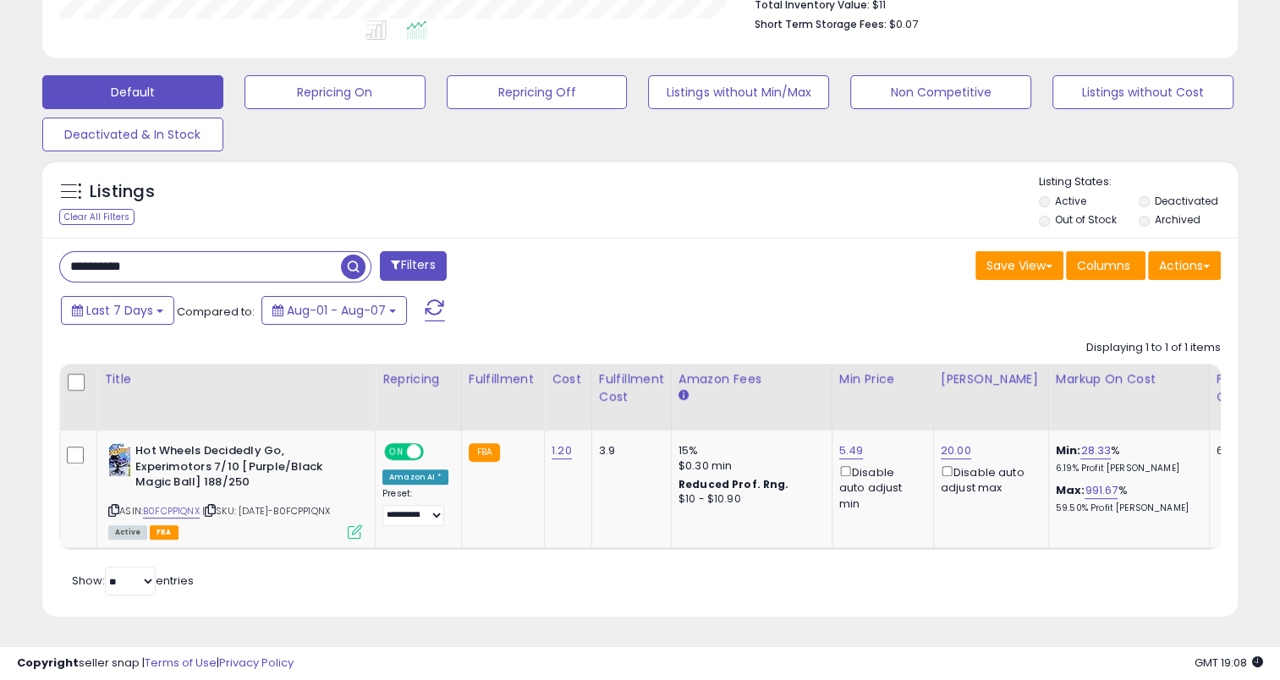
drag, startPoint x: 189, startPoint y: 250, endPoint x: 37, endPoint y: 250, distance: 152.2
click at [37, 250] on div "Listings Clear All Filters" at bounding box center [640, 394] width 1220 height 487
paste input "text"
click at [356, 255] on span "button" at bounding box center [353, 267] width 25 height 25
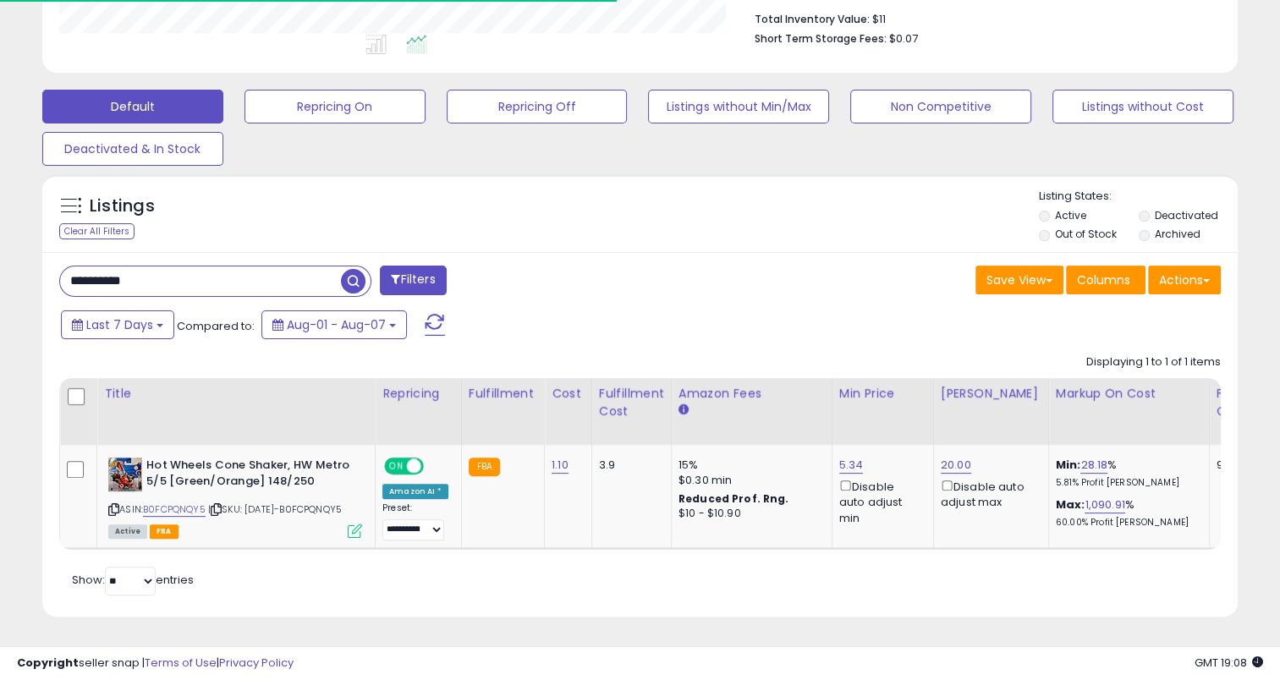
scroll to position [466, 0]
drag, startPoint x: 564, startPoint y: 442, endPoint x: 545, endPoint y: 447, distance: 19.9
click at [551, 458] on div "1.10" at bounding box center [564, 465] width 27 height 15
drag, startPoint x: 180, startPoint y: 261, endPoint x: 16, endPoint y: 262, distance: 164.1
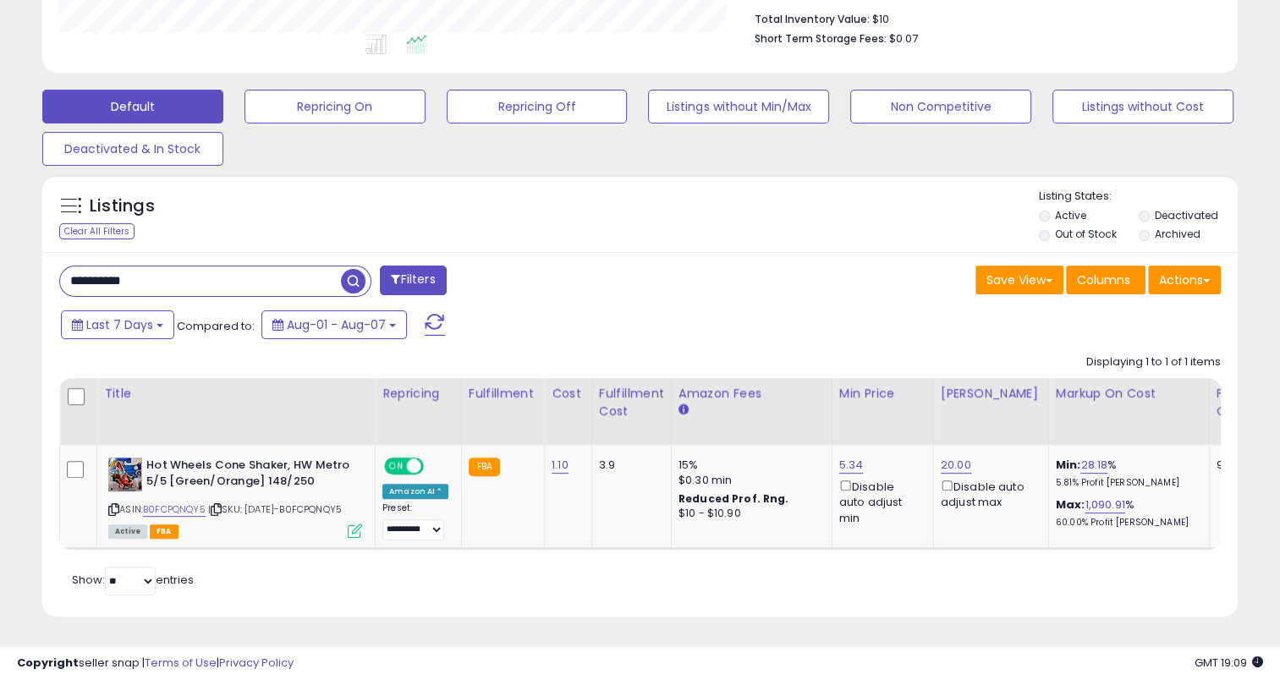
click at [16, 262] on div "**********" at bounding box center [639, 133] width 1263 height 1009
paste input "text"
click at [354, 269] on span "button" at bounding box center [353, 281] width 25 height 25
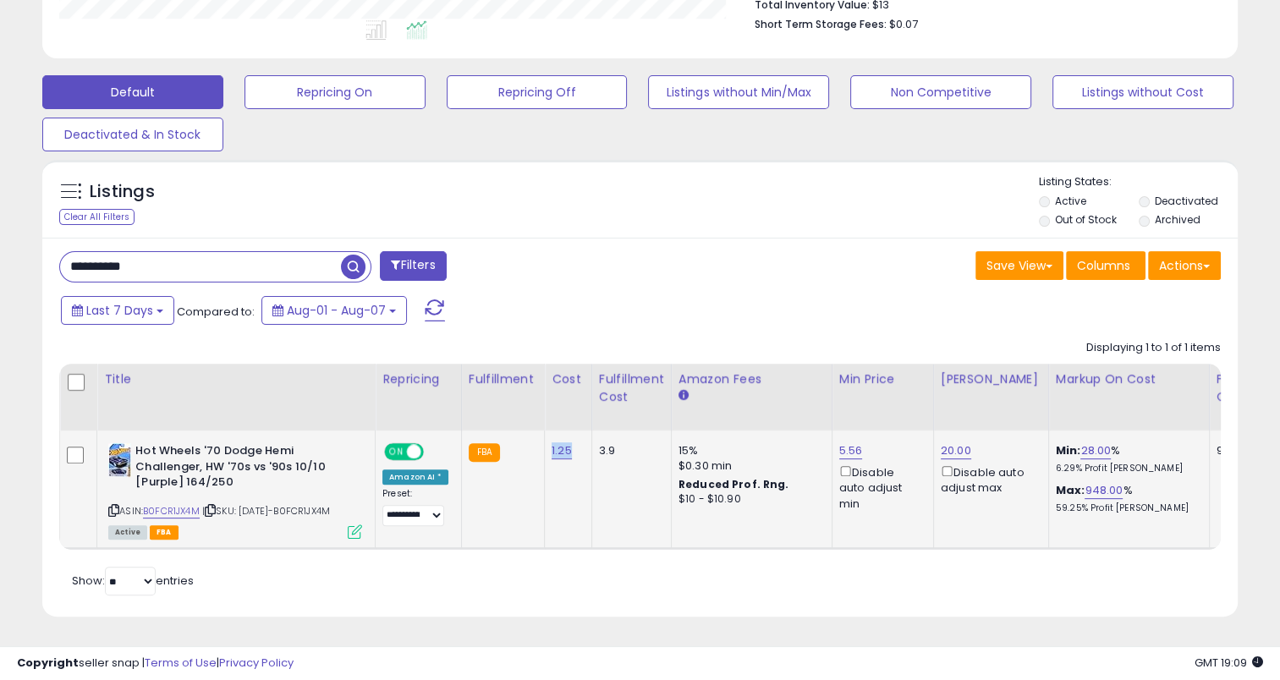
drag, startPoint x: 571, startPoint y: 448, endPoint x: 540, endPoint y: 452, distance: 30.6
click at [545, 452] on td "1.25" at bounding box center [568, 490] width 47 height 118
drag, startPoint x: 172, startPoint y: 263, endPoint x: 41, endPoint y: 266, distance: 131.1
click at [41, 266] on div "Listings Clear All Filters" at bounding box center [640, 394] width 1220 height 487
paste input "text"
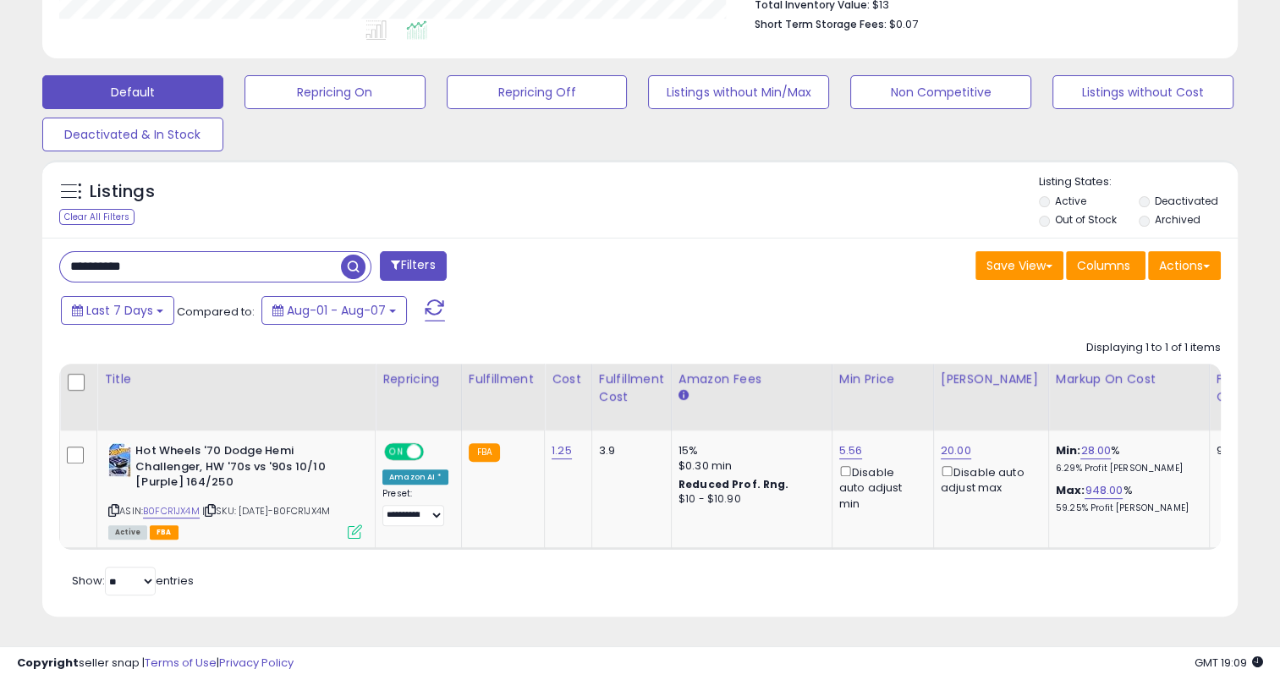
click at [359, 255] on span "button" at bounding box center [353, 267] width 25 height 25
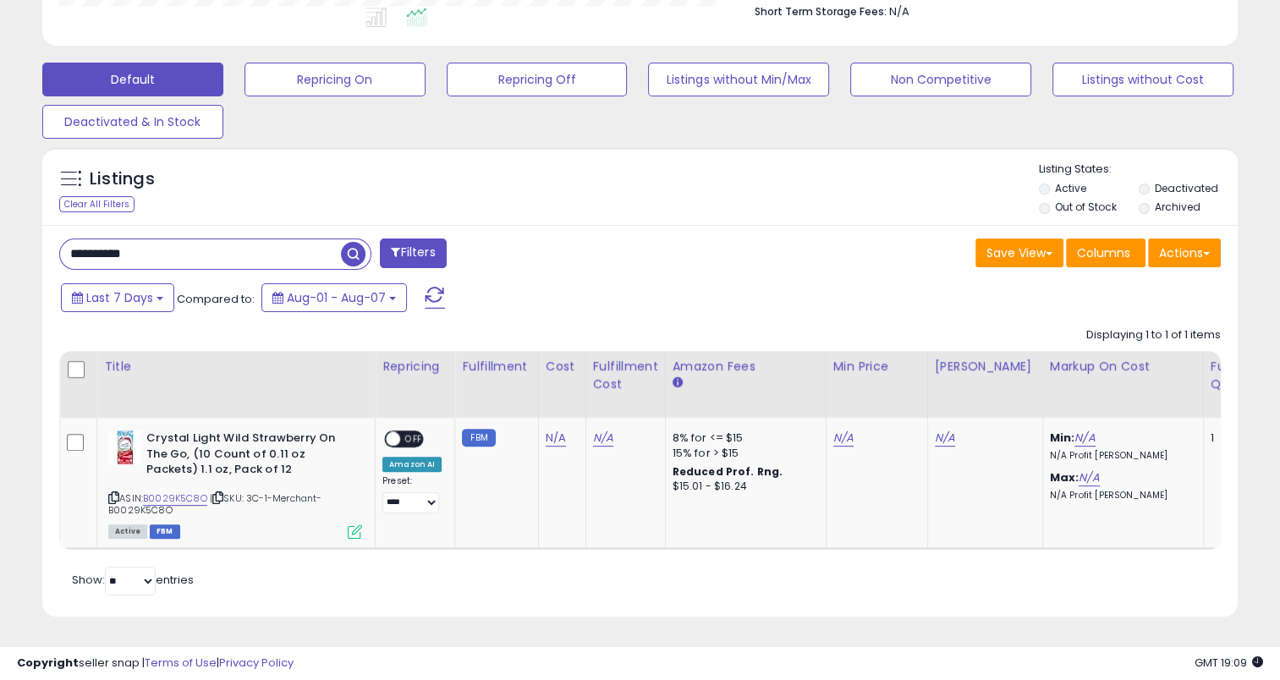
drag, startPoint x: 162, startPoint y: 247, endPoint x: 19, endPoint y: 242, distance: 143.0
click at [20, 242] on div "**********" at bounding box center [639, 120] width 1263 height 1036
paste input "text"
click at [346, 244] on span "button" at bounding box center [353, 254] width 25 height 25
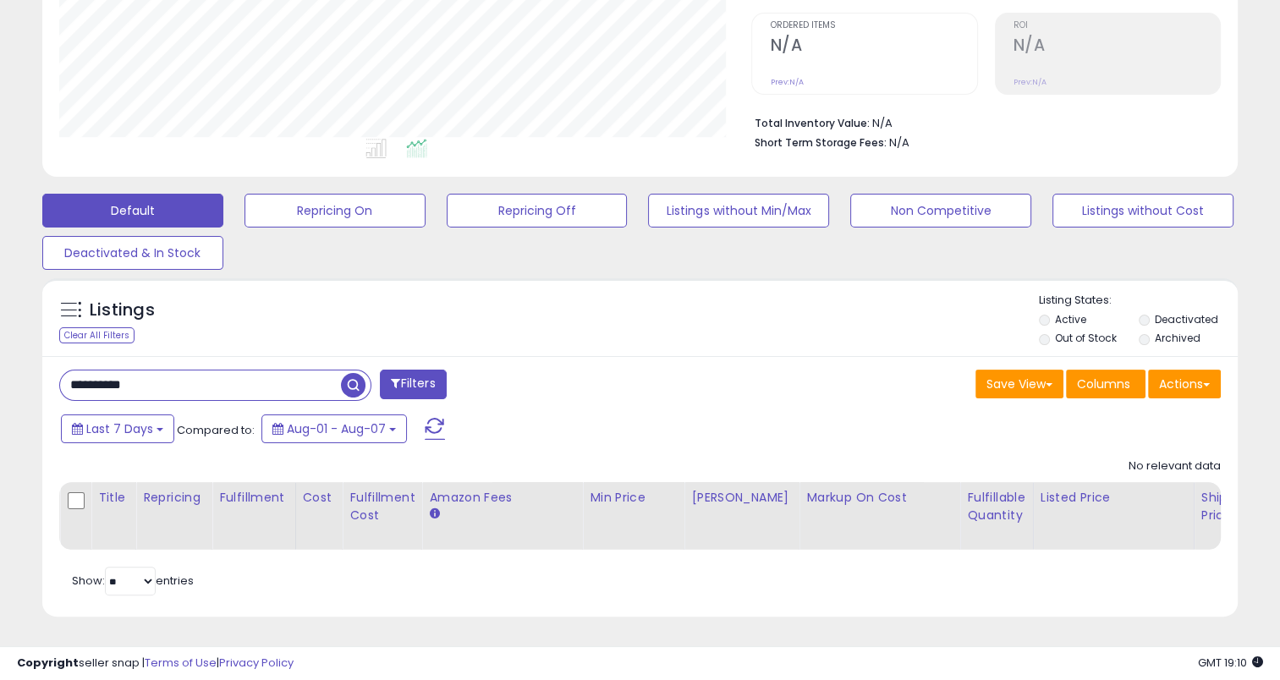
click at [362, 375] on span "button" at bounding box center [353, 385] width 25 height 25
drag, startPoint x: 192, startPoint y: 371, endPoint x: 24, endPoint y: 384, distance: 168.8
click at [24, 384] on div "**********" at bounding box center [639, 185] width 1263 height 905
paste input "text"
click at [346, 373] on span "button" at bounding box center [353, 385] width 25 height 25
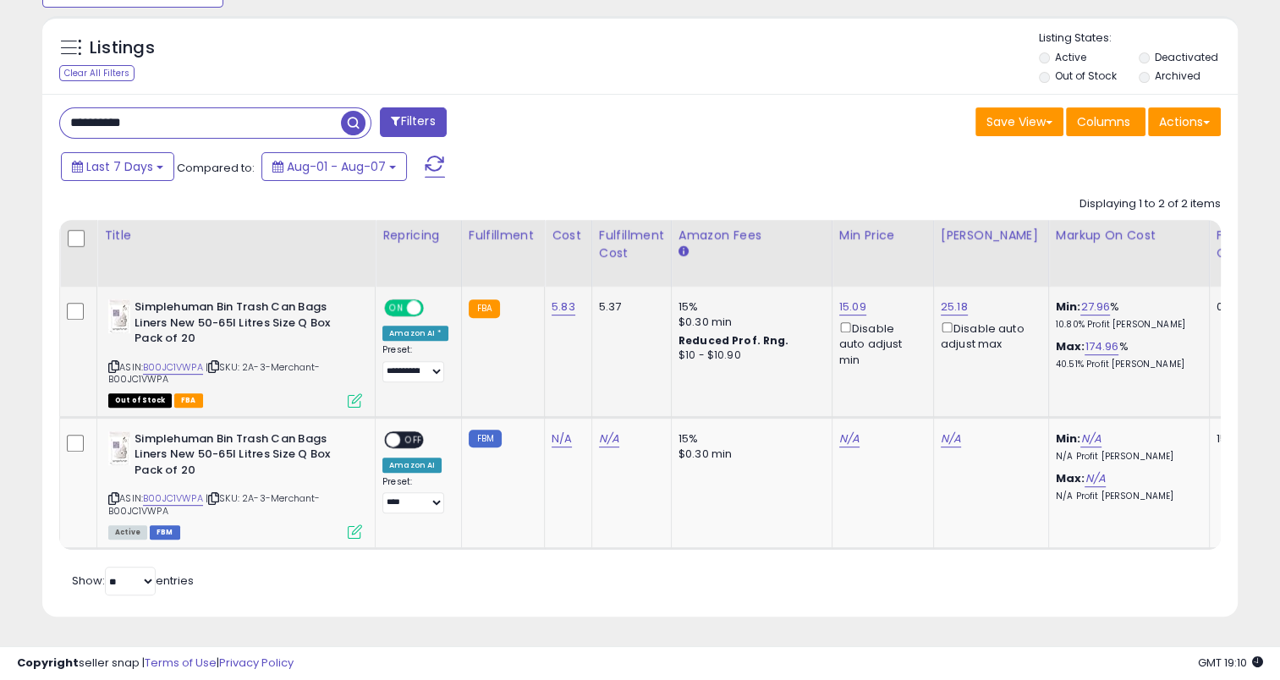
scroll to position [612, 0]
drag, startPoint x: 569, startPoint y: 299, endPoint x: 545, endPoint y: 305, distance: 25.2
click at [545, 305] on td "5.83" at bounding box center [568, 352] width 47 height 130
drag, startPoint x: 213, startPoint y: 108, endPoint x: 36, endPoint y: 118, distance: 177.0
click at [36, 118] on div "Listings Clear All Filters" at bounding box center [640, 323] width 1220 height 631
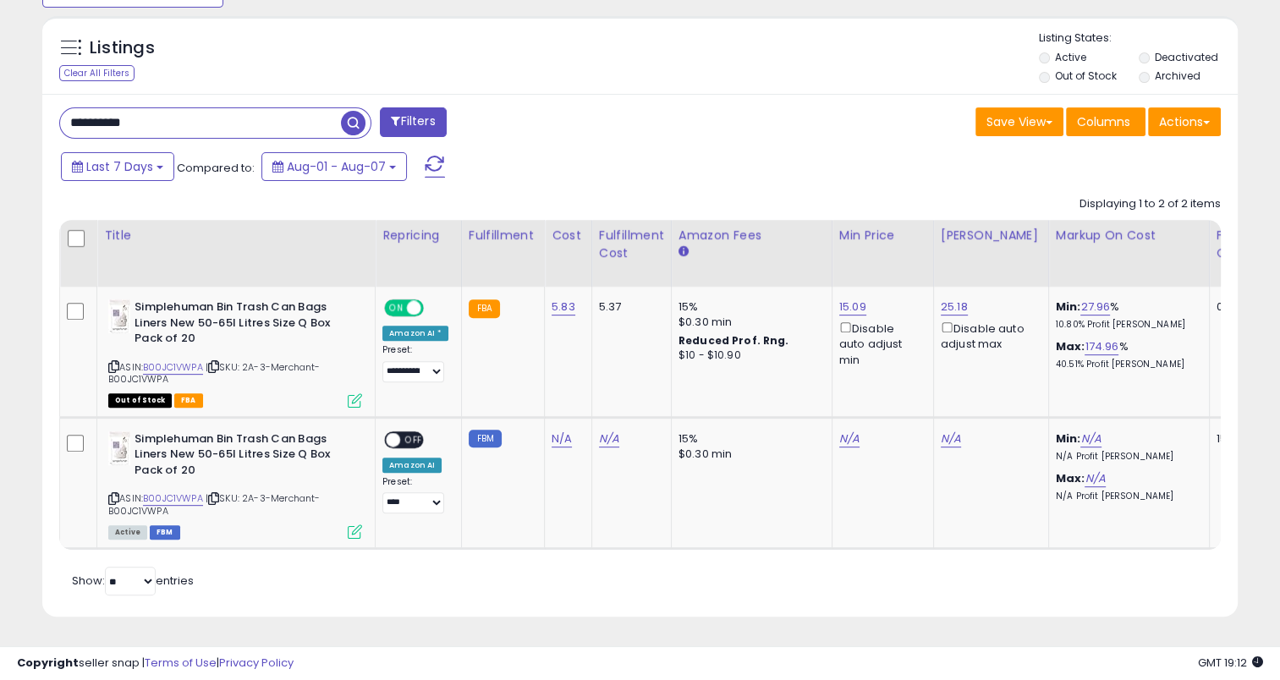
paste input "text"
click at [348, 111] on span "button" at bounding box center [353, 123] width 25 height 25
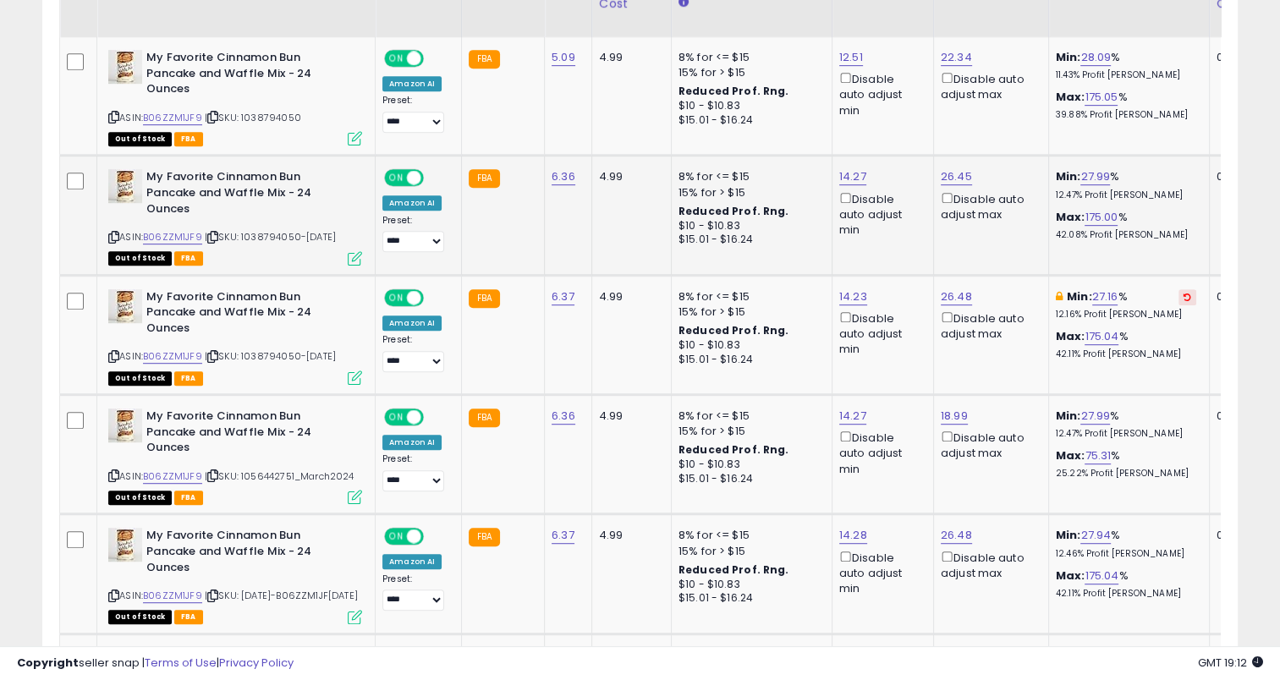
scroll to position [858, 0]
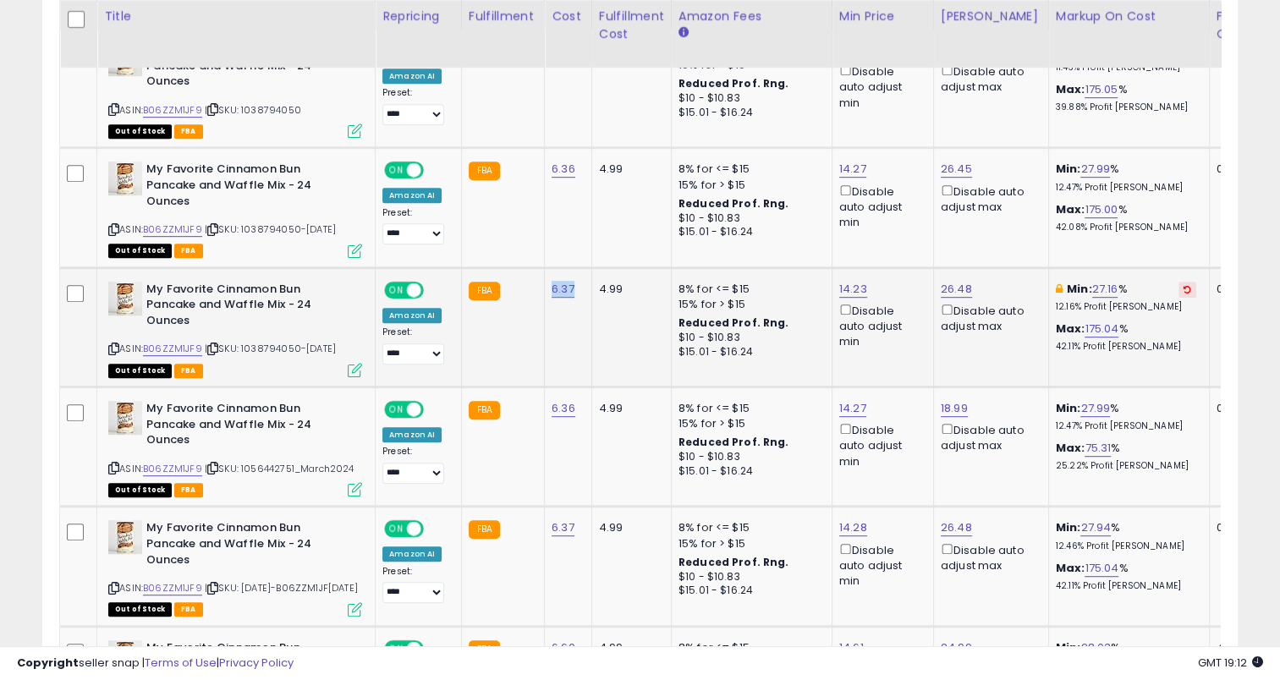
drag, startPoint x: 569, startPoint y: 305, endPoint x: 541, endPoint y: 308, distance: 28.0
click at [545, 308] on td "6.37" at bounding box center [568, 326] width 47 height 119
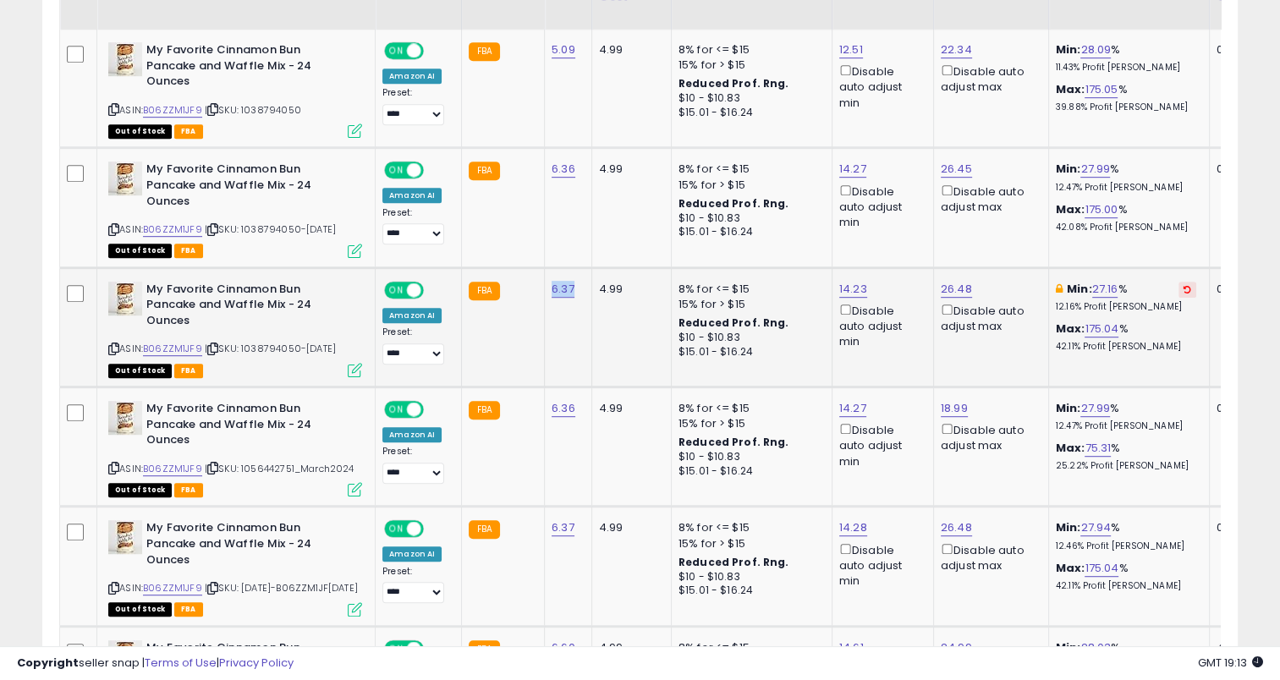
scroll to position [774, 0]
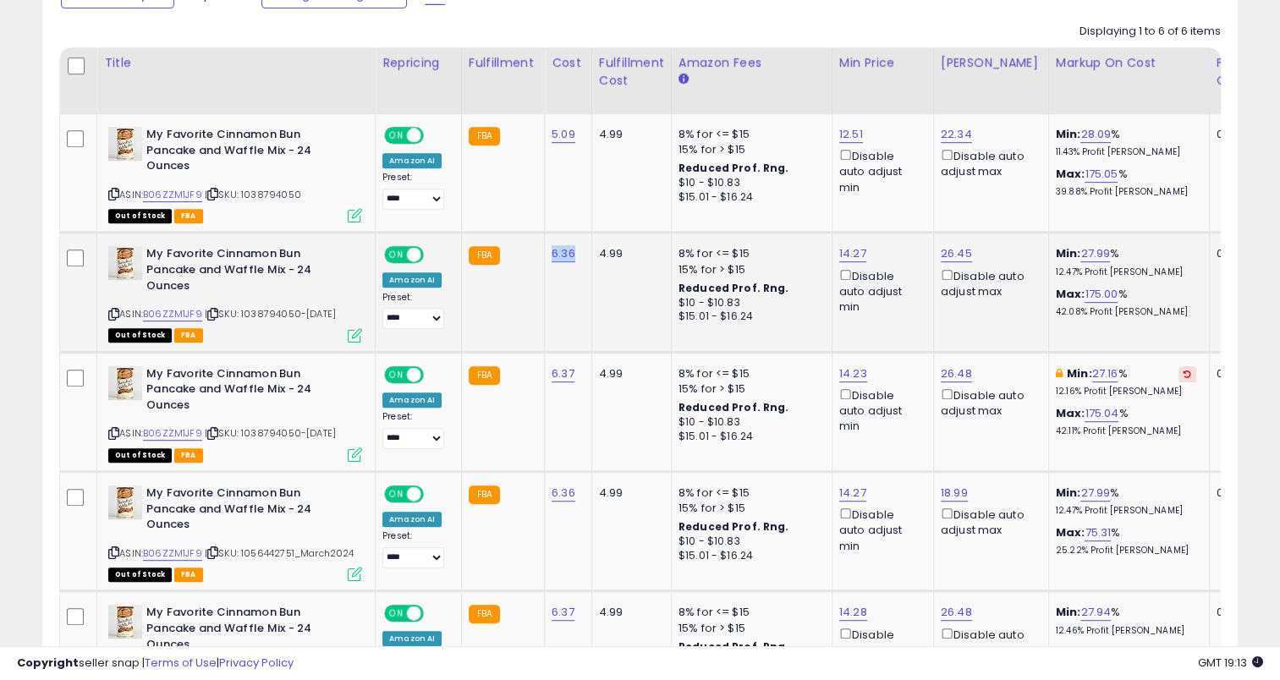
drag, startPoint x: 577, startPoint y: 254, endPoint x: 543, endPoint y: 260, distance: 34.3
click at [545, 260] on td "6.36" at bounding box center [568, 292] width 47 height 119
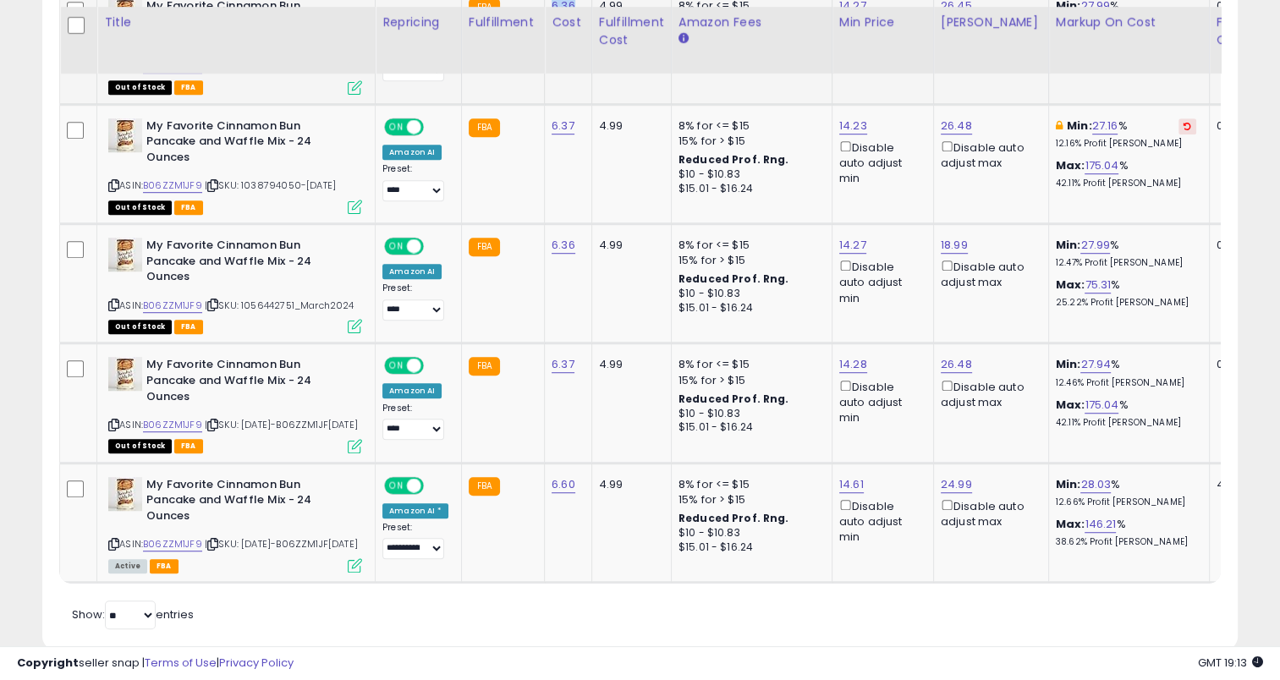
scroll to position [1028, 0]
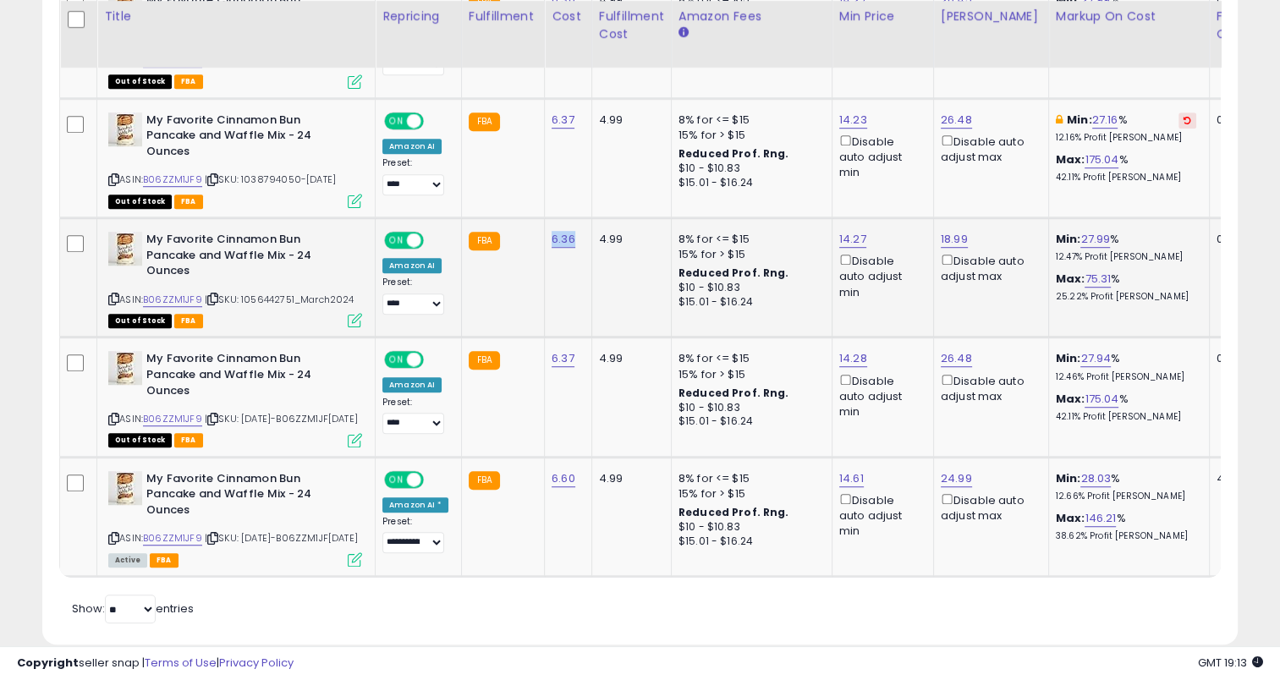
drag, startPoint x: 579, startPoint y: 247, endPoint x: 541, endPoint y: 256, distance: 38.4
click at [545, 256] on td "6.36" at bounding box center [568, 277] width 47 height 119
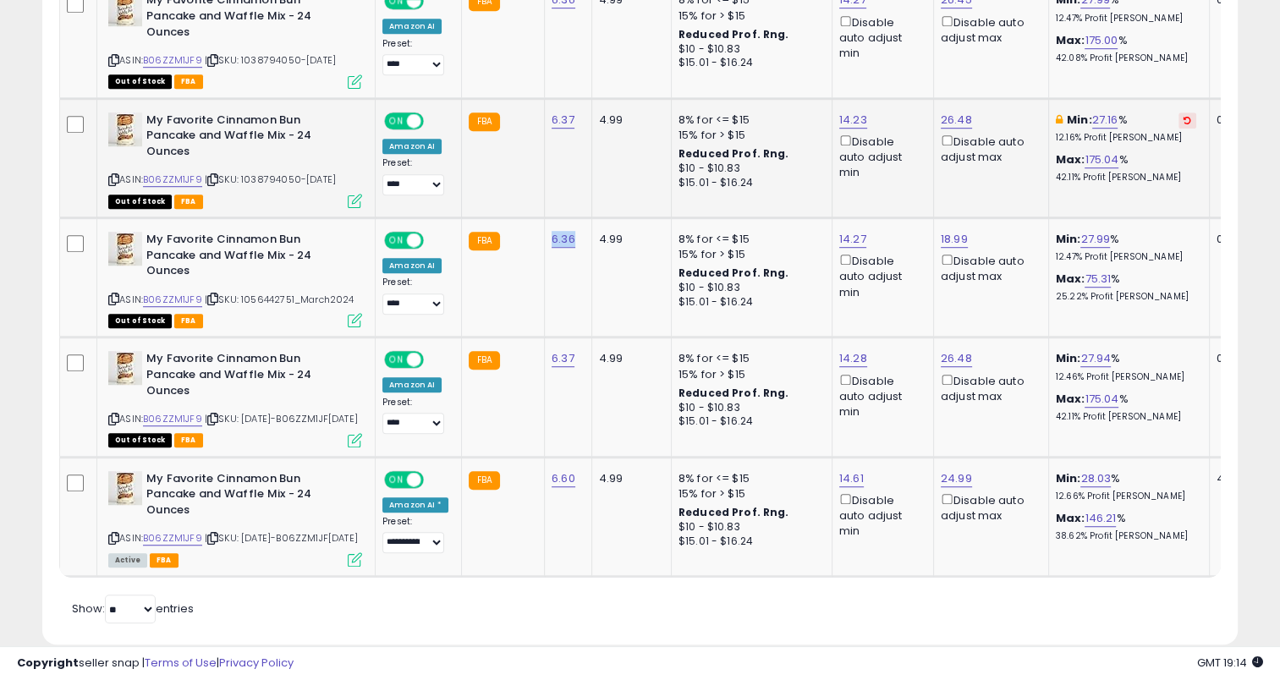
scroll to position [689, 0]
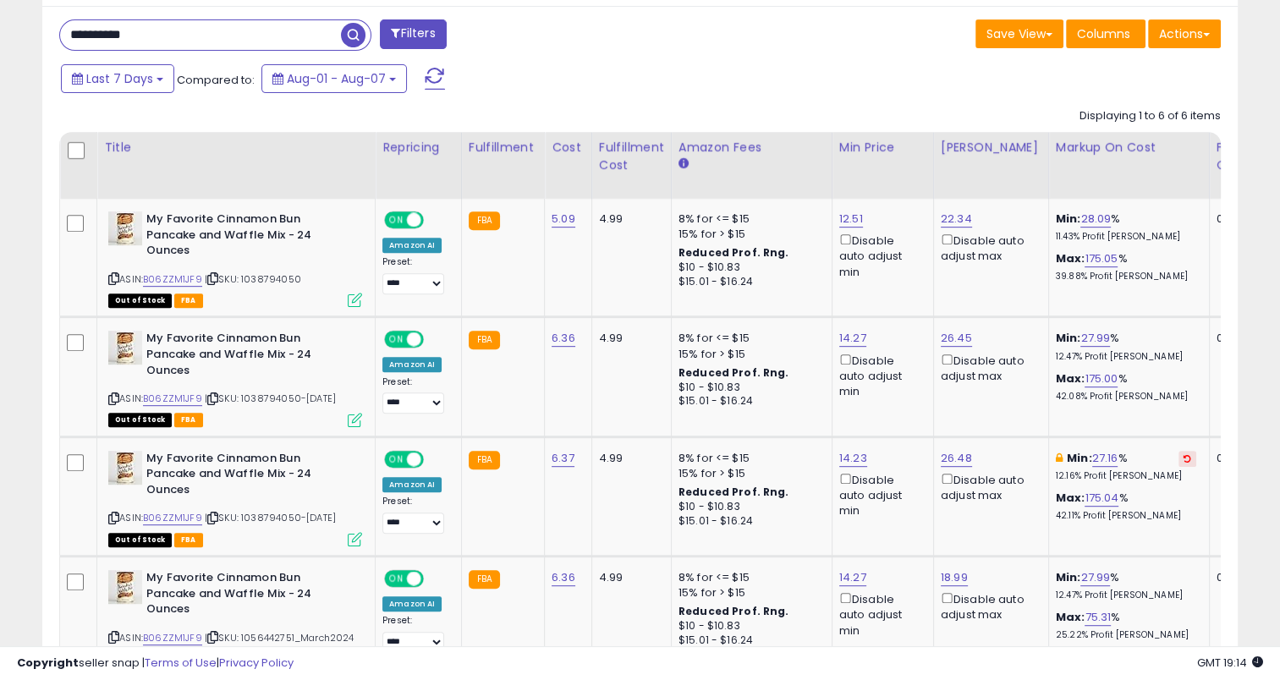
drag, startPoint x: 193, startPoint y: 41, endPoint x: 24, endPoint y: 40, distance: 169.2
click at [24, 40] on div "**********" at bounding box center [639, 193] width 1263 height 1621
paste input "text"
click at [354, 34] on span "button" at bounding box center [353, 35] width 25 height 25
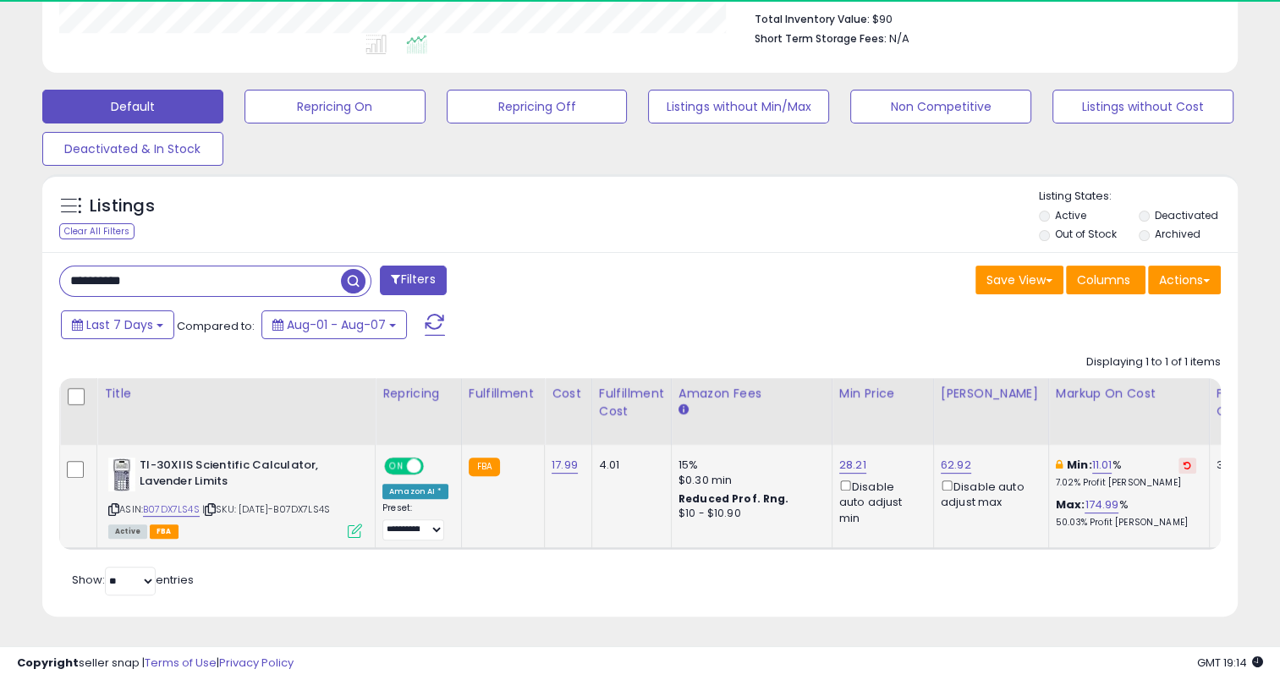
scroll to position [346, 692]
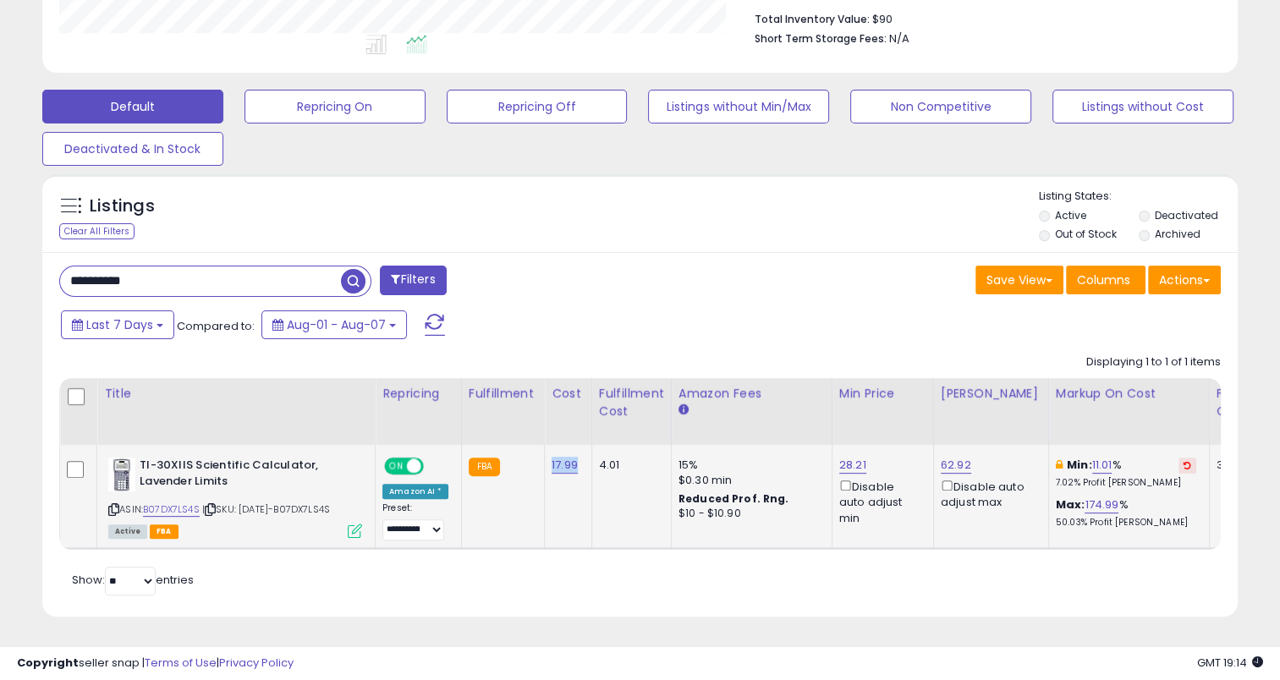
drag, startPoint x: 555, startPoint y: 457, endPoint x: 546, endPoint y: 458, distance: 9.3
click at [546, 458] on td "17.99" at bounding box center [568, 496] width 47 height 103
drag, startPoint x: 81, startPoint y: 282, endPoint x: 173, endPoint y: 281, distance: 92.2
click at [20, 282] on div "**********" at bounding box center [639, 133] width 1263 height 1009
paste input "text"
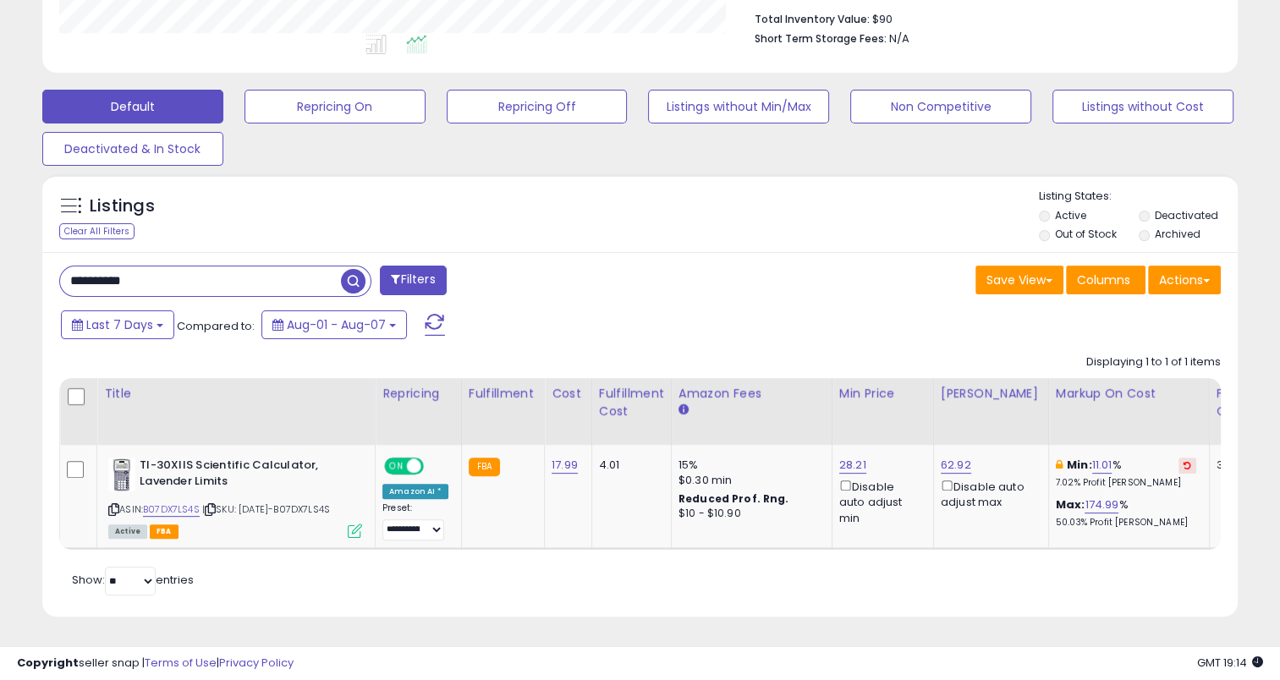
type input "**********"
drag, startPoint x: 354, startPoint y: 269, endPoint x: 321, endPoint y: 255, distance: 35.7
click at [352, 269] on span "button" at bounding box center [353, 281] width 25 height 25
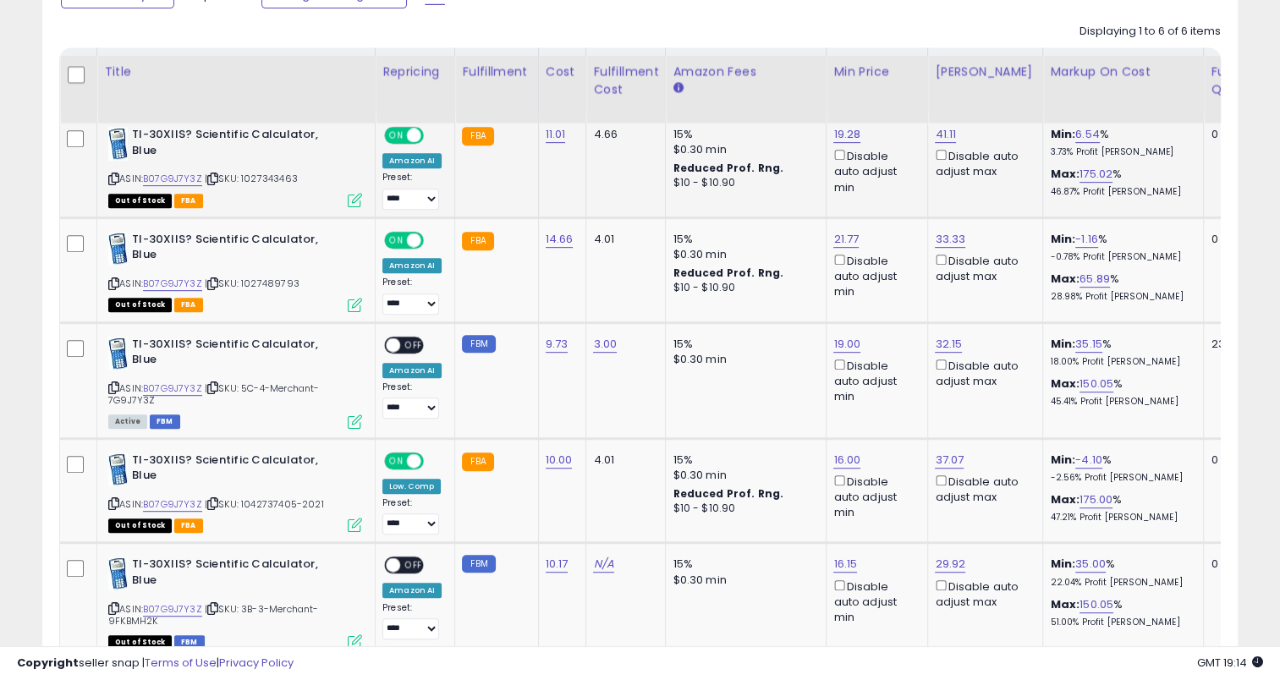
scroll to position [858, 0]
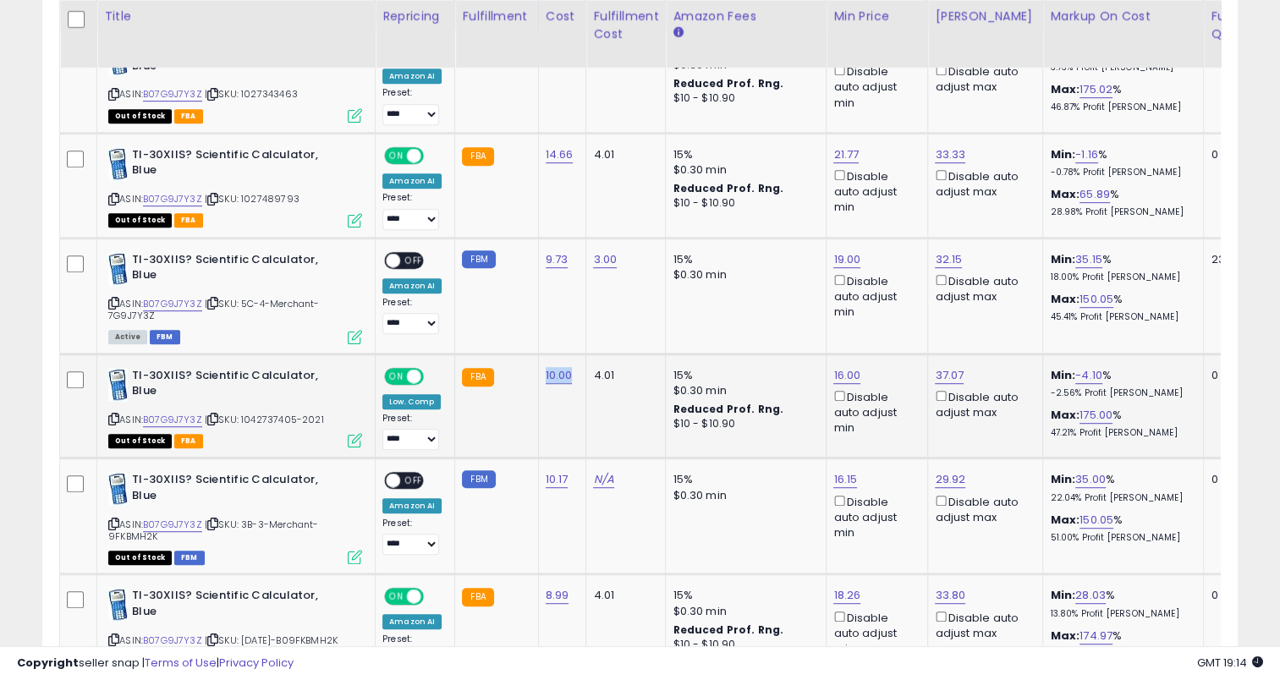
drag, startPoint x: 572, startPoint y: 371, endPoint x: 538, endPoint y: 372, distance: 33.8
click at [538, 372] on td "10.00" at bounding box center [562, 406] width 48 height 105
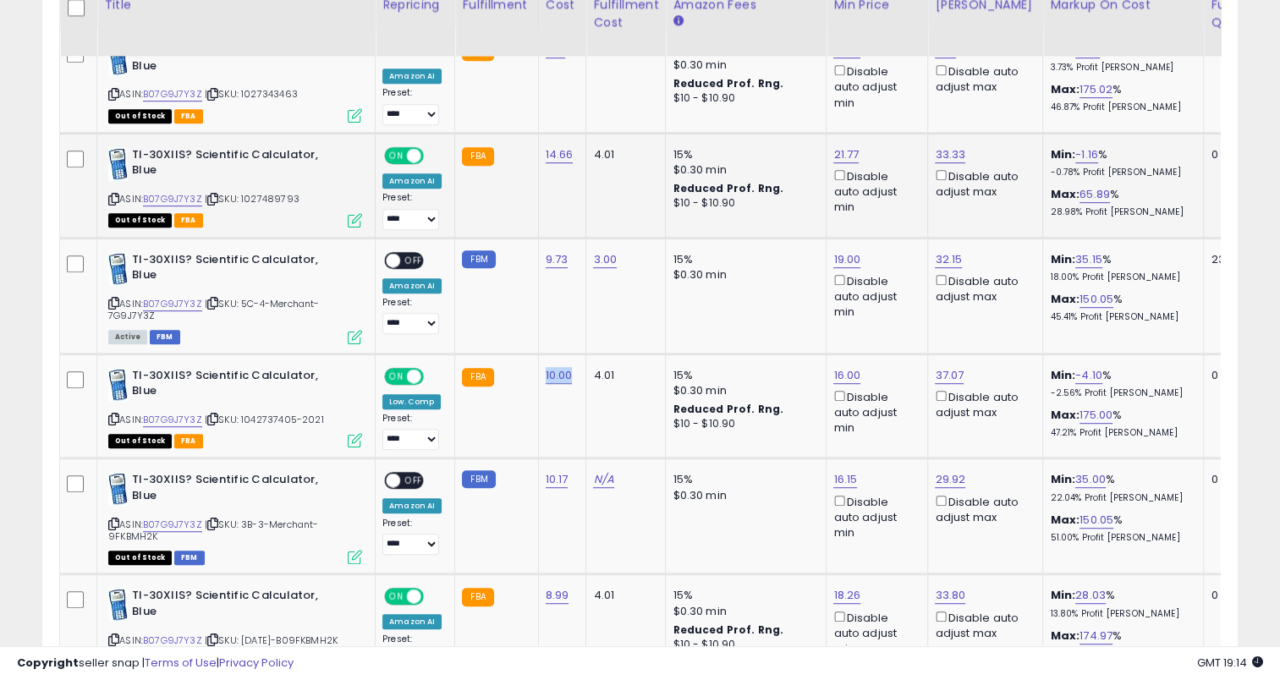
scroll to position [774, 0]
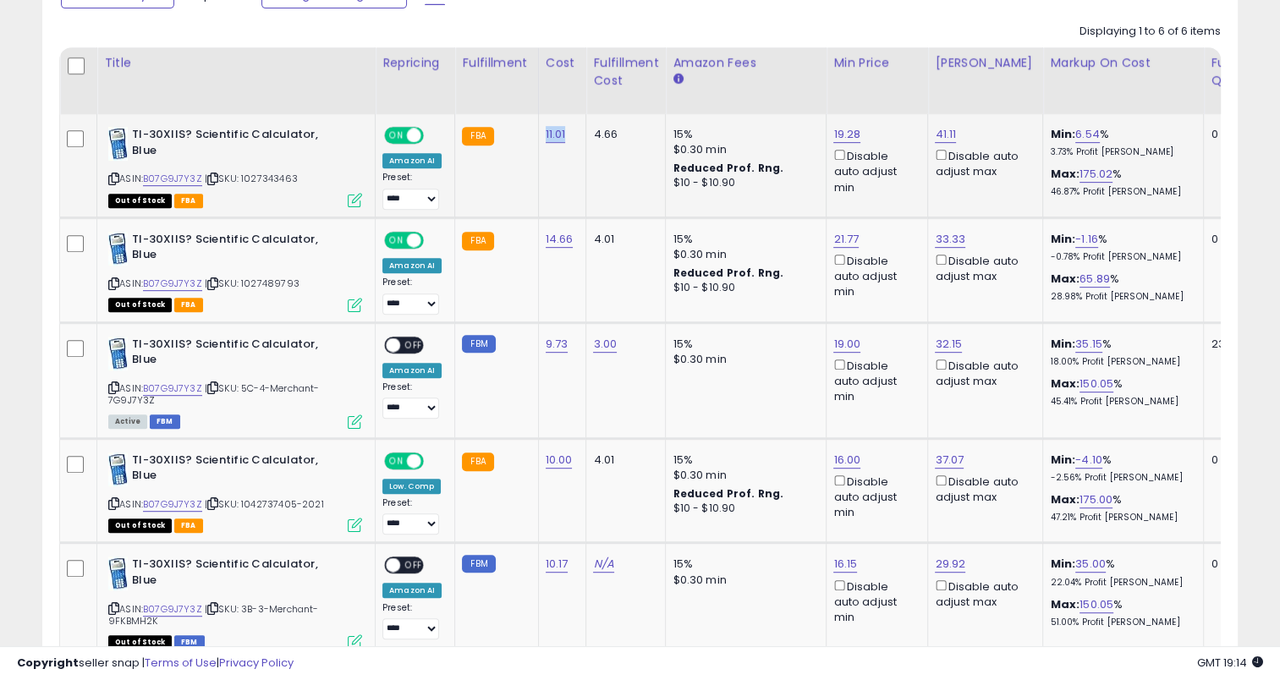
drag, startPoint x: 568, startPoint y: 140, endPoint x: 541, endPoint y: 142, distance: 27.1
click at [541, 142] on td "11.01" at bounding box center [562, 165] width 48 height 103
drag, startPoint x: 572, startPoint y: 240, endPoint x: 539, endPoint y: 244, distance: 33.2
click at [539, 244] on td "14.66" at bounding box center [562, 269] width 48 height 105
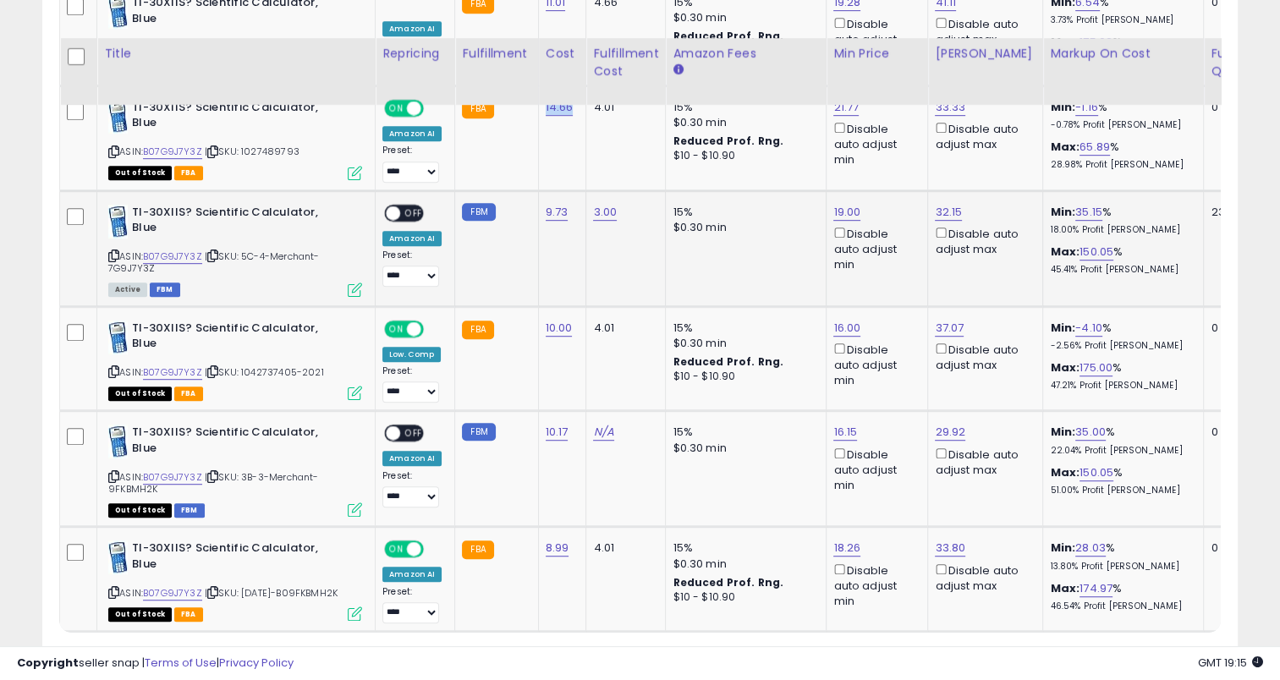
scroll to position [943, 0]
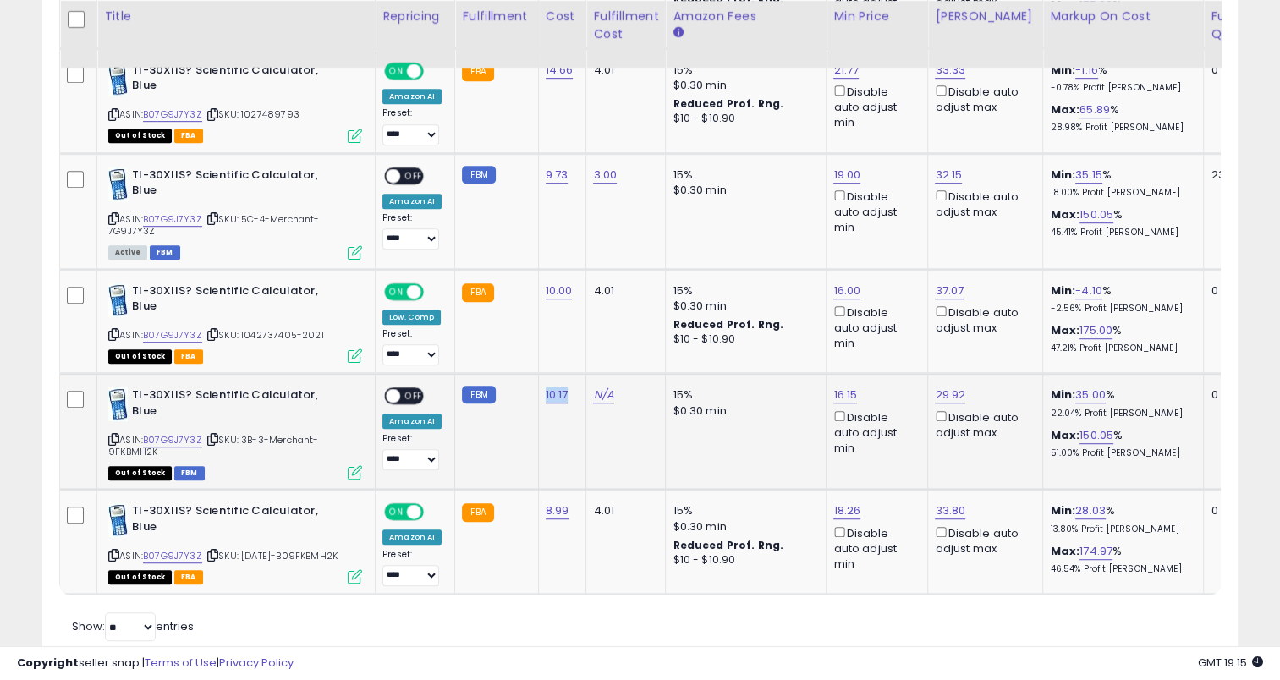
drag, startPoint x: 565, startPoint y: 392, endPoint x: 537, endPoint y: 392, distance: 27.9
click at [538, 392] on td "10.17" at bounding box center [562, 432] width 48 height 116
